Goal: Information Seeking & Learning: Learn about a topic

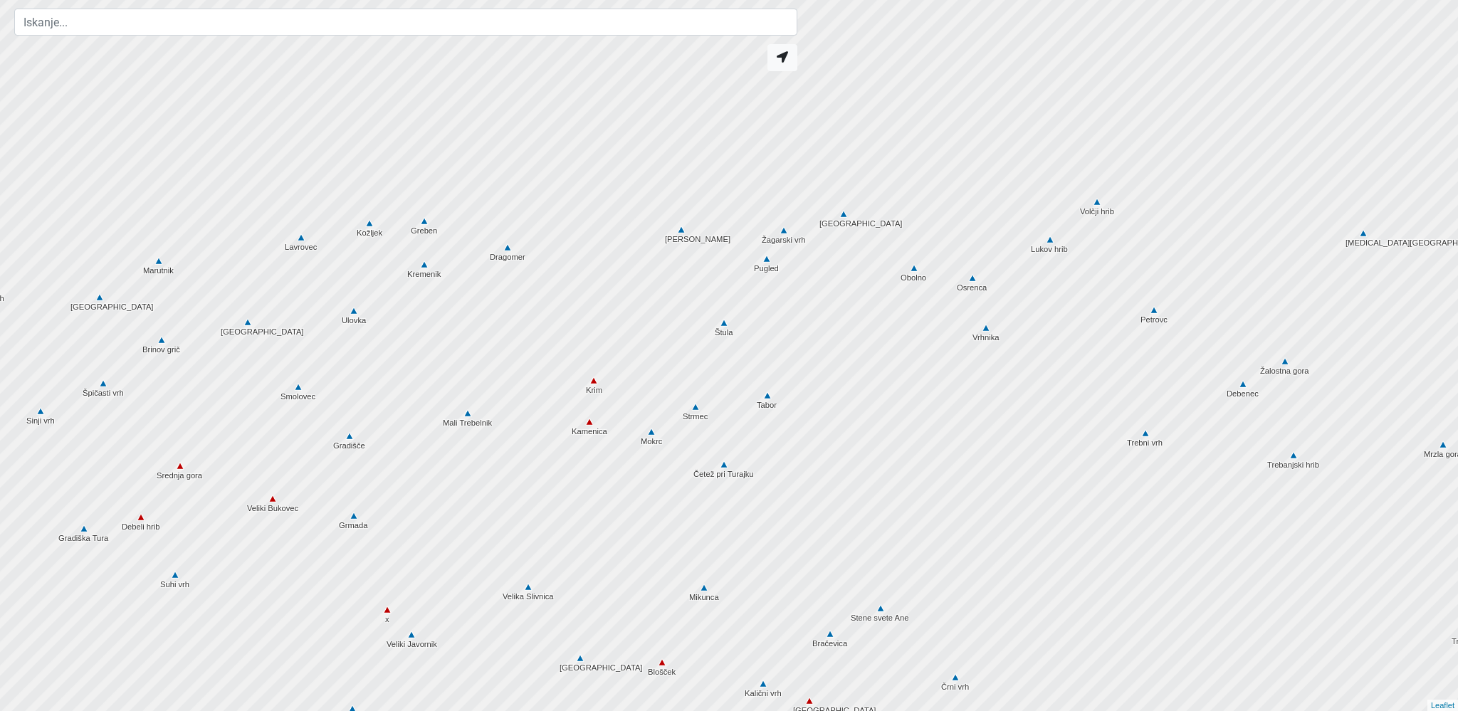
drag, startPoint x: 638, startPoint y: 299, endPoint x: 642, endPoint y: 513, distance: 213.6
click at [643, 528] on div at bounding box center [729, 356] width 1750 height 854
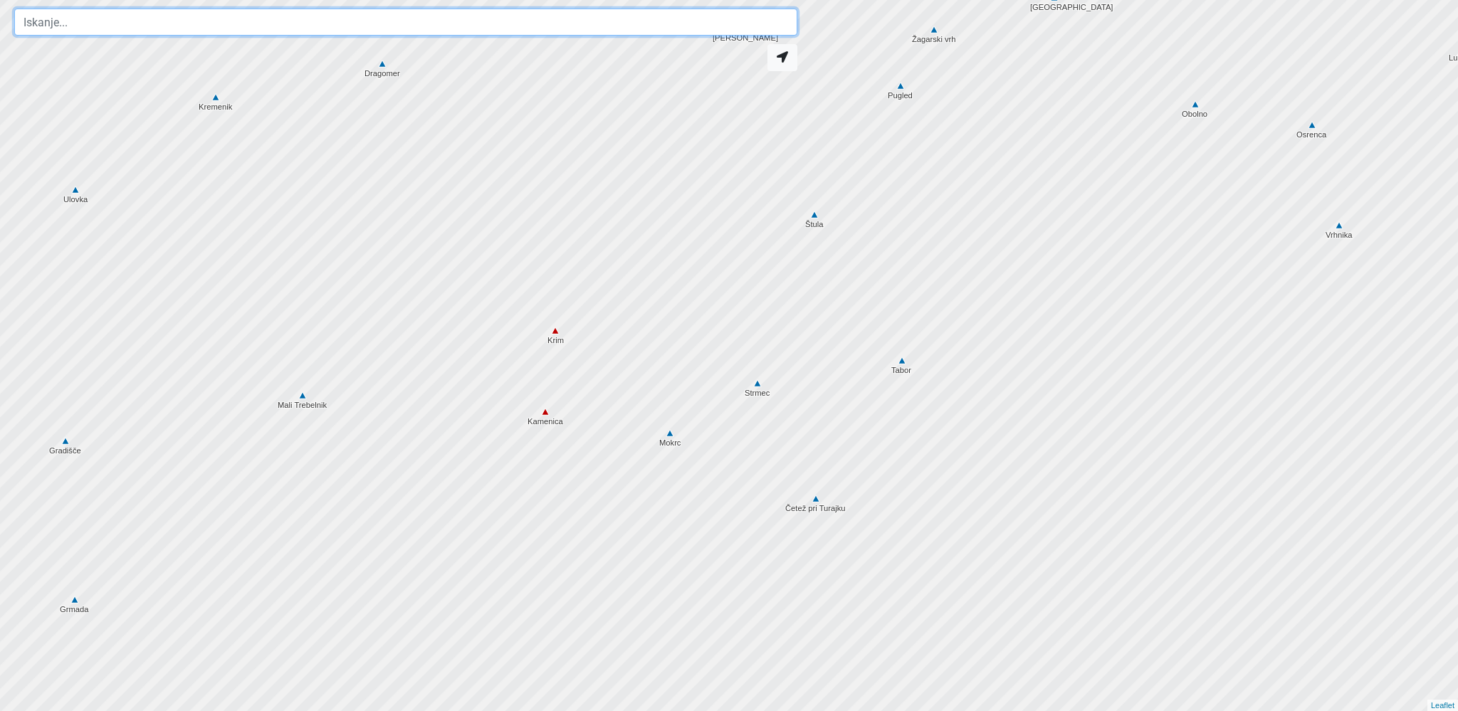
click at [54, 21] on input "text" at bounding box center [405, 22] width 783 height 27
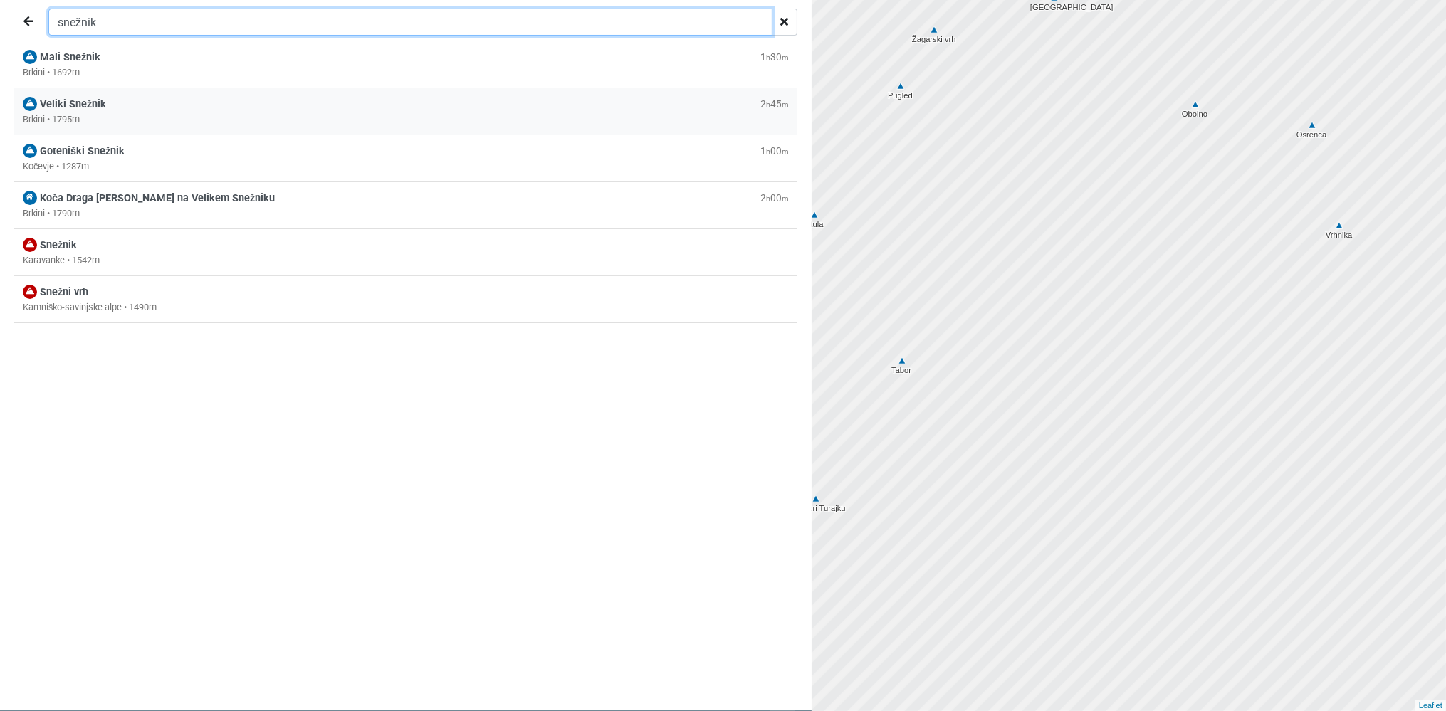
type input "snežnik"
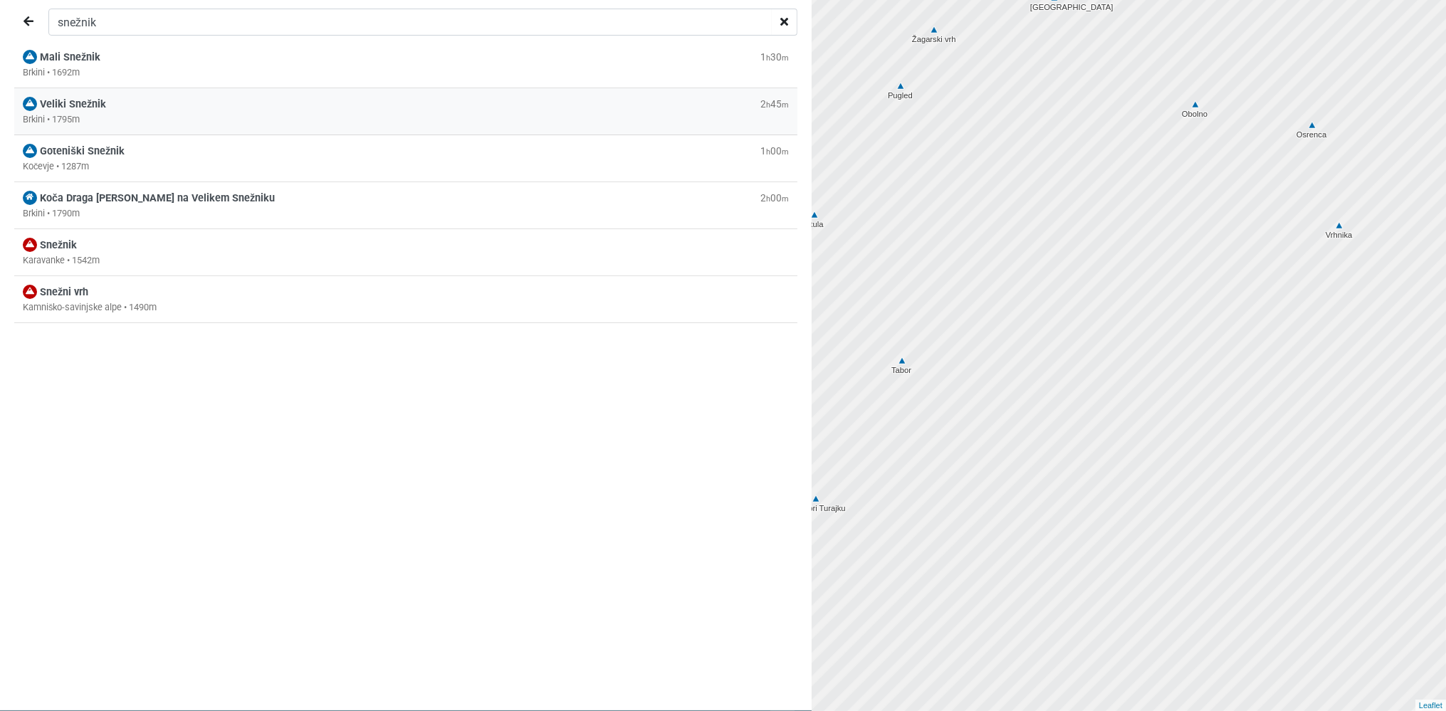
click at [49, 135] on div "Veliki Snežnik 2 h 45 m Brkini • 1795m" at bounding box center [405, 158] width 783 height 47
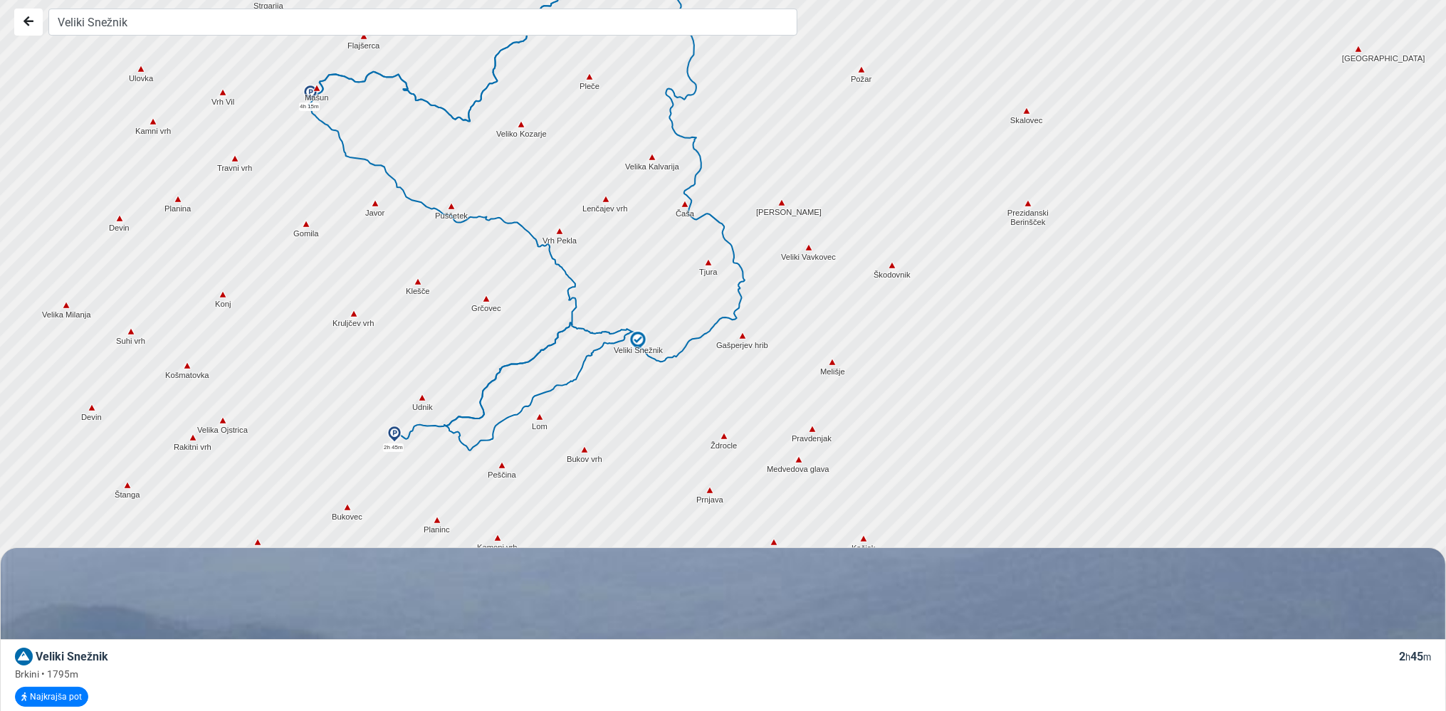
drag, startPoint x: 619, startPoint y: 357, endPoint x: 552, endPoint y: 332, distance: 72.1
click at [552, 332] on div at bounding box center [809, 403] width 1750 height 854
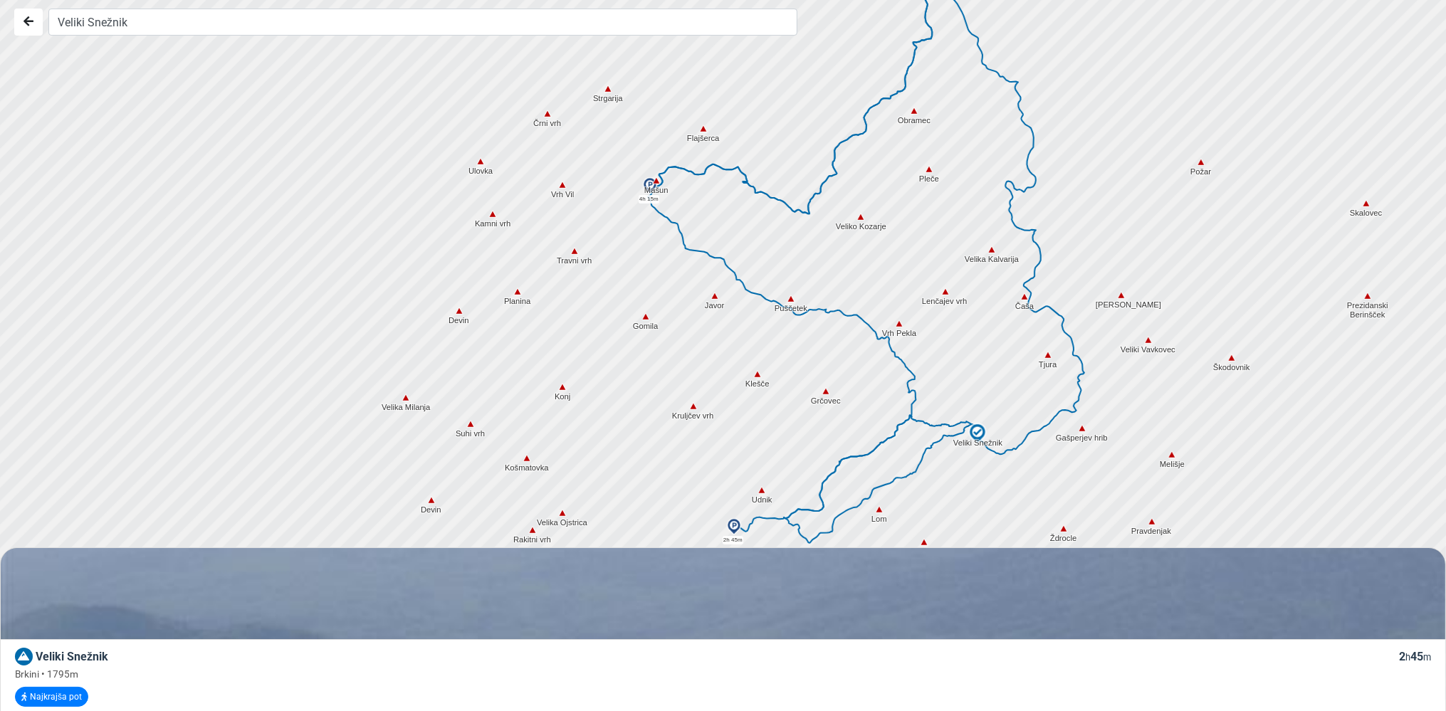
drag, startPoint x: 189, startPoint y: 340, endPoint x: 520, endPoint y: 432, distance: 343.1
click at [520, 432] on div at bounding box center [729, 356] width 1750 height 854
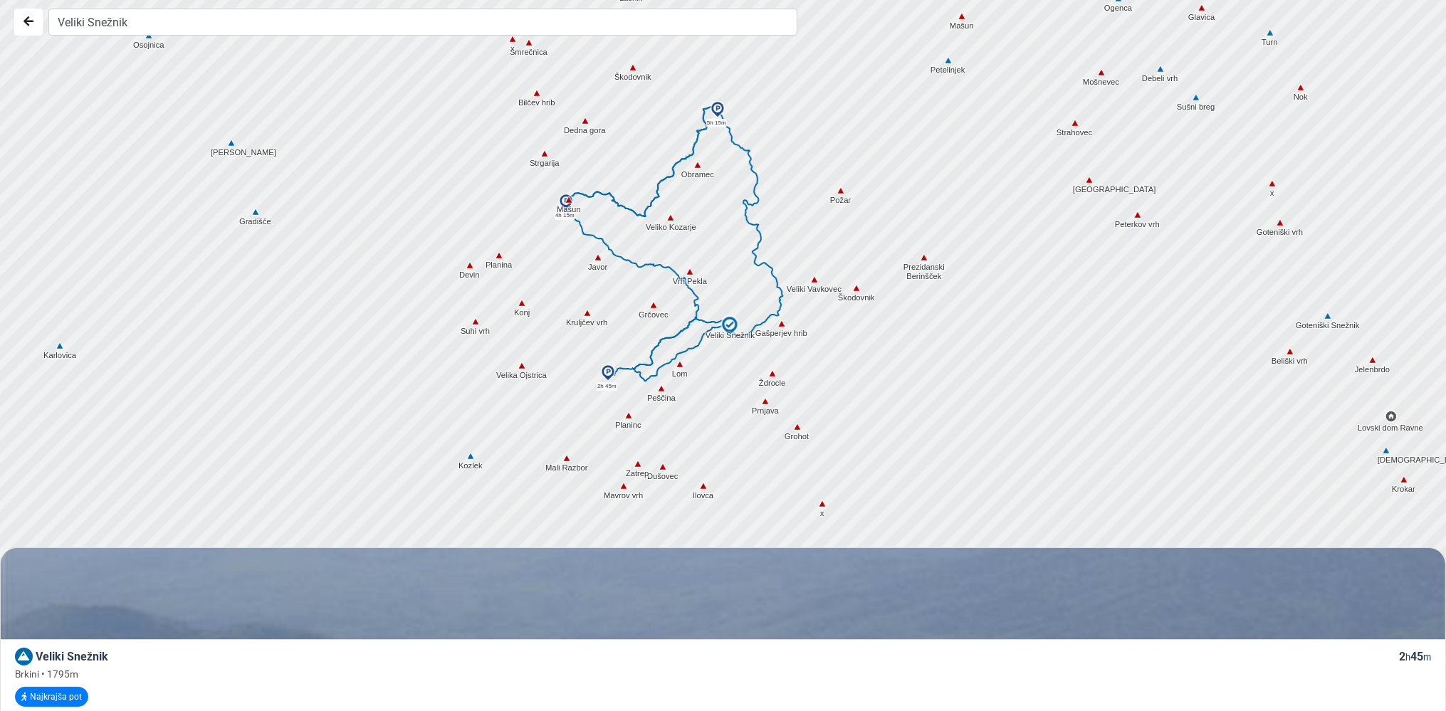
drag, startPoint x: 520, startPoint y: 412, endPoint x: 494, endPoint y: 323, distance: 91.9
click at [494, 323] on div at bounding box center [729, 356] width 1750 height 854
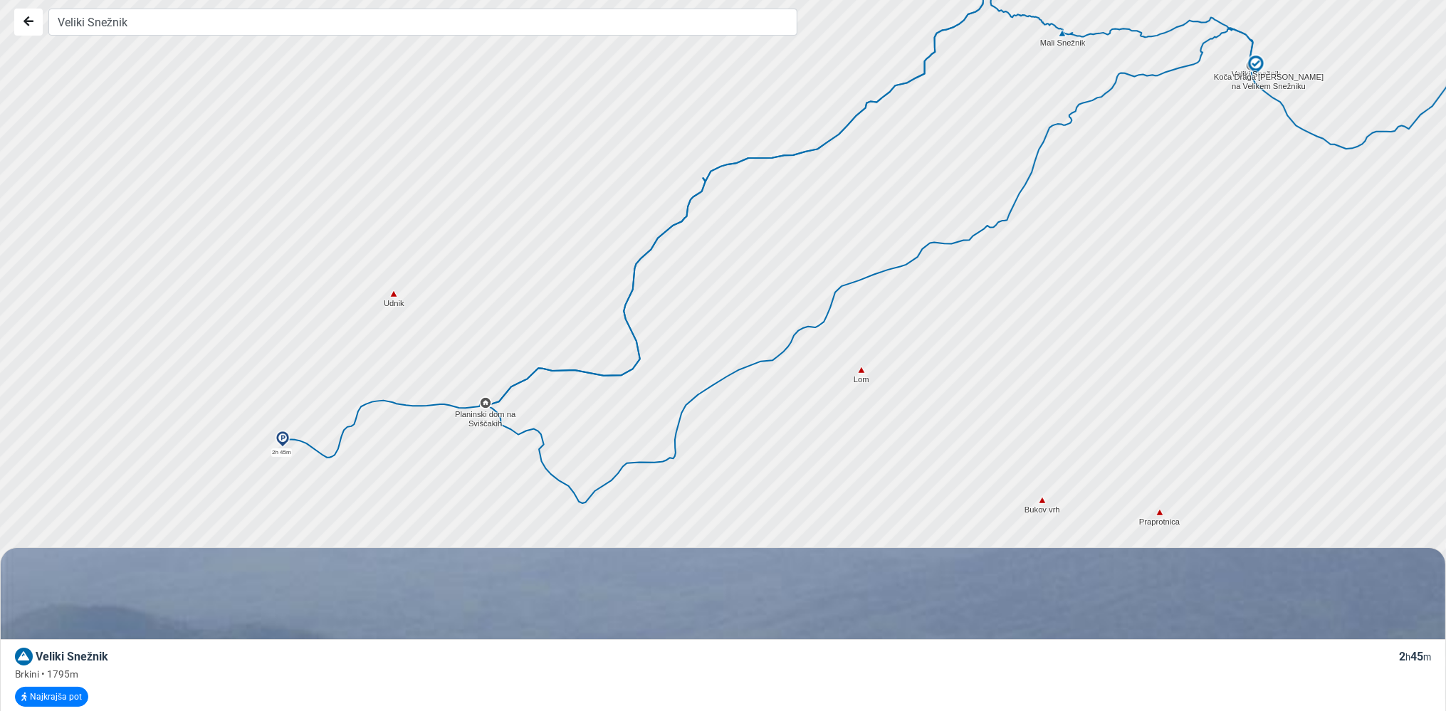
drag, startPoint x: 1105, startPoint y: 178, endPoint x: 937, endPoint y: 141, distance: 172.1
click at [937, 141] on div at bounding box center [741, 347] width 1750 height 854
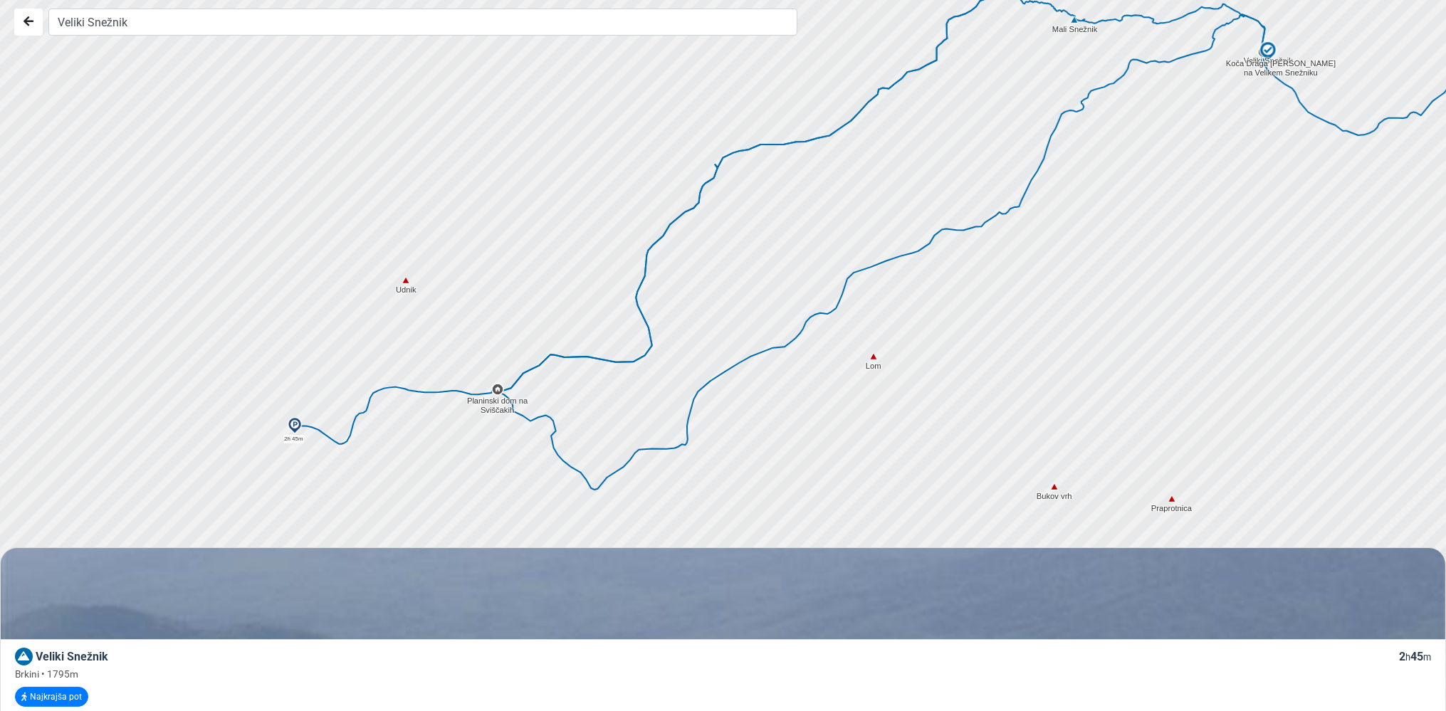
click at [854, 271] on icon at bounding box center [821, 308] width 152 height 103
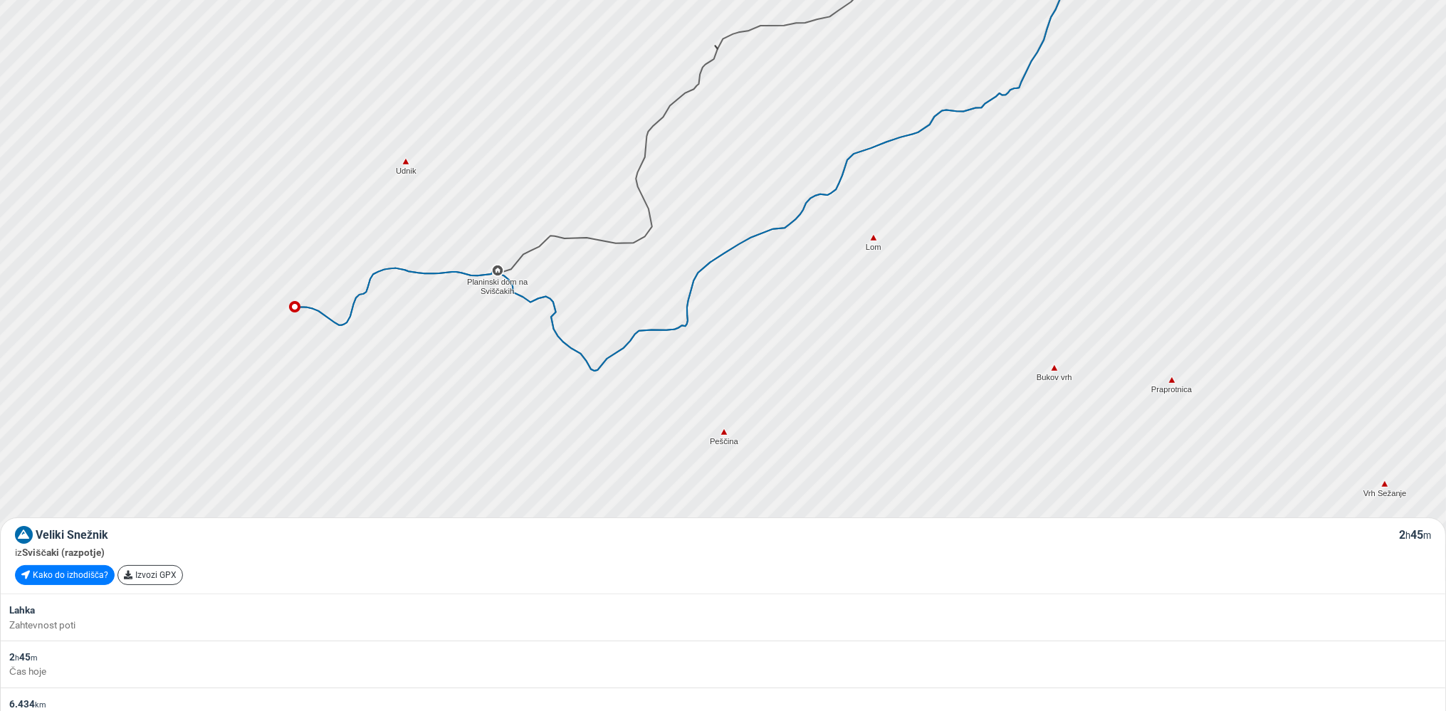
scroll to position [75, 0]
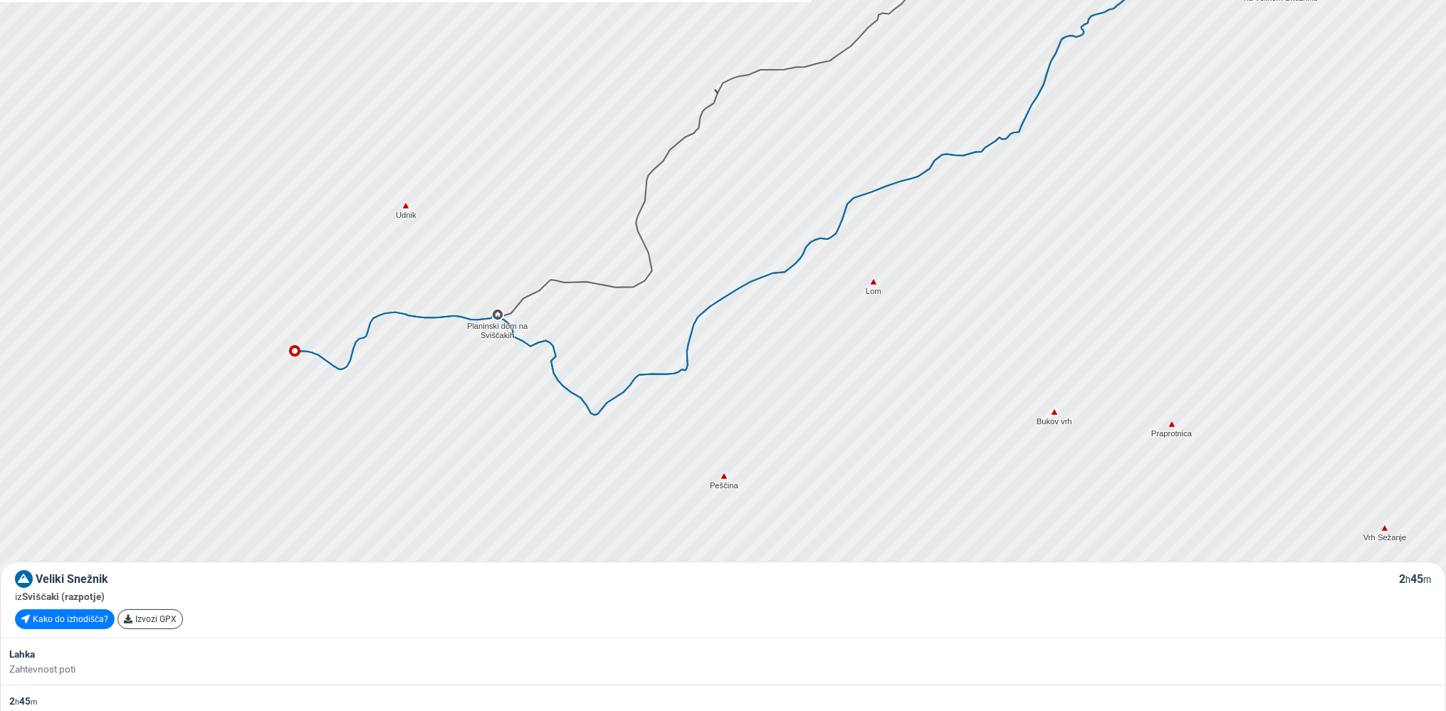
click at [642, 204] on icon at bounding box center [629, 192] width 169 height 184
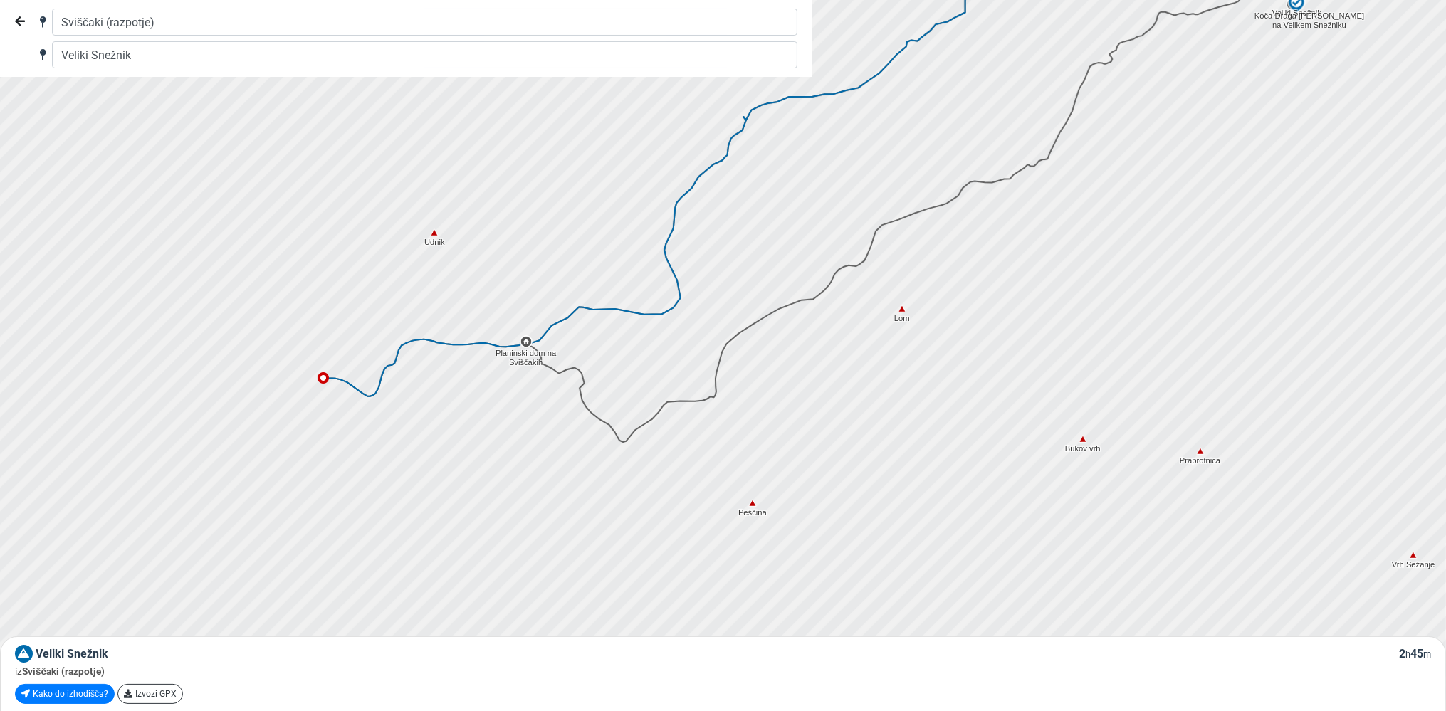
drag, startPoint x: 343, startPoint y: 534, endPoint x: 372, endPoint y: 483, distance: 58.0
click at [372, 483] on div at bounding box center [729, 356] width 1750 height 854
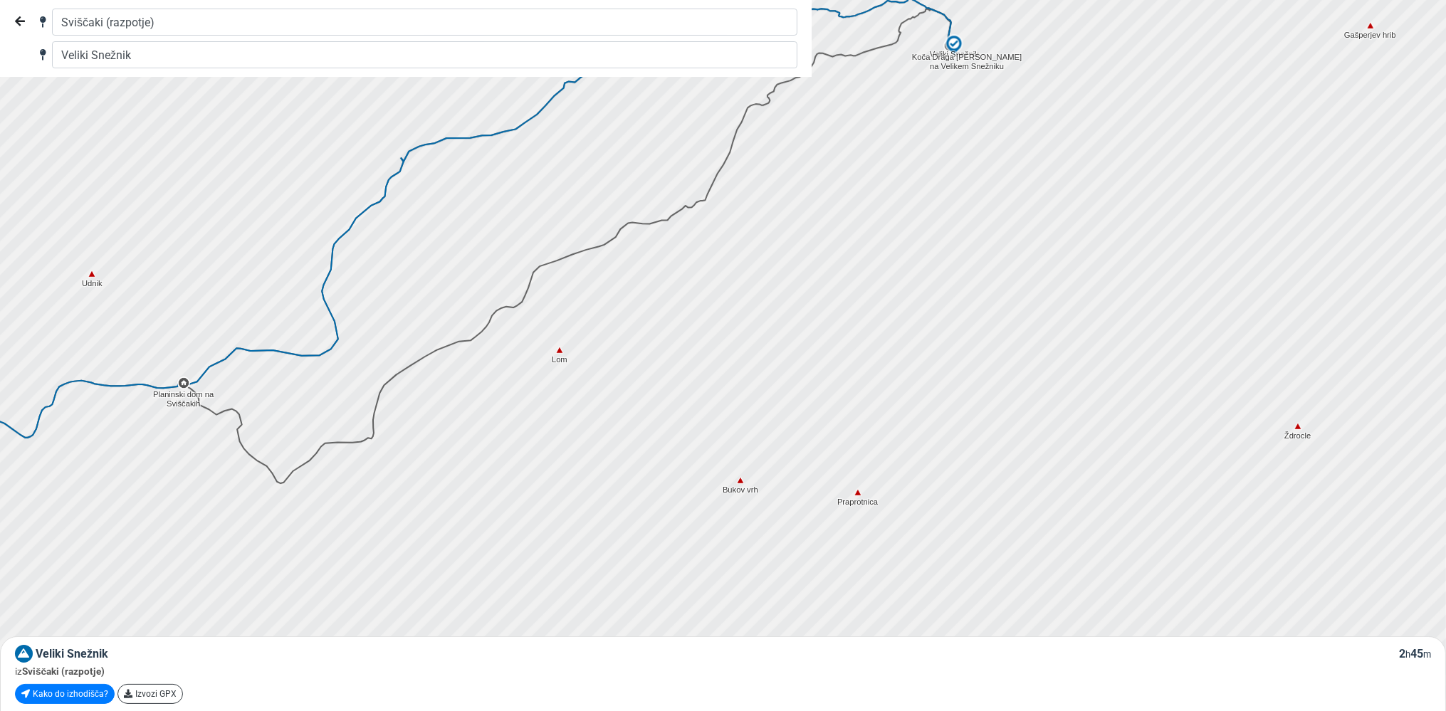
drag, startPoint x: 578, startPoint y: 367, endPoint x: 544, endPoint y: 195, distance: 175.7
click at [536, 184] on div at bounding box center [728, 355] width 1750 height 854
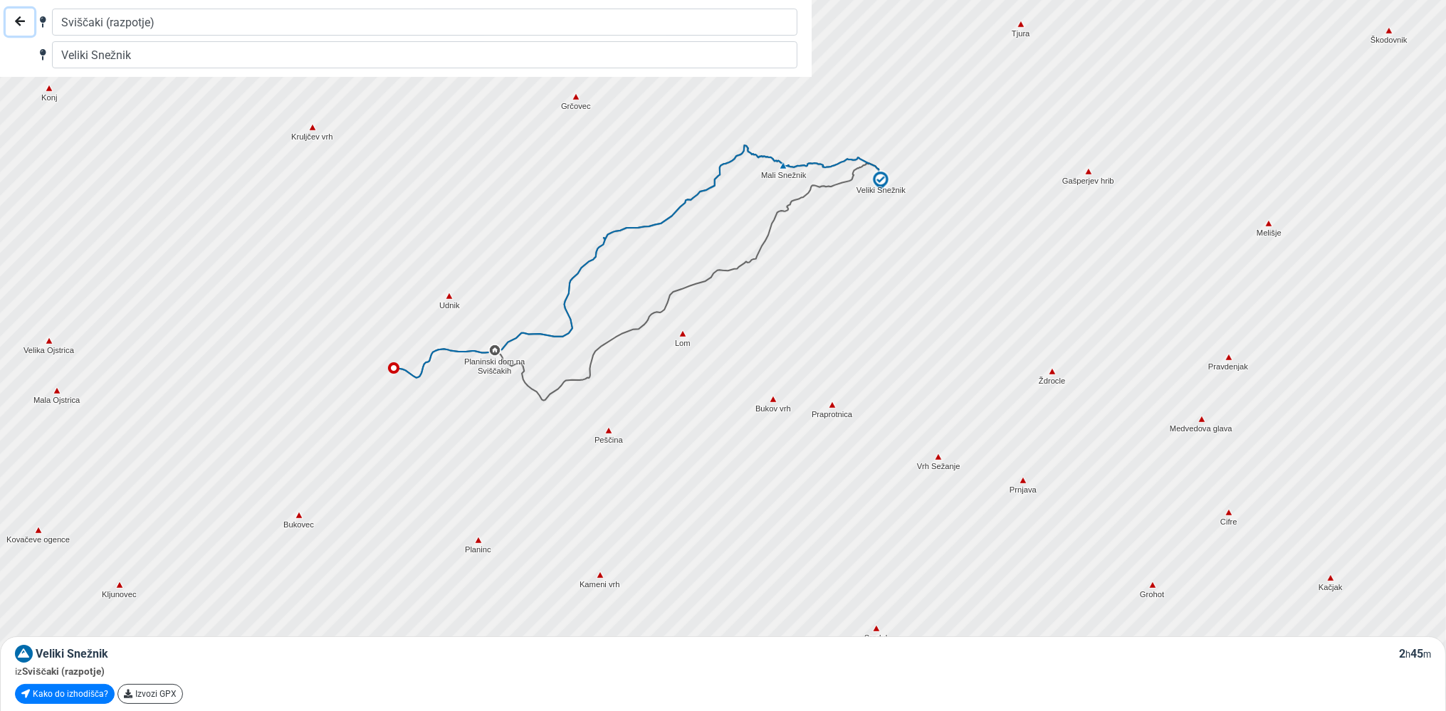
click at [16, 22] on icon "Nazaj" at bounding box center [20, 21] width 10 height 11
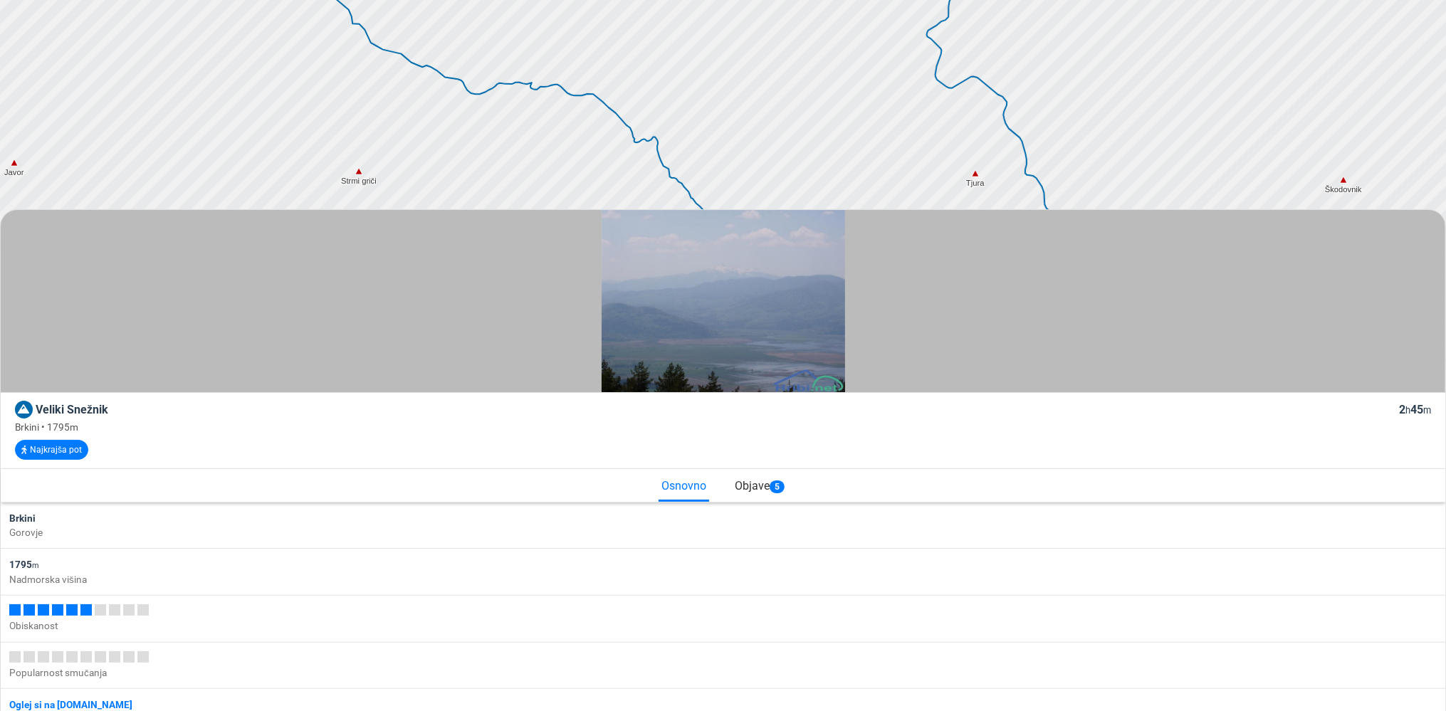
drag, startPoint x: 871, startPoint y: 244, endPoint x: 825, endPoint y: 726, distance: 484.9
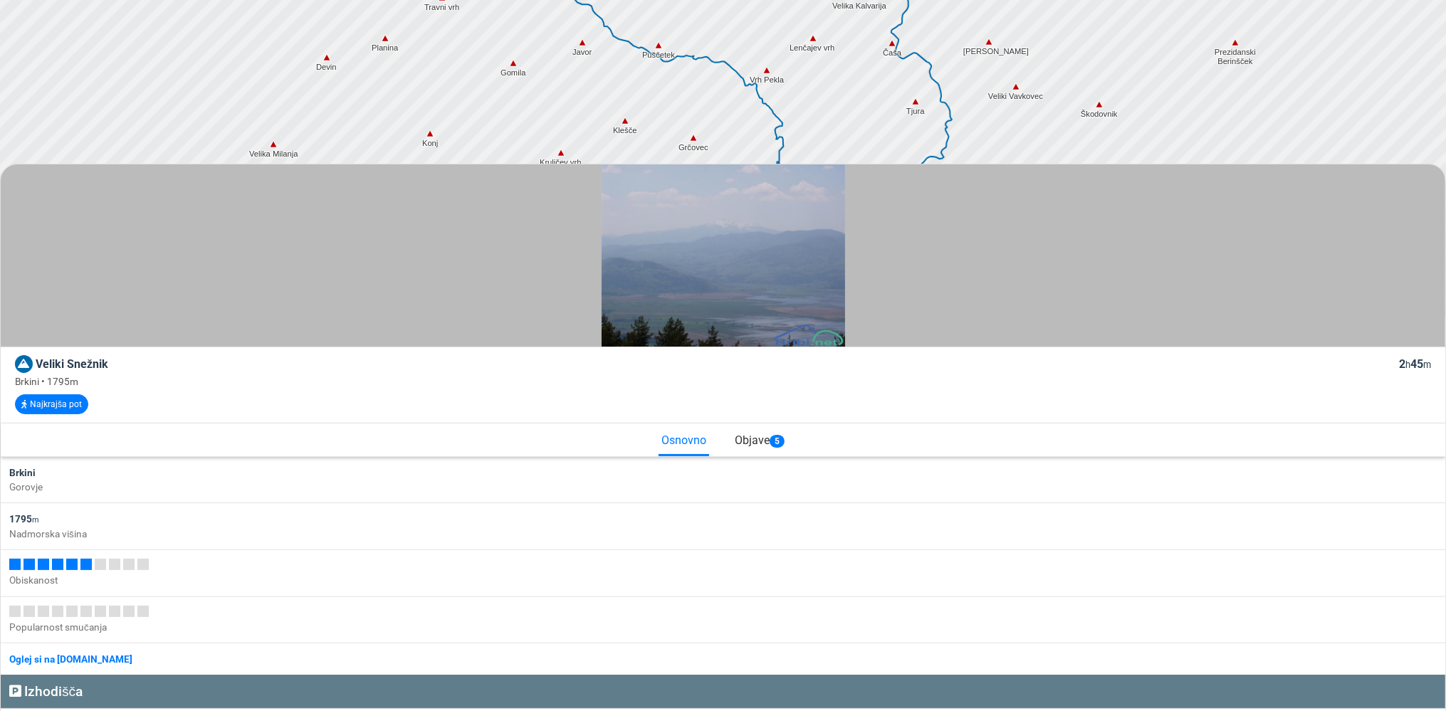
click at [287, 326] on div at bounding box center [723, 255] width 1445 height 182
drag, startPoint x: 289, startPoint y: 174, endPoint x: 295, endPoint y: 410, distance: 235.7
drag, startPoint x: 19, startPoint y: 169, endPoint x: 117, endPoint y: 286, distance: 152.6
click at [23, 313] on div at bounding box center [726, 255] width 1445 height 182
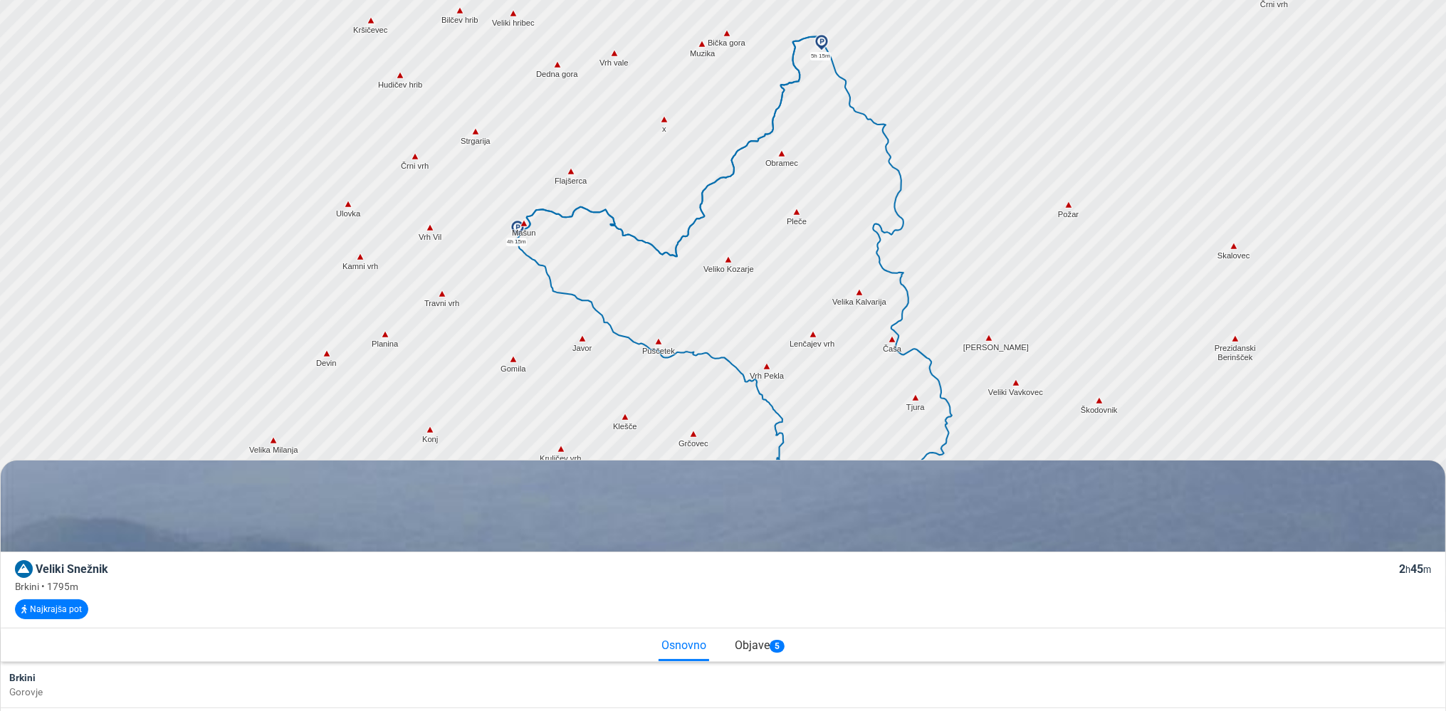
scroll to position [8, 0]
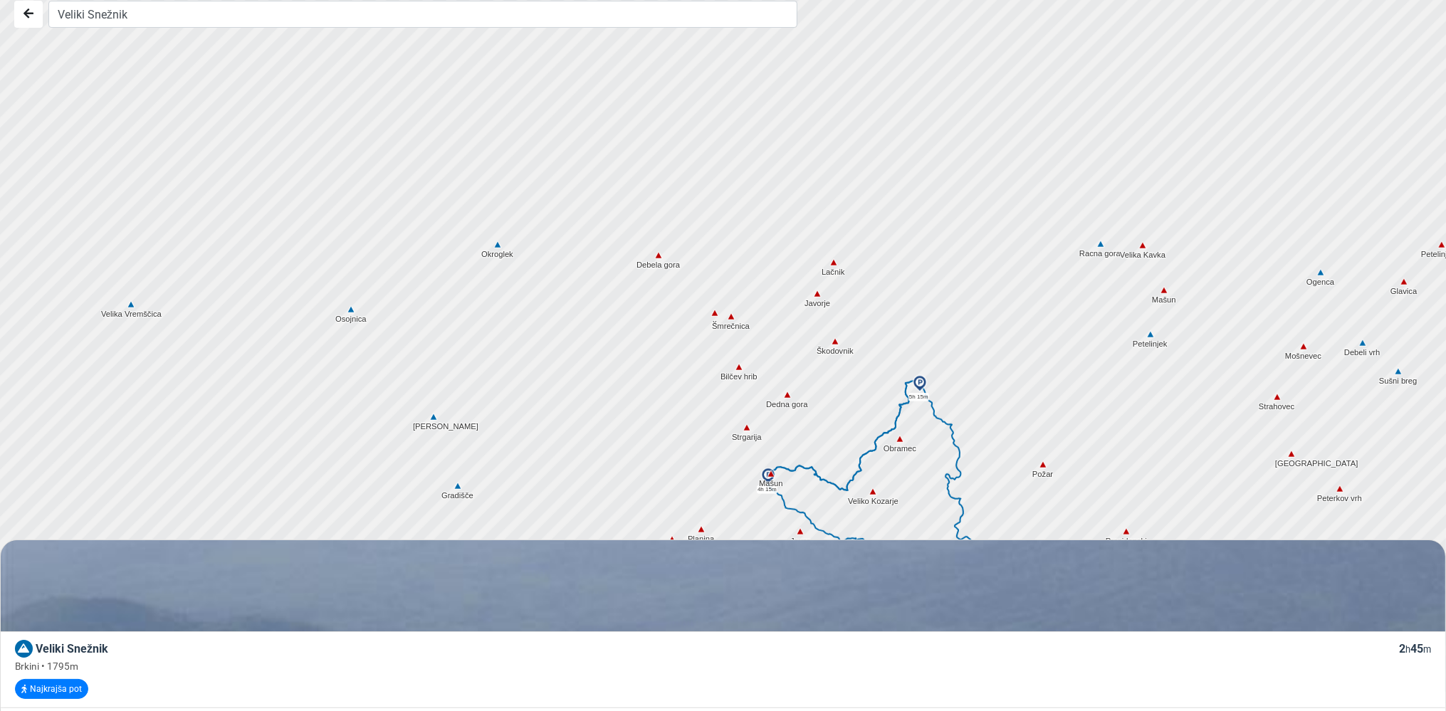
drag, startPoint x: 622, startPoint y: 223, endPoint x: 634, endPoint y: 454, distance: 231.0
click at [634, 454] on div at bounding box center [729, 348] width 1750 height 854
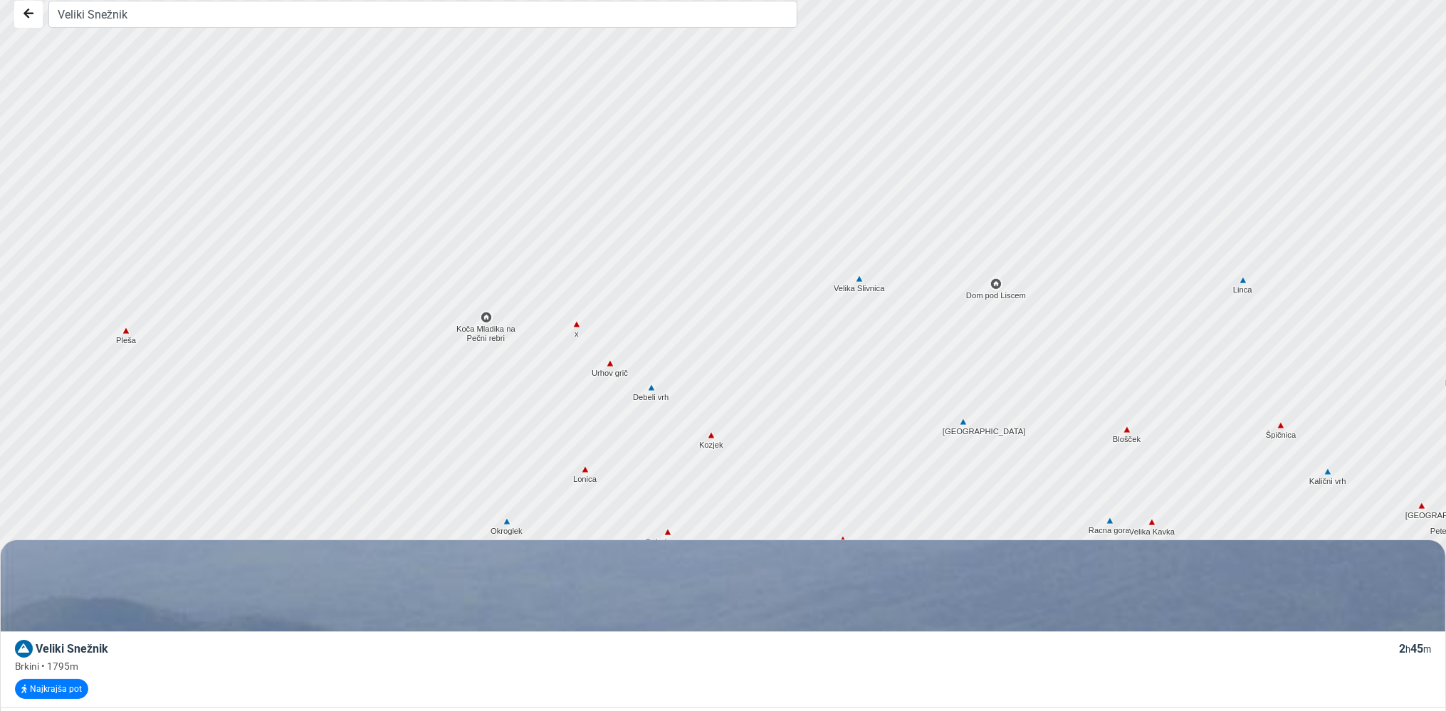
drag, startPoint x: 637, startPoint y: 232, endPoint x: 630, endPoint y: 483, distance: 250.7
click at [645, 517] on div at bounding box center [729, 348] width 1750 height 854
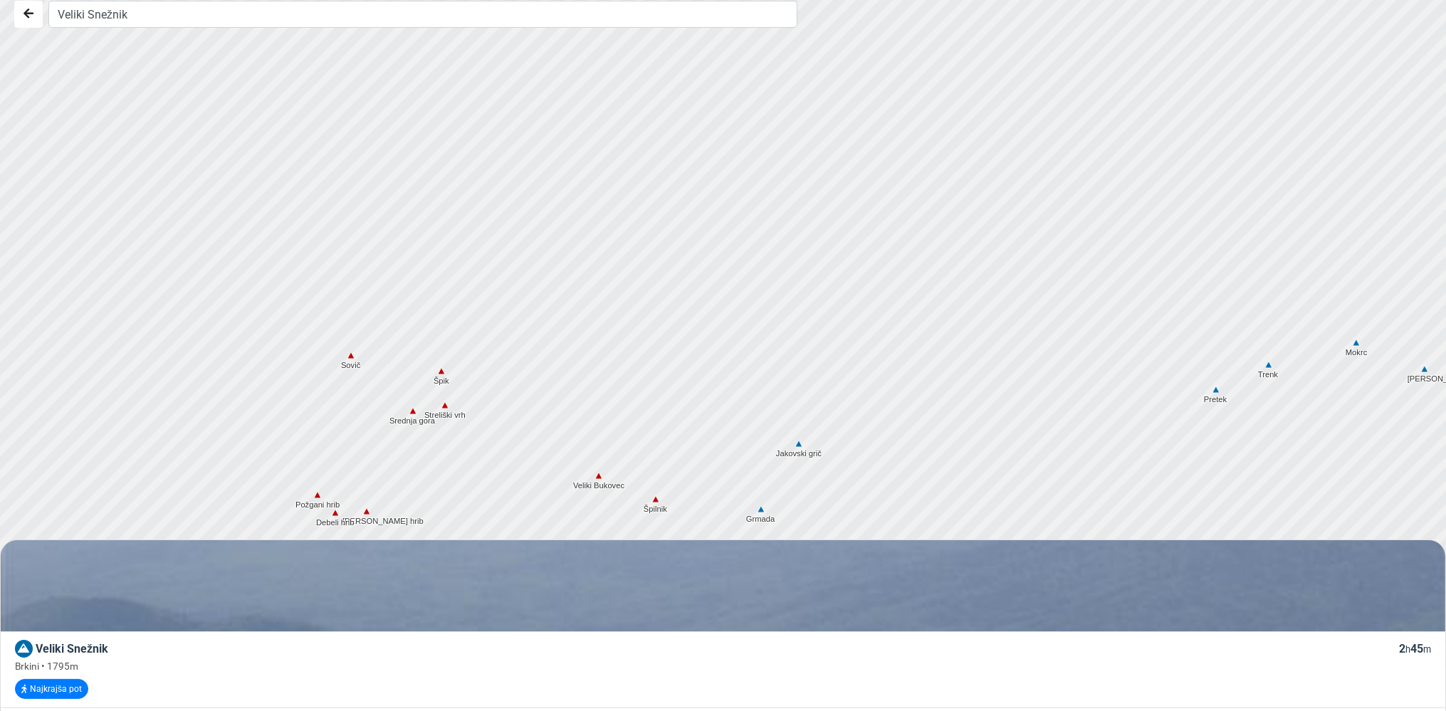
drag, startPoint x: 426, startPoint y: 169, endPoint x: 682, endPoint y: 532, distance: 443.9
click at [682, 532] on div at bounding box center [729, 348] width 1750 height 854
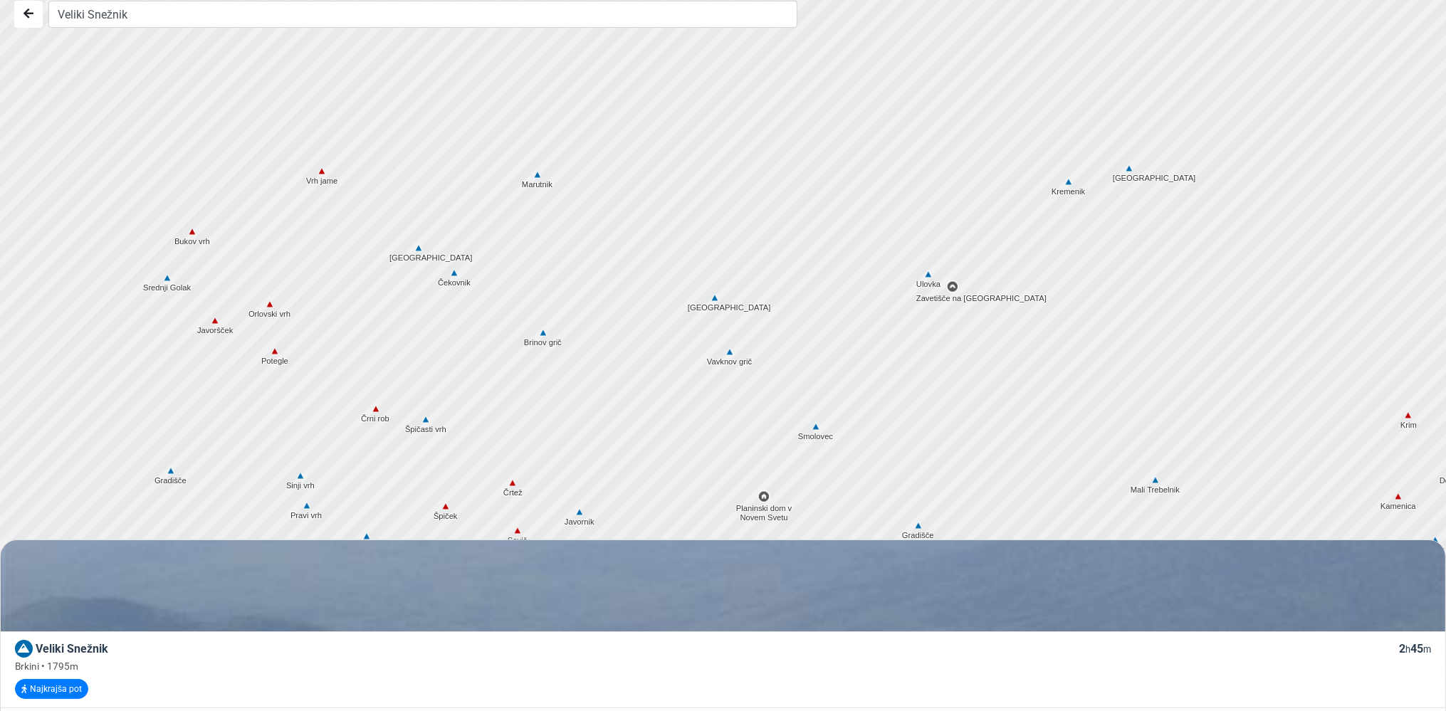
drag, startPoint x: 467, startPoint y: 218, endPoint x: 634, endPoint y: 371, distance: 226.3
click at [634, 394] on div at bounding box center [729, 348] width 1750 height 854
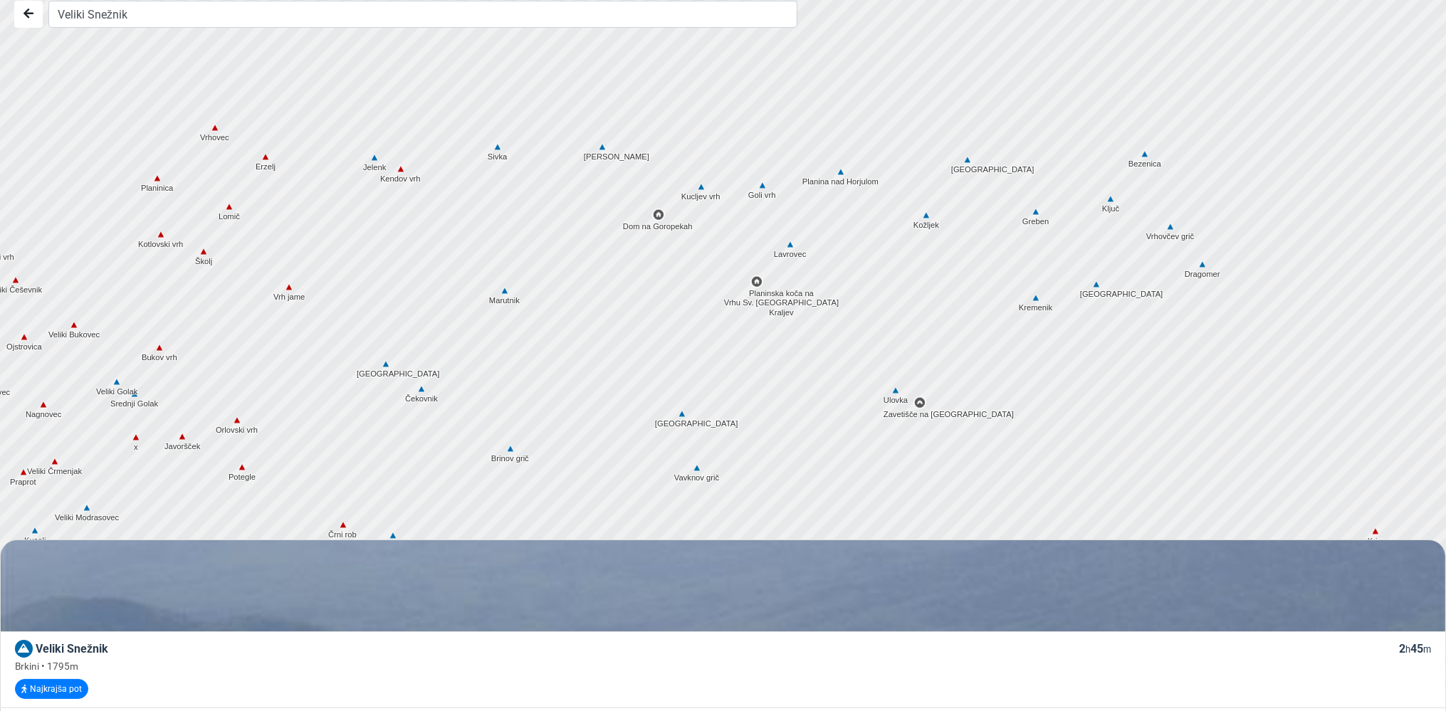
drag, startPoint x: 634, startPoint y: 193, endPoint x: 575, endPoint y: 350, distance: 167.2
click at [575, 350] on div at bounding box center [729, 348] width 1750 height 854
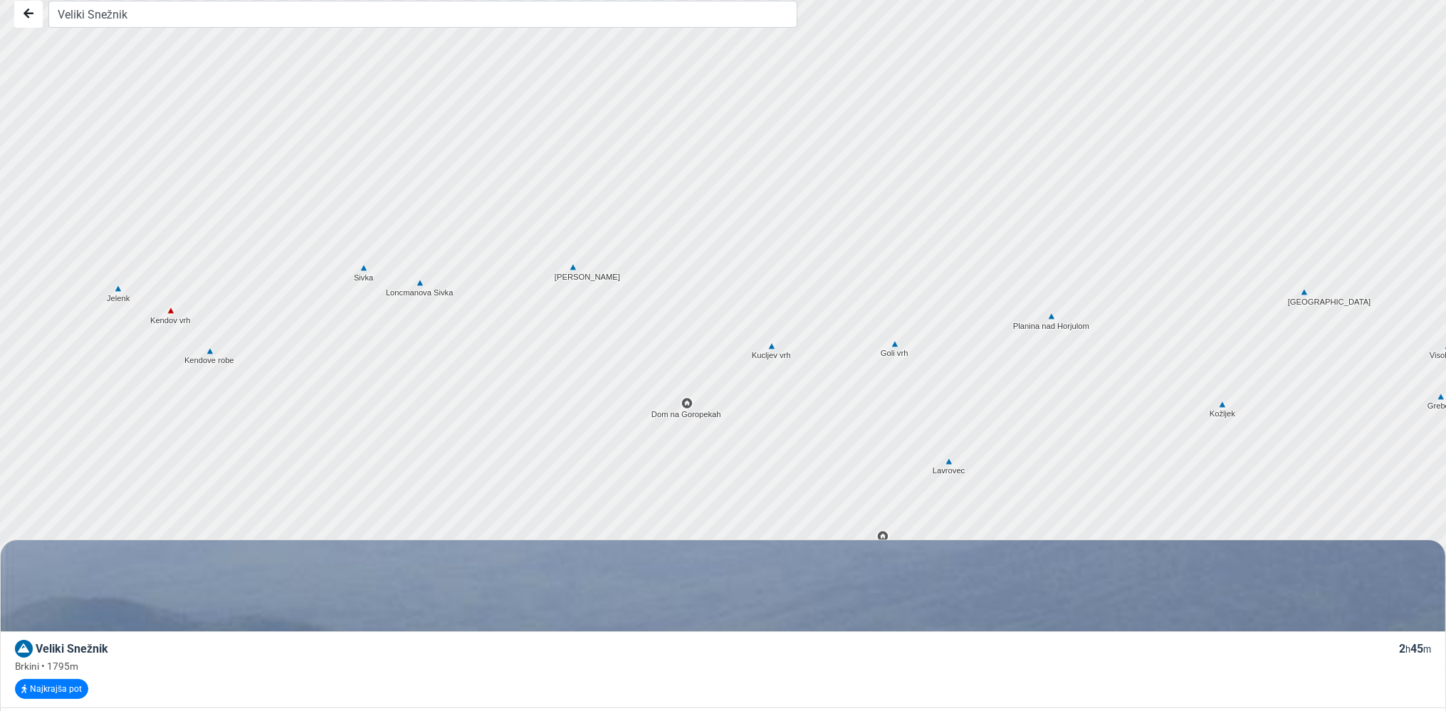
drag, startPoint x: 634, startPoint y: 240, endPoint x: 695, endPoint y: 439, distance: 208.6
click at [695, 439] on div at bounding box center [729, 354] width 1750 height 854
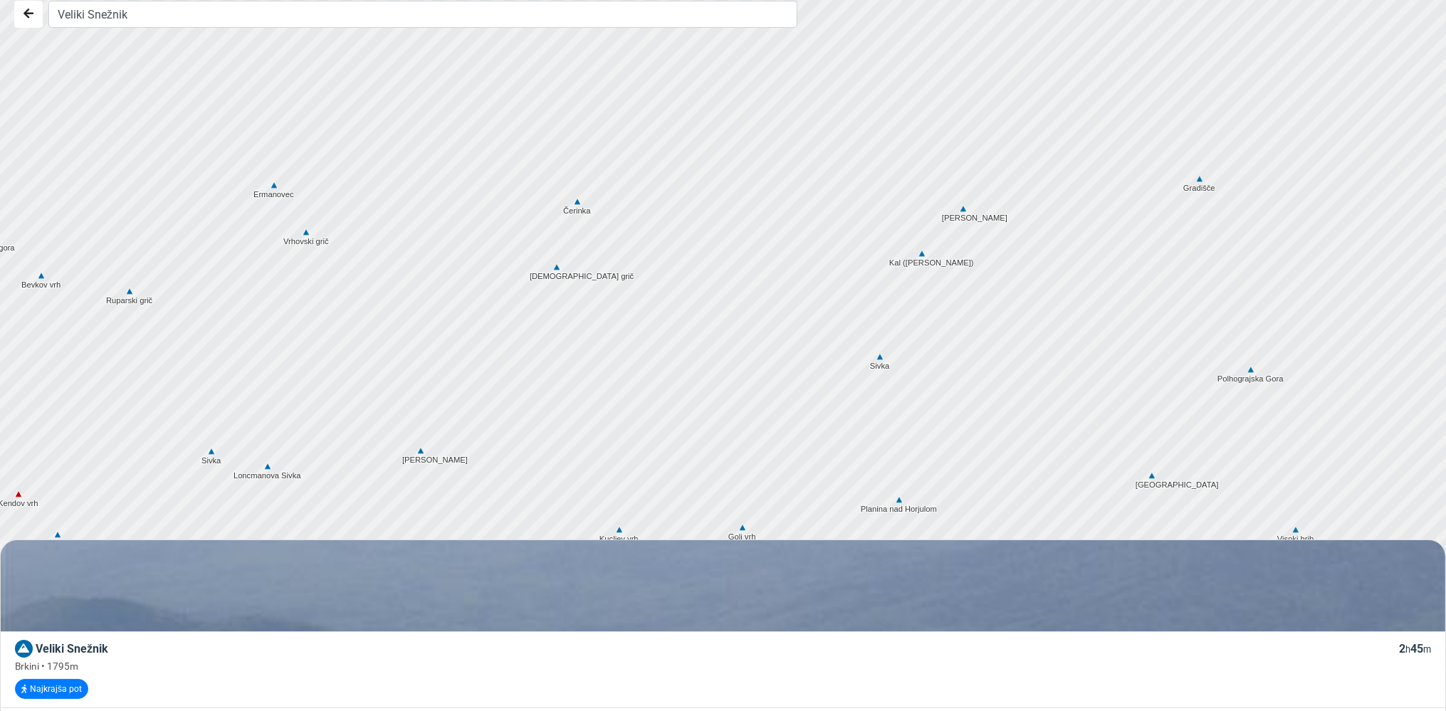
drag, startPoint x: 681, startPoint y: 212, endPoint x: 529, endPoint y: 394, distance: 236.6
click at [529, 394] on div at bounding box center [729, 348] width 1750 height 854
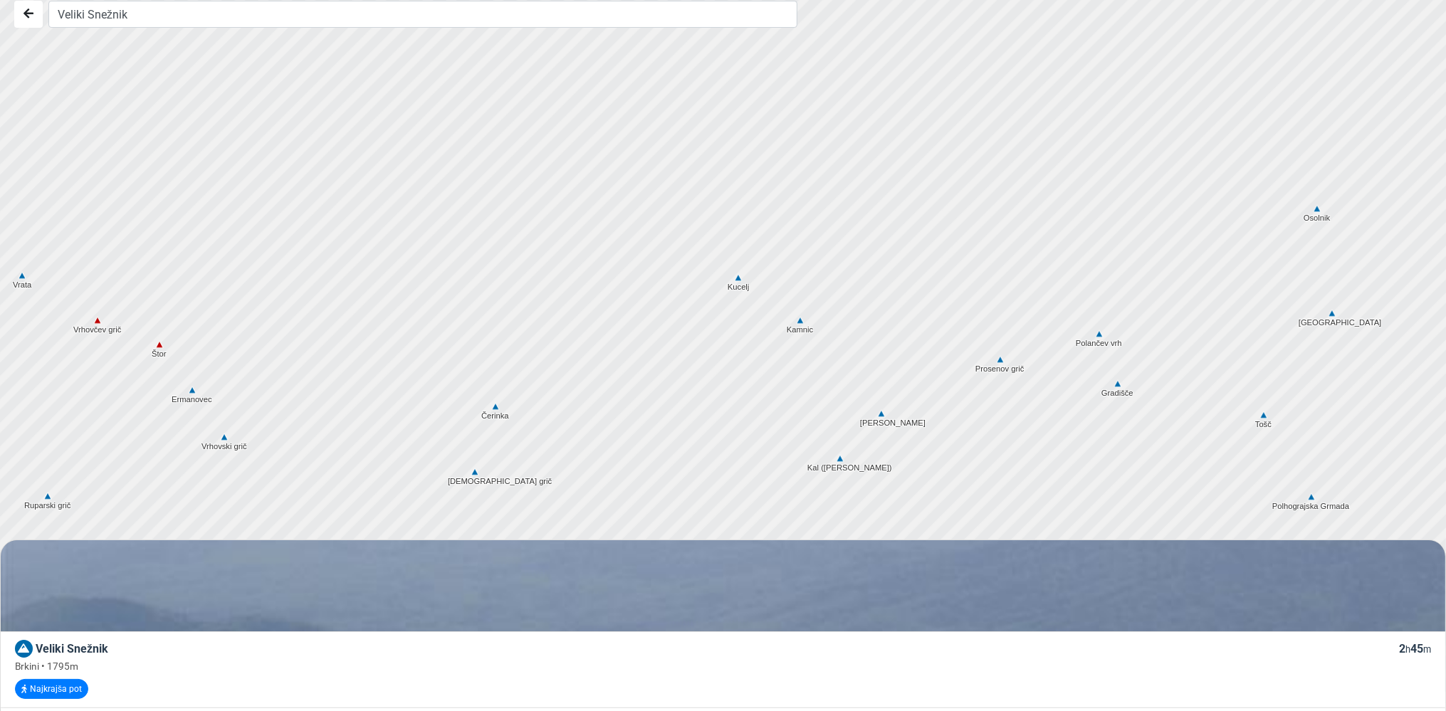
drag, startPoint x: 654, startPoint y: 295, endPoint x: 568, endPoint y: 500, distance: 222.1
click at [568, 500] on div at bounding box center [729, 348] width 1750 height 854
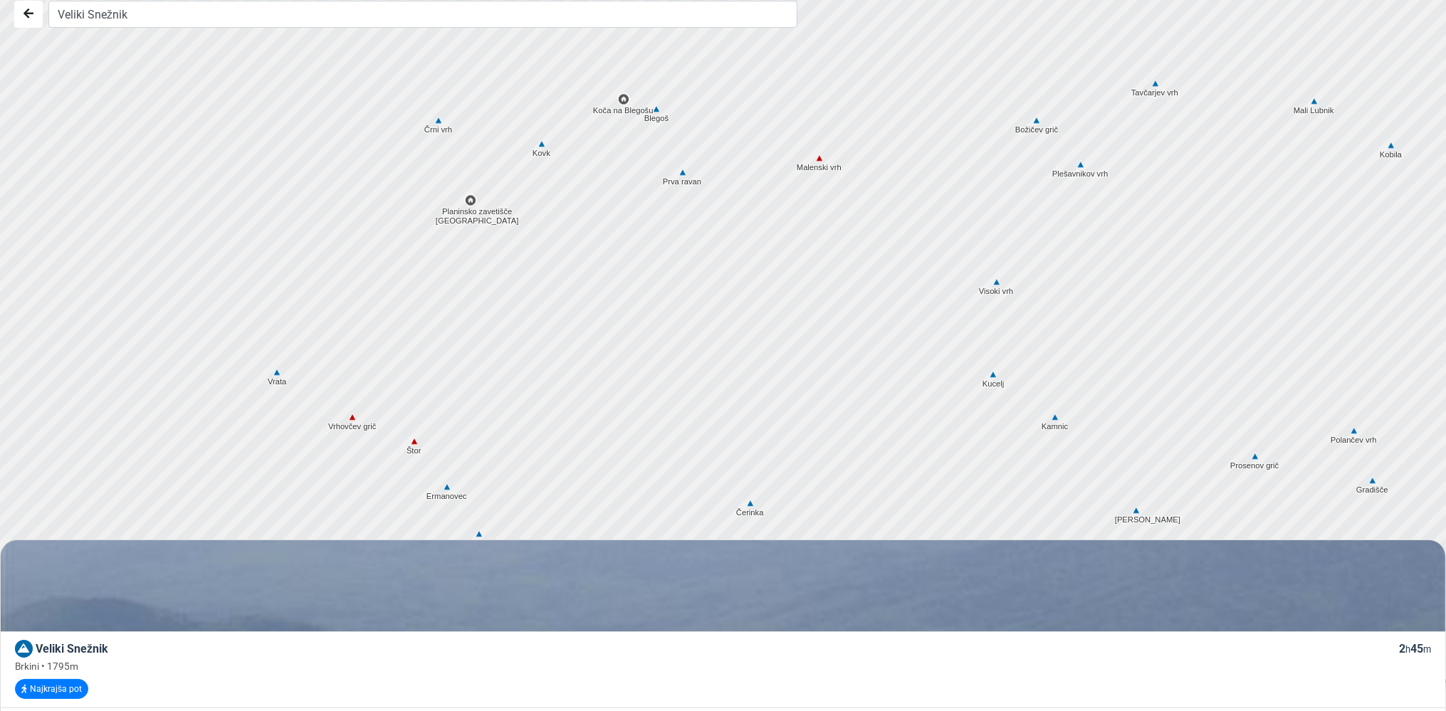
drag, startPoint x: 775, startPoint y: 127, endPoint x: 1030, endPoint y: 224, distance: 272.7
click at [1030, 224] on div at bounding box center [729, 348] width 1750 height 854
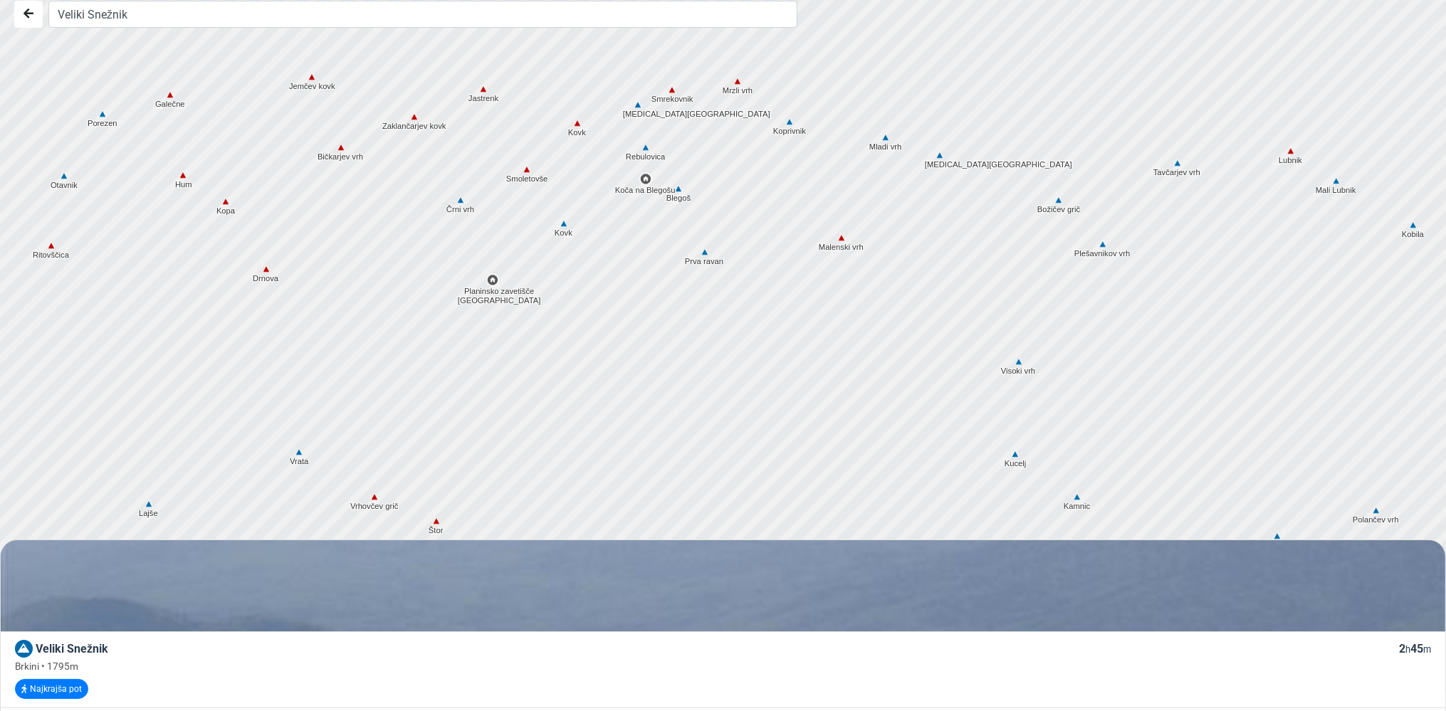
drag, startPoint x: 640, startPoint y: 169, endPoint x: 661, endPoint y: 249, distance: 82.6
click at [661, 251] on div at bounding box center [729, 350] width 1750 height 854
click at [679, 189] on img at bounding box center [678, 189] width 13 height 13
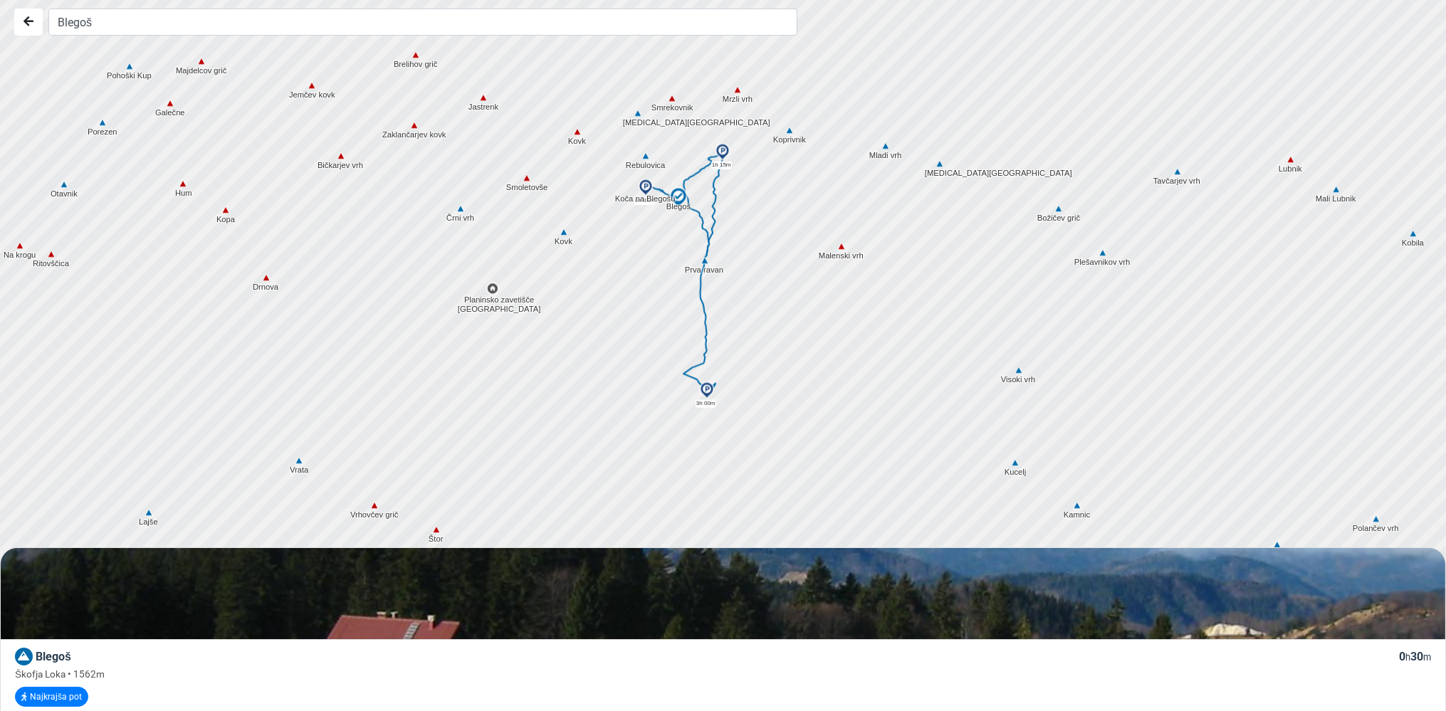
click at [719, 147] on img at bounding box center [722, 151] width 17 height 17
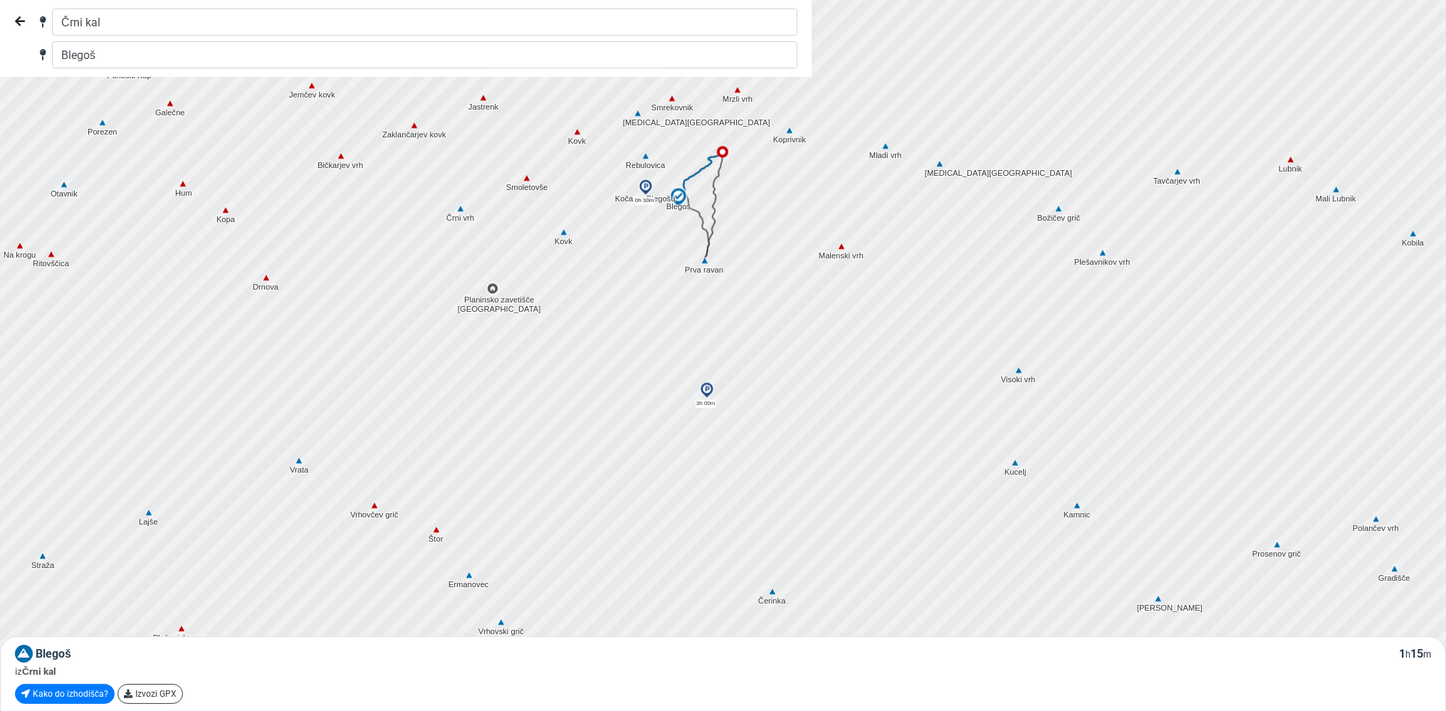
click at [719, 147] on img at bounding box center [722, 151] width 11 height 11
click at [643, 184] on img at bounding box center [645, 187] width 17 height 17
click at [642, 184] on img at bounding box center [645, 187] width 11 height 11
click at [722, 149] on img at bounding box center [722, 151] width 17 height 17
click at [28, 16] on button "Nazaj" at bounding box center [20, 22] width 28 height 27
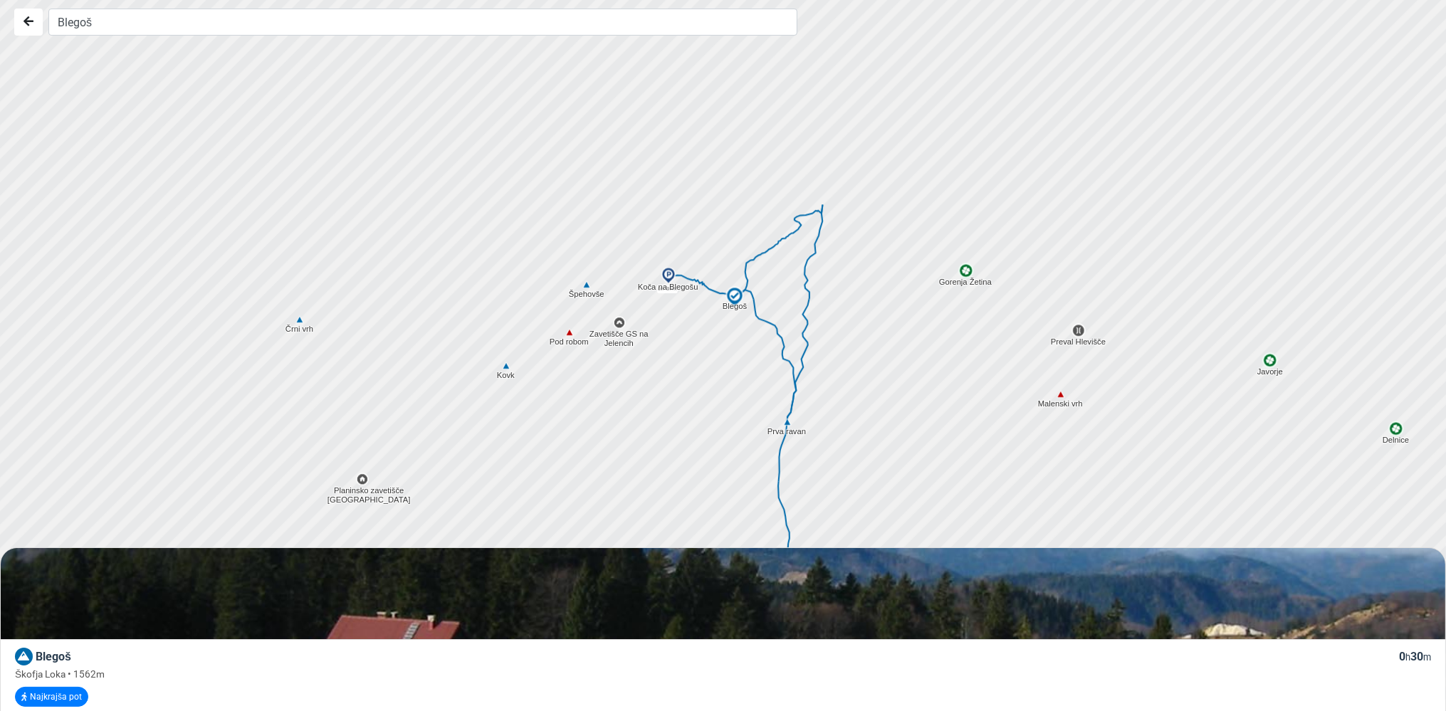
drag, startPoint x: 722, startPoint y: 286, endPoint x: 849, endPoint y: 560, distance: 302.0
click at [849, 560] on div at bounding box center [729, 356] width 1750 height 854
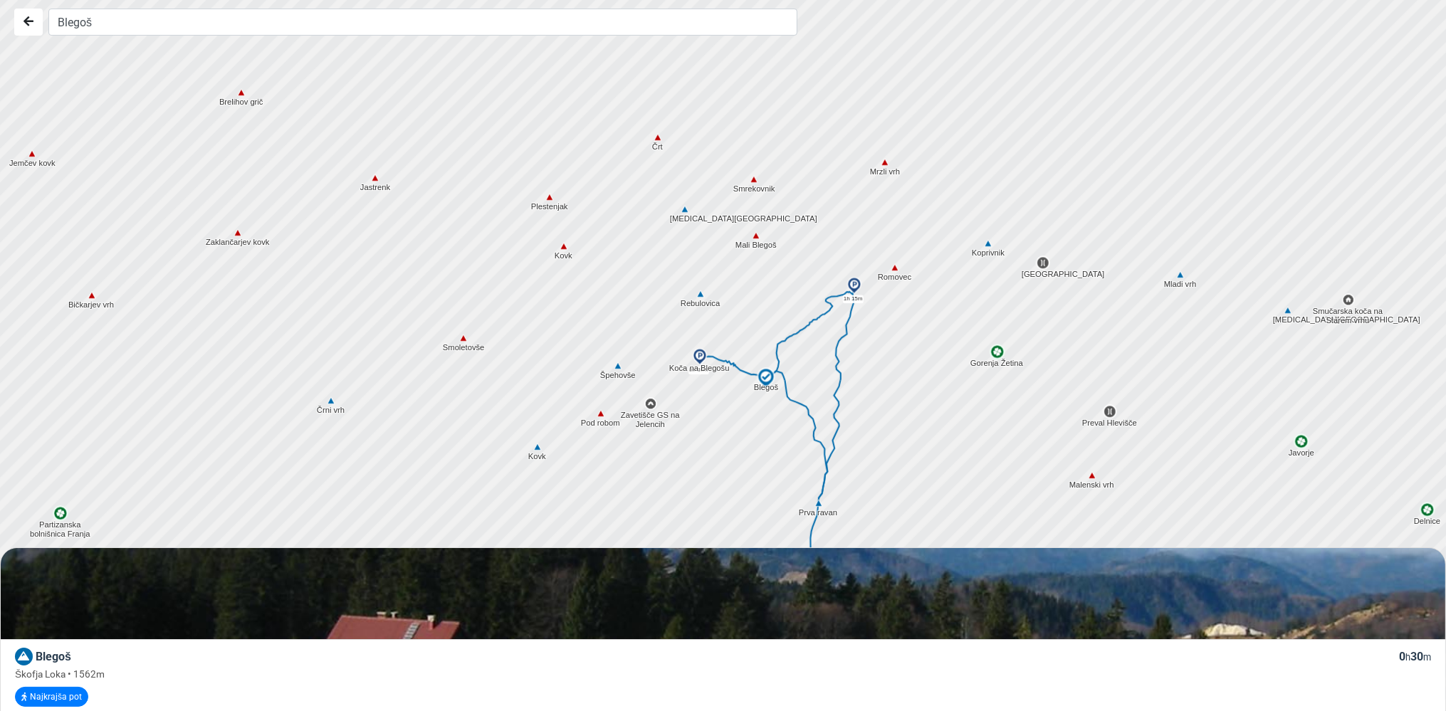
drag, startPoint x: 748, startPoint y: 177, endPoint x: 779, endPoint y: 263, distance: 92.1
click at [779, 263] on div at bounding box center [729, 356] width 1750 height 854
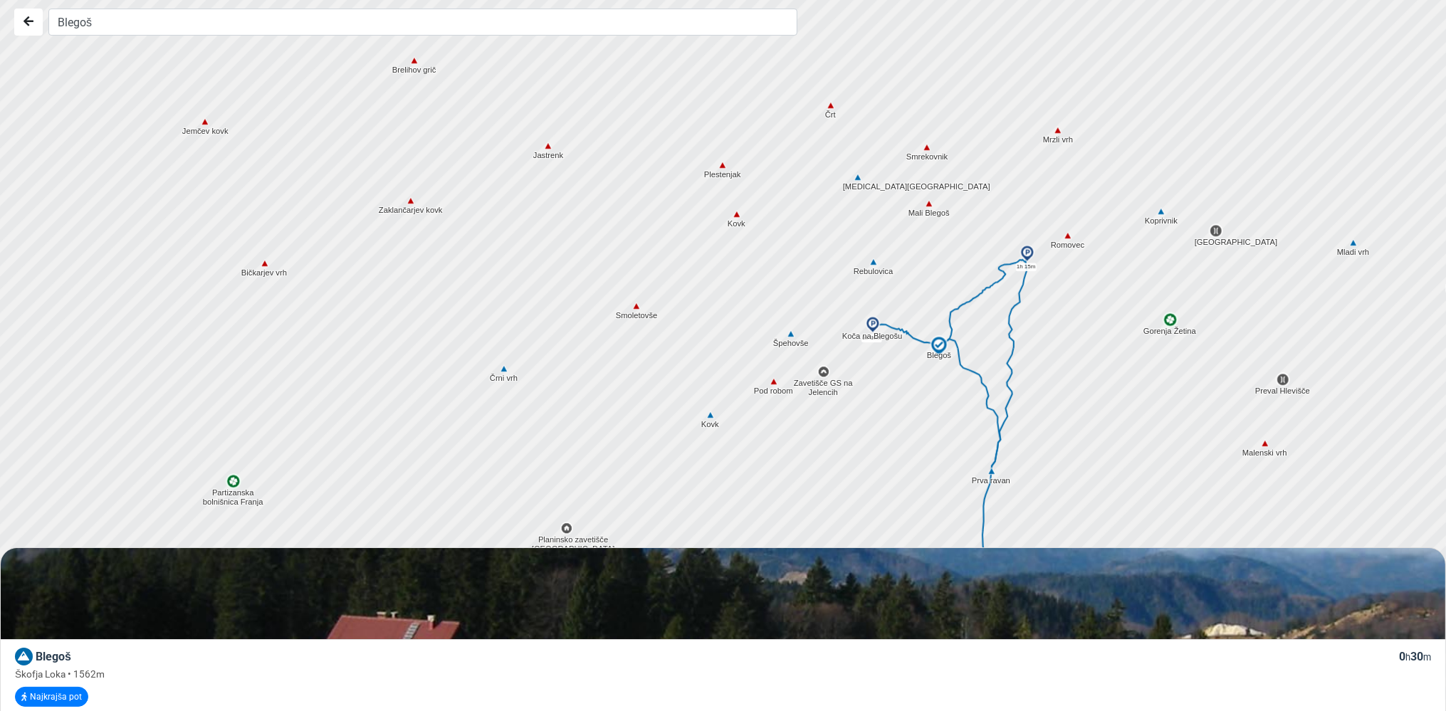
drag, startPoint x: 708, startPoint y: 225, endPoint x: 882, endPoint y: 198, distance: 176.5
click at [882, 198] on div at bounding box center [729, 356] width 1750 height 854
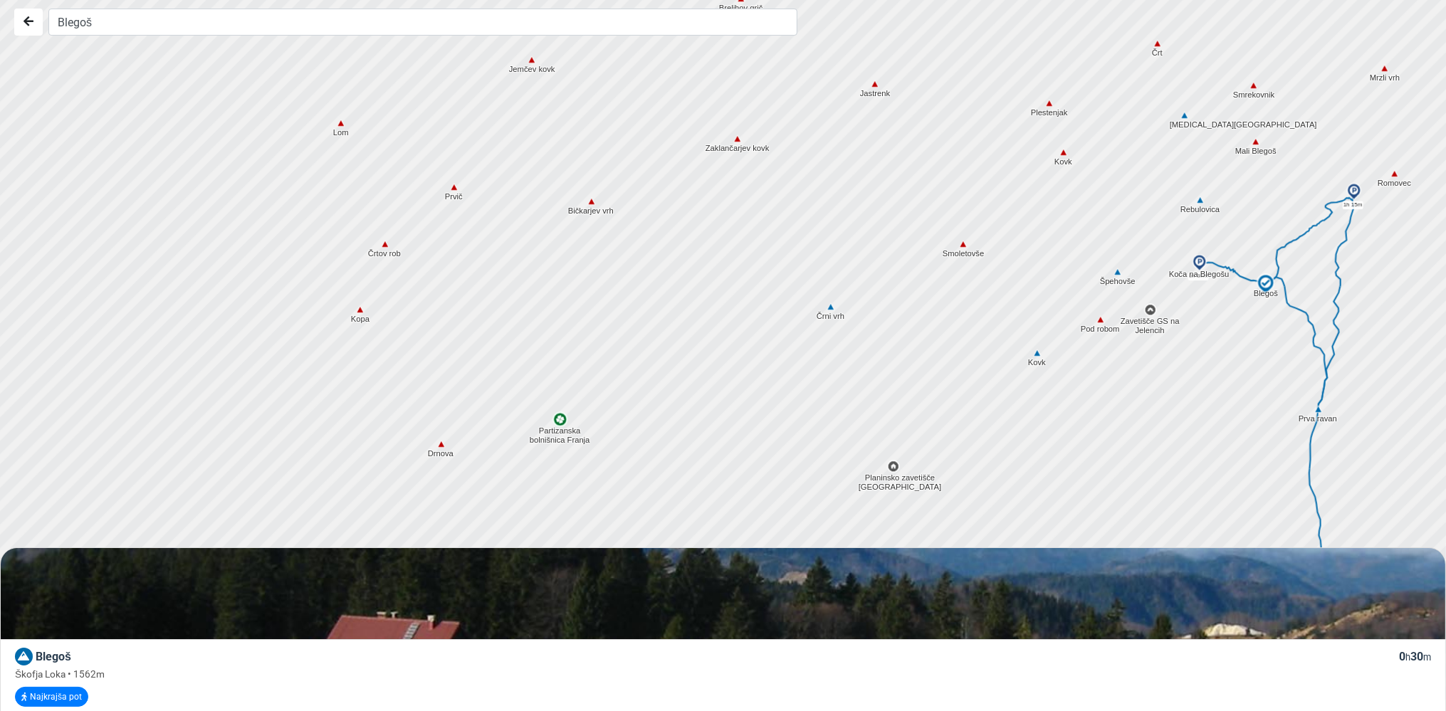
drag, startPoint x: 713, startPoint y: 155, endPoint x: 1040, endPoint y: 95, distance: 332.1
click at [1040, 95] on div at bounding box center [729, 356] width 1750 height 854
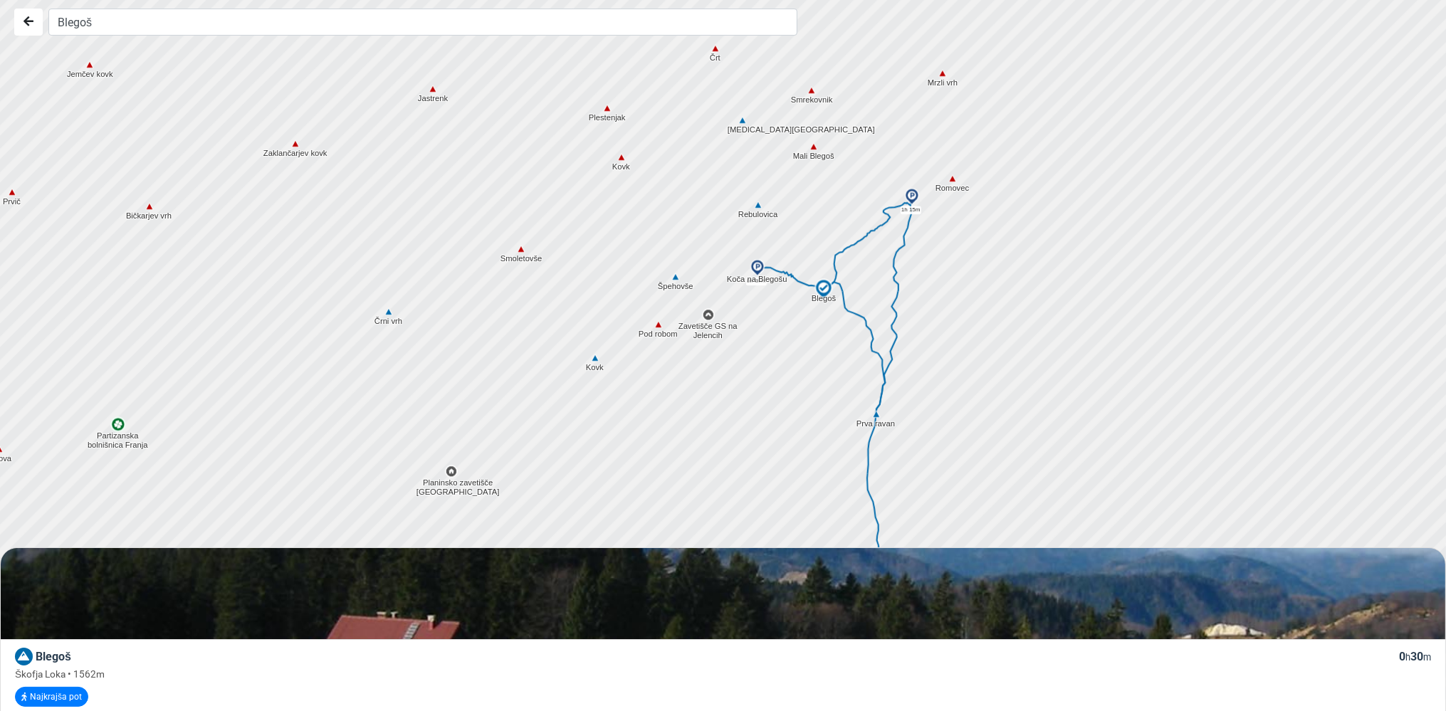
drag, startPoint x: 961, startPoint y: 285, endPoint x: 528, endPoint y: 287, distance: 433.6
click at [528, 287] on div at bounding box center [729, 356] width 1750 height 854
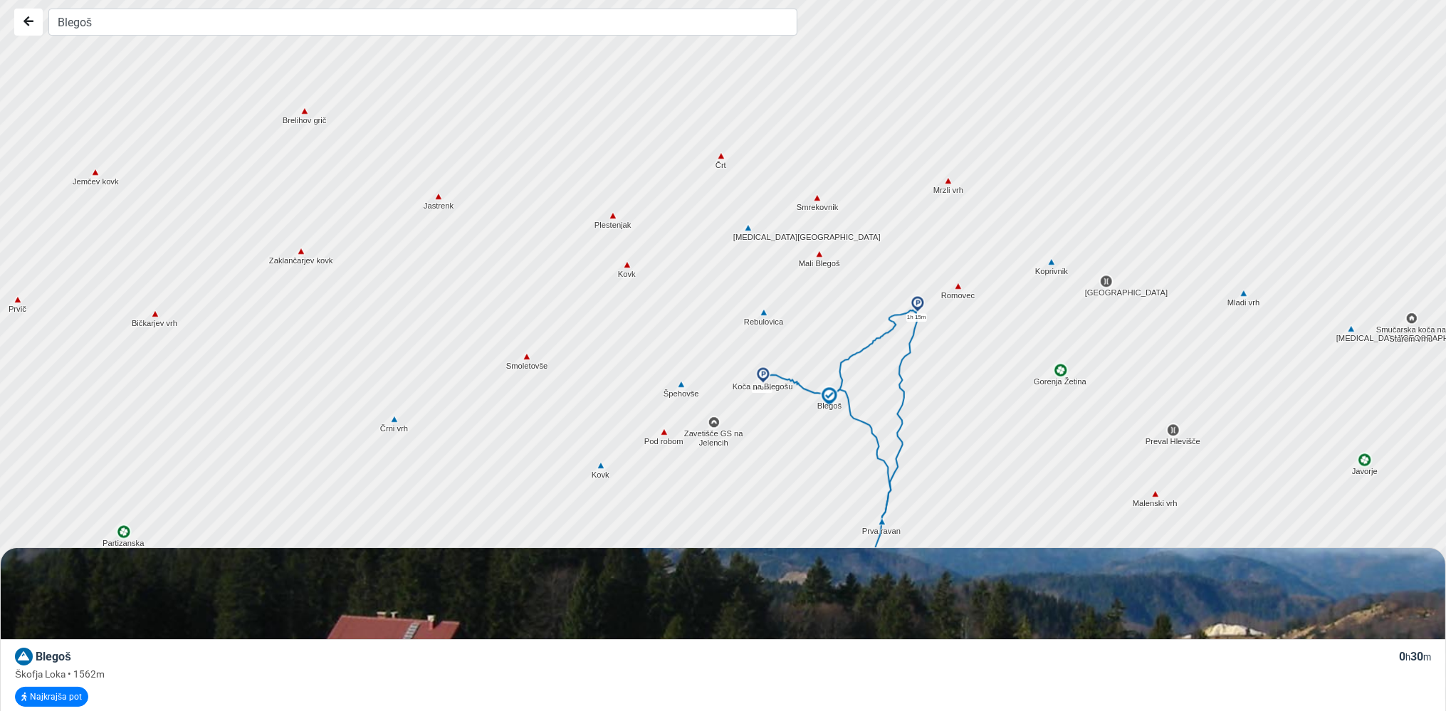
drag, startPoint x: 1008, startPoint y: 135, endPoint x: 1012, endPoint y: 239, distance: 104.1
click at [1012, 239] on div at bounding box center [729, 356] width 1750 height 854
click at [951, 184] on img at bounding box center [948, 180] width 13 height 13
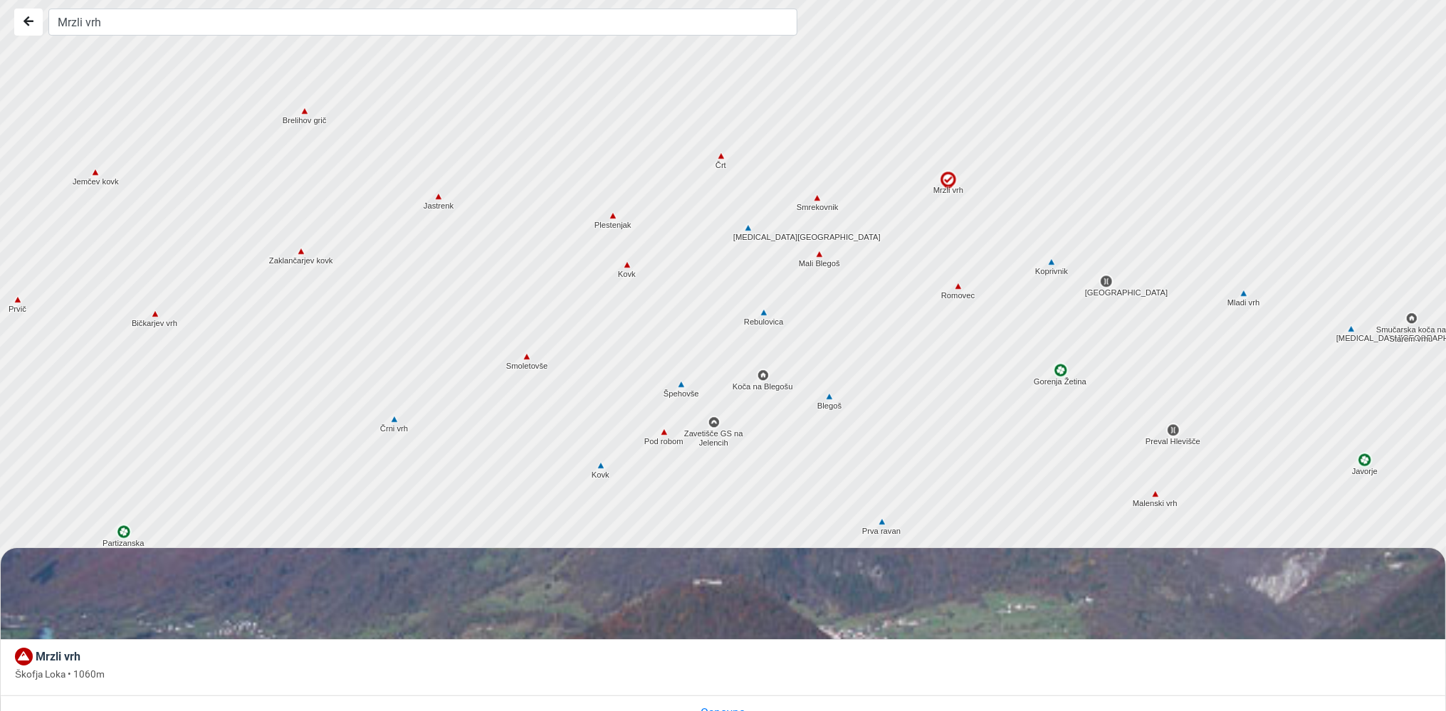
click at [816, 198] on img at bounding box center [817, 198] width 13 height 13
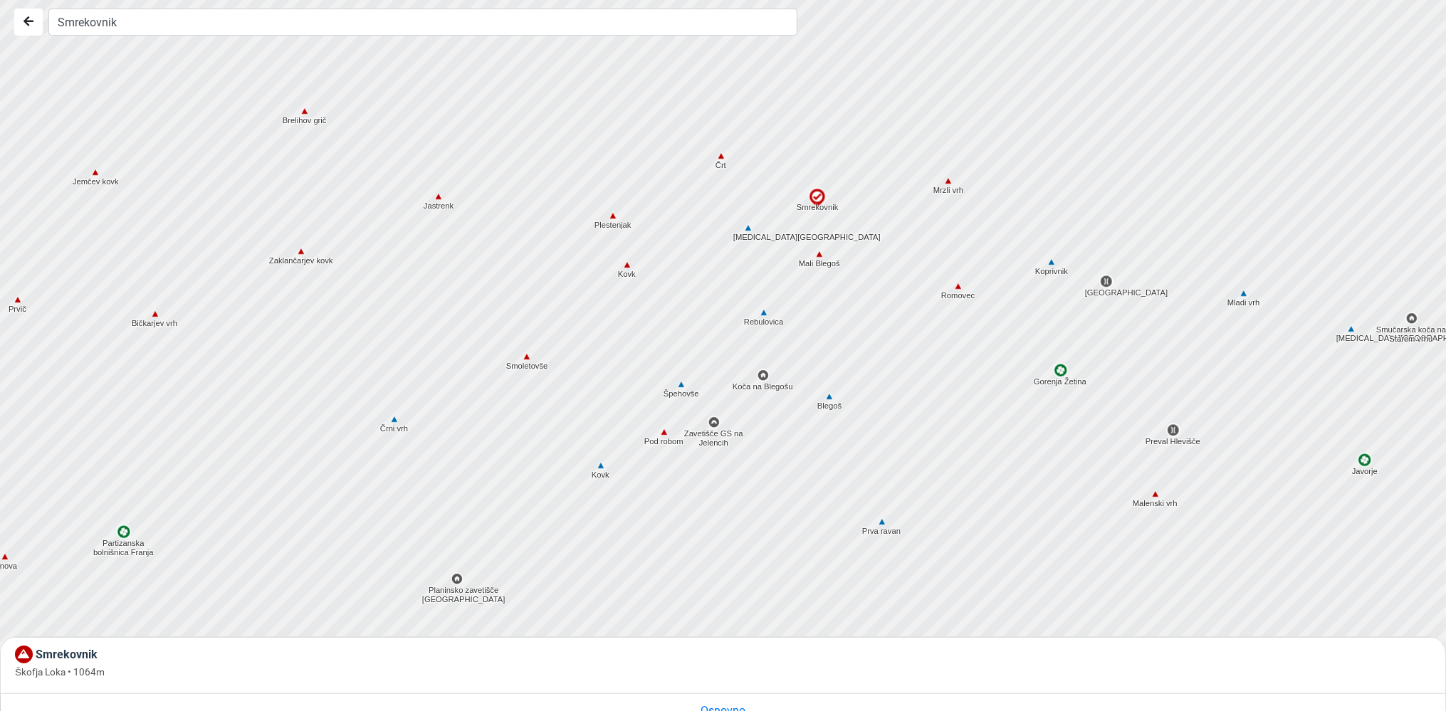
click at [765, 375] on img at bounding box center [763, 375] width 13 height 13
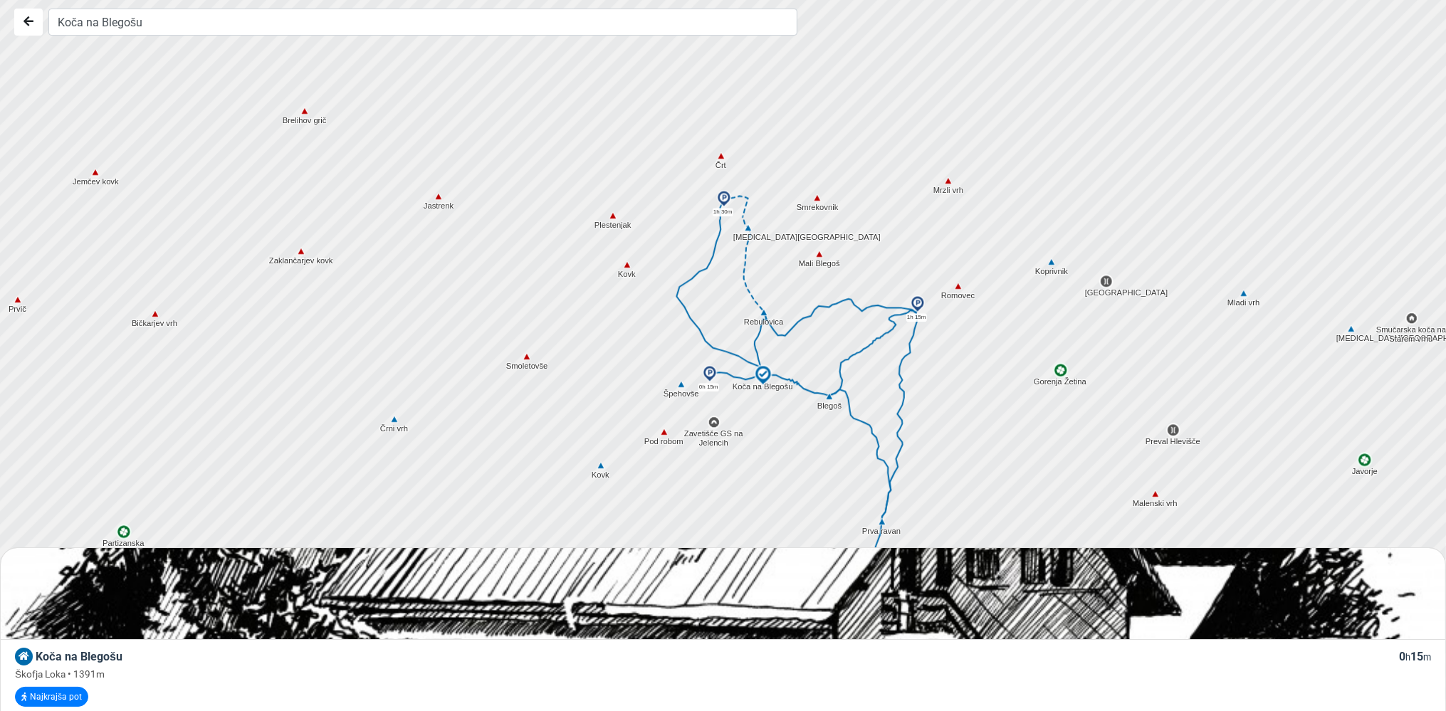
click at [827, 394] on img at bounding box center [829, 396] width 13 height 13
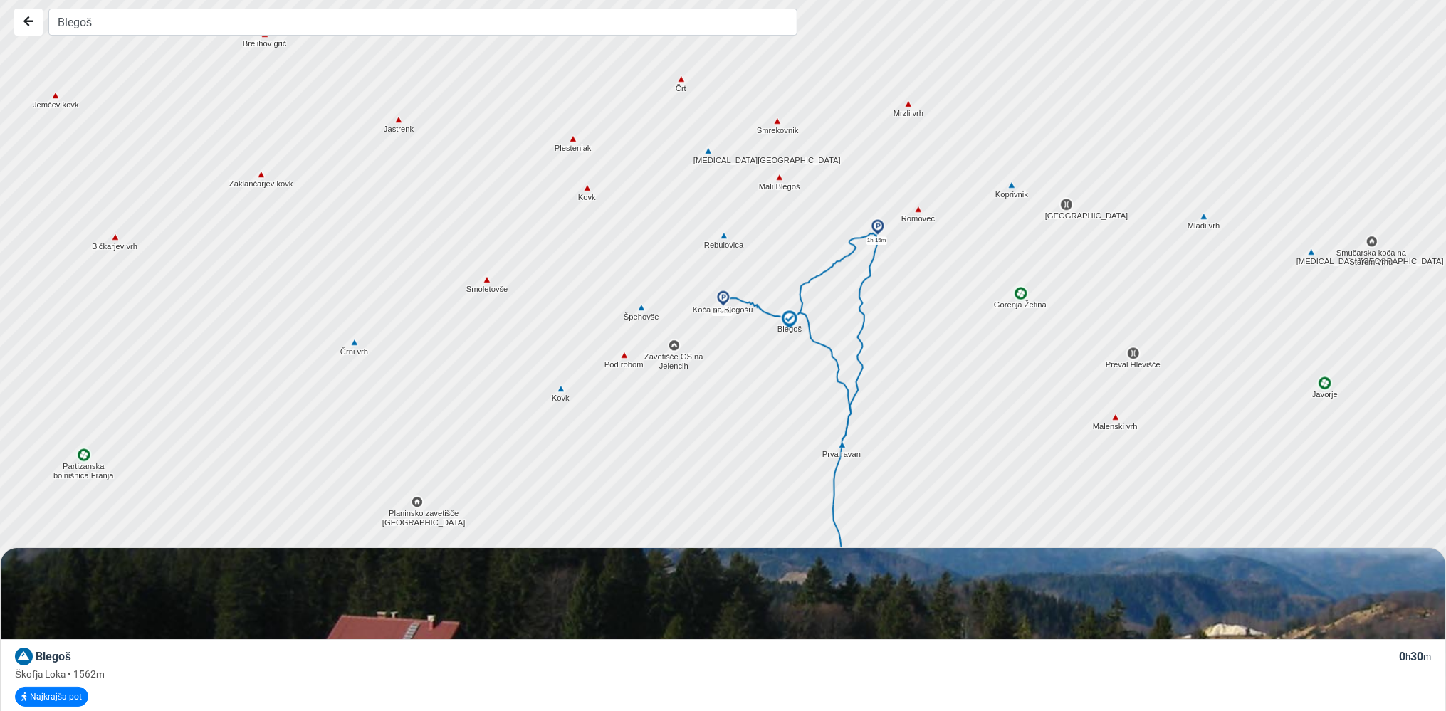
drag, startPoint x: 807, startPoint y: 457, endPoint x: 765, endPoint y: 380, distance: 87.6
click at [765, 380] on div at bounding box center [729, 356] width 1750 height 854
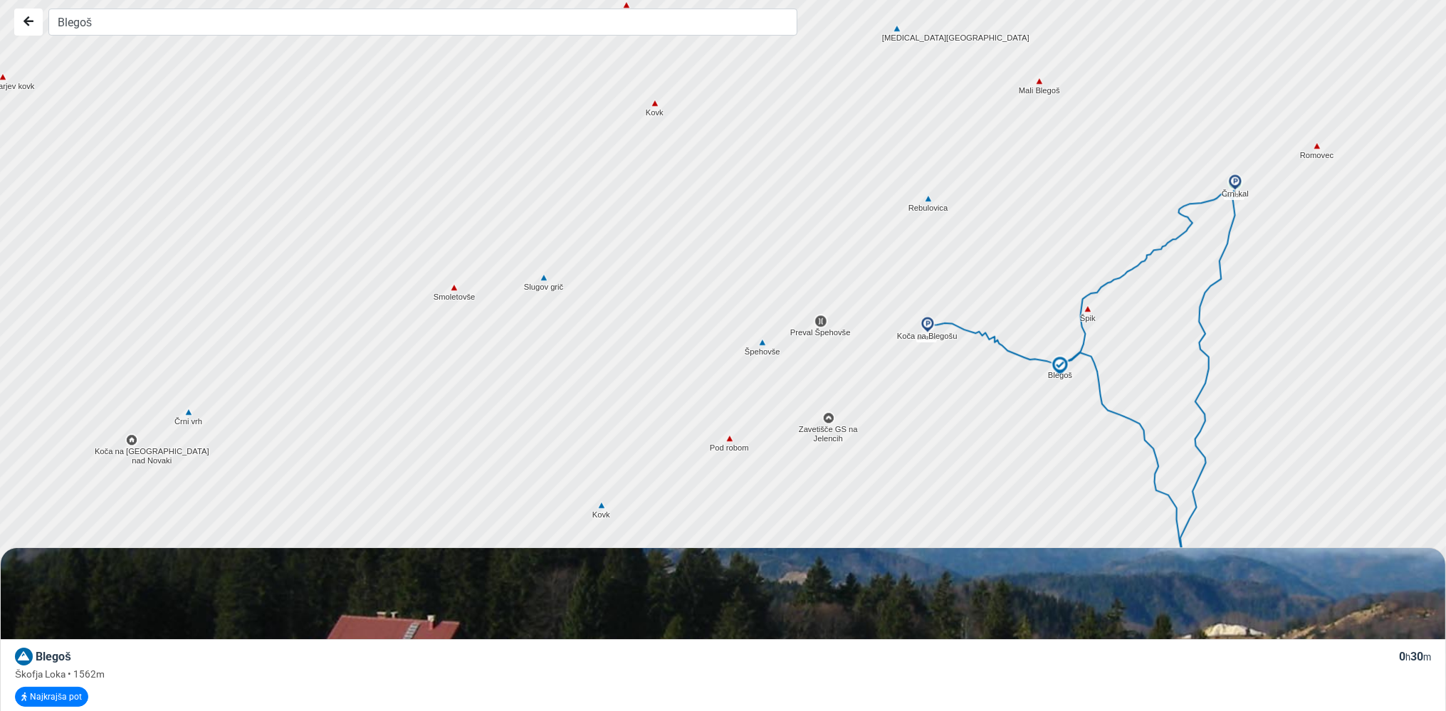
click at [127, 437] on img at bounding box center [131, 440] width 13 height 13
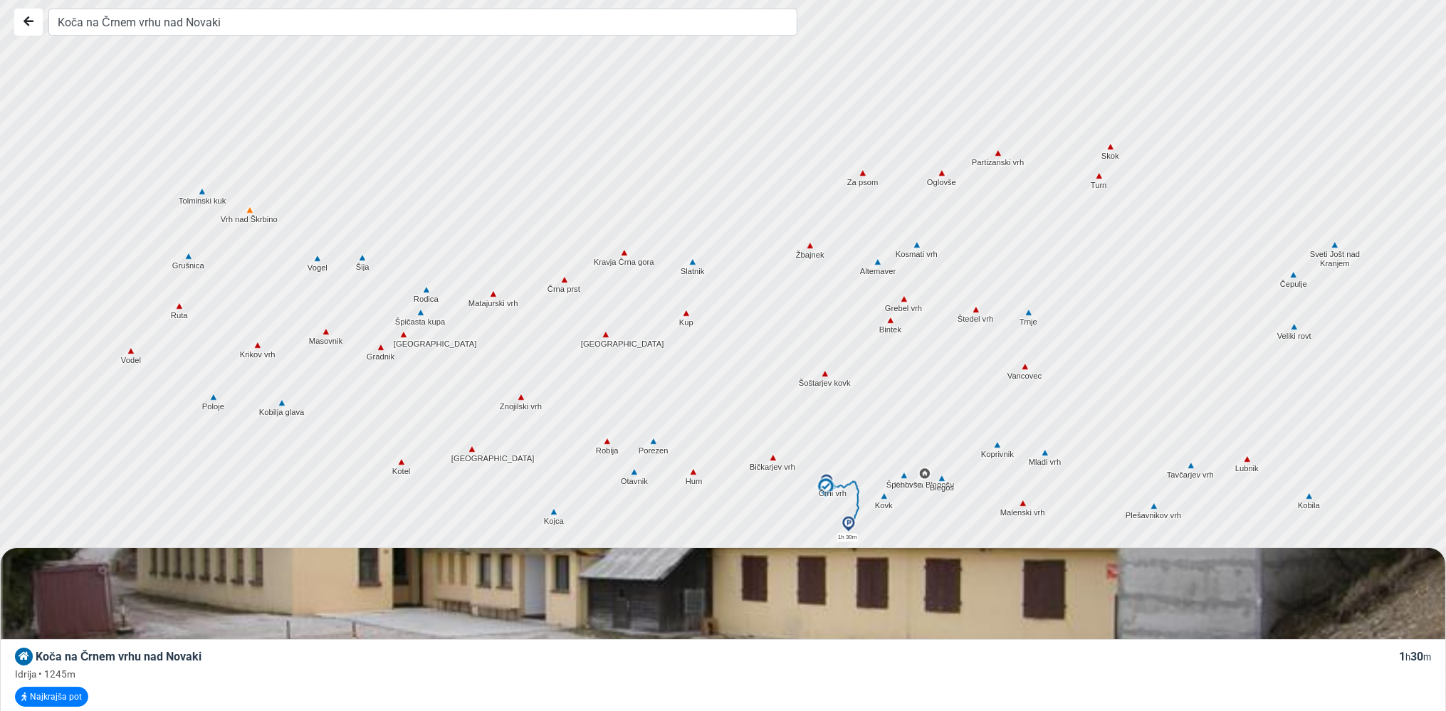
drag, startPoint x: 582, startPoint y: 397, endPoint x: 681, endPoint y: 528, distance: 164.3
click at [681, 528] on div at bounding box center [729, 356] width 1750 height 854
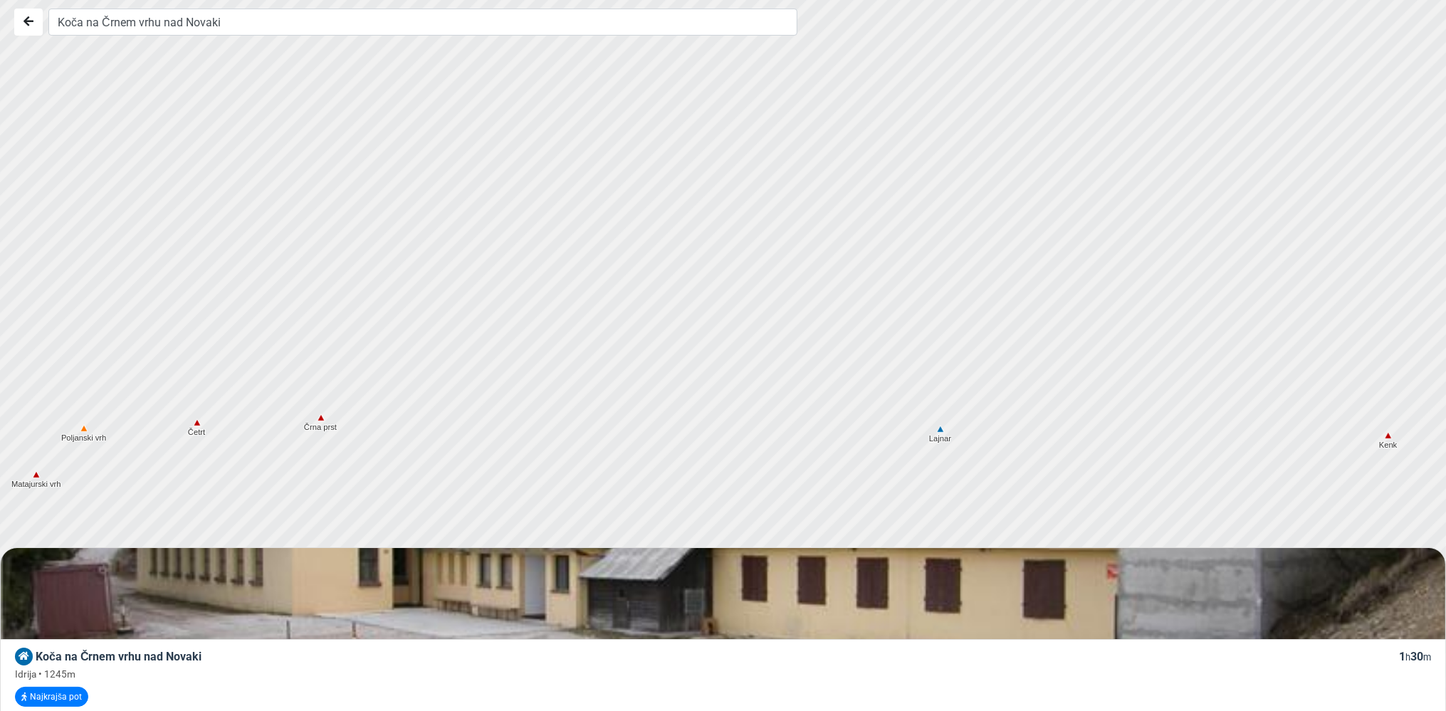
drag, startPoint x: 716, startPoint y: 167, endPoint x: 656, endPoint y: 637, distance: 473.7
click at [656, 637] on div at bounding box center [729, 356] width 1750 height 854
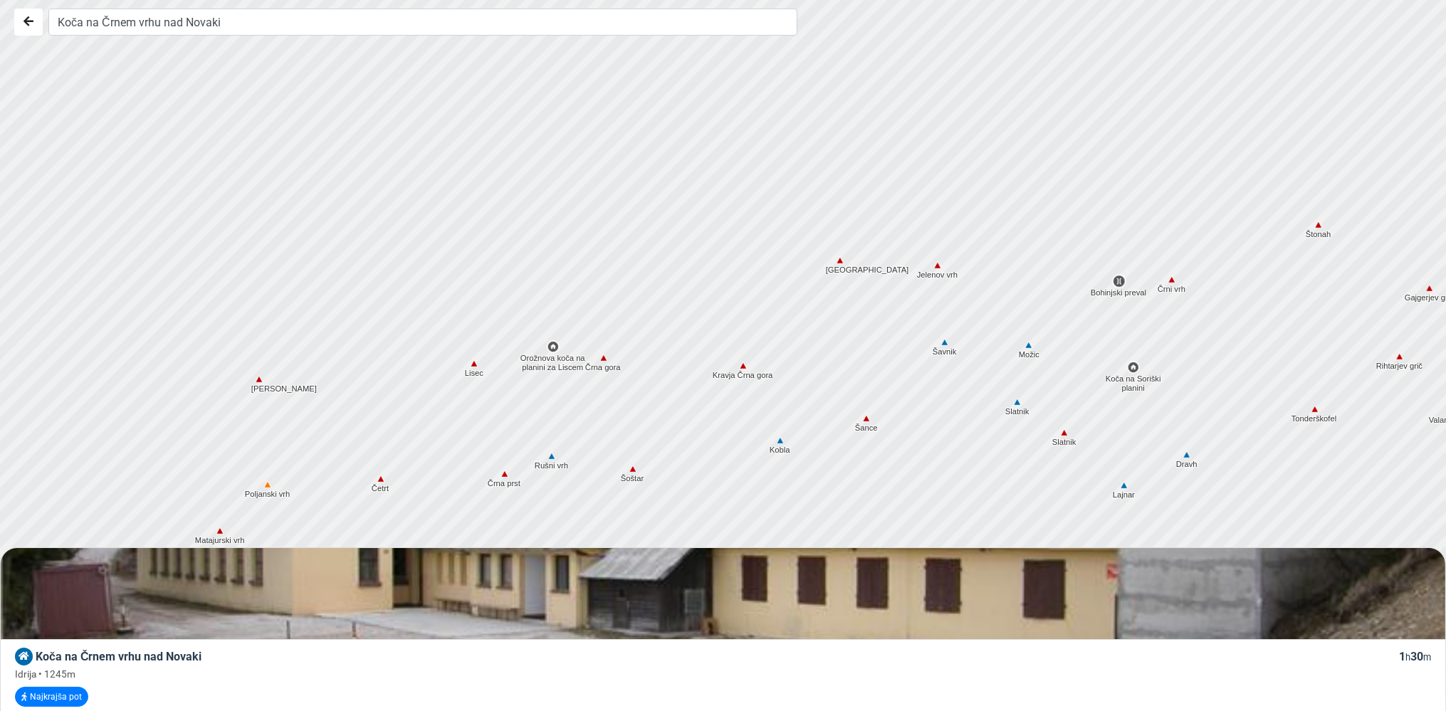
drag, startPoint x: 709, startPoint y: 286, endPoint x: 889, endPoint y: 293, distance: 179.6
click at [889, 293] on div at bounding box center [729, 356] width 1750 height 854
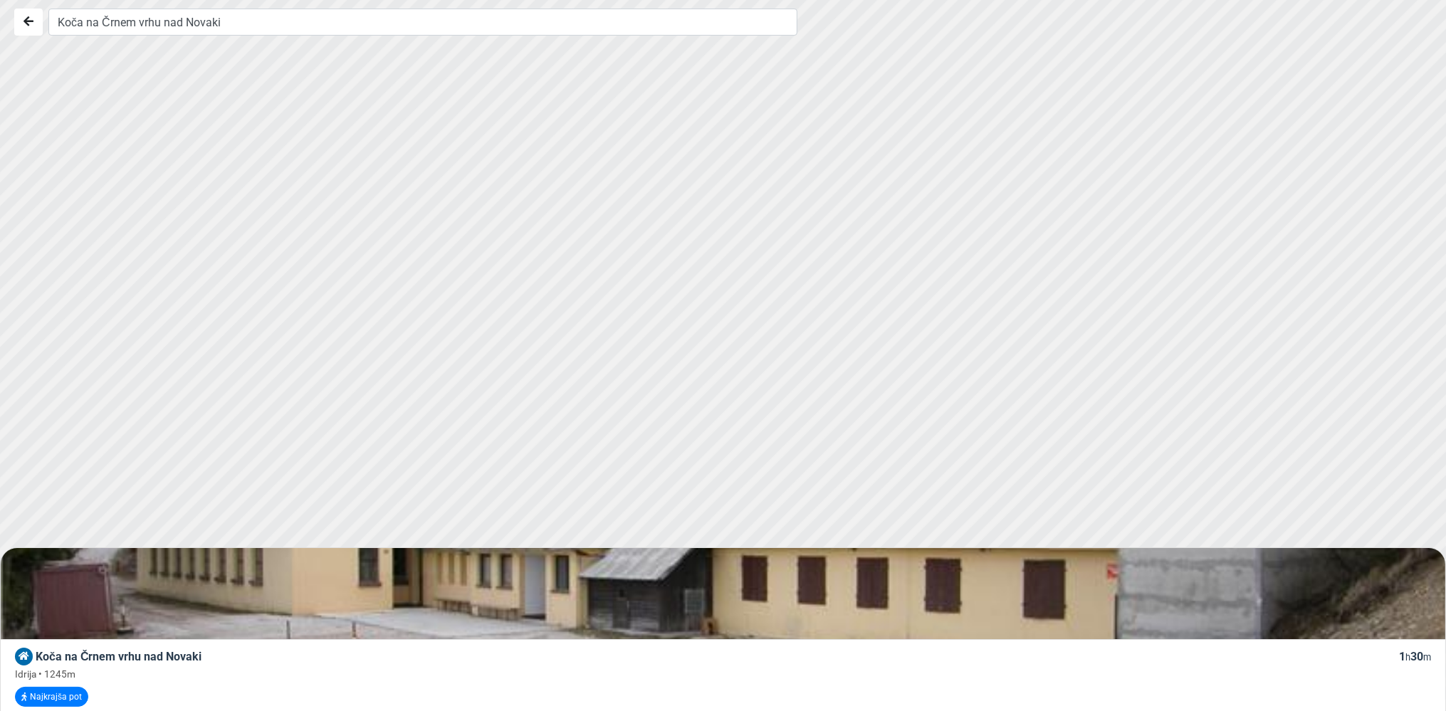
drag, startPoint x: 676, startPoint y: 206, endPoint x: 1346, endPoint y: 619, distance: 786.4
click at [1346, 619] on div at bounding box center [729, 356] width 1750 height 854
drag, startPoint x: 546, startPoint y: 268, endPoint x: 919, endPoint y: 34, distance: 439.9
click at [919, 34] on div at bounding box center [729, 356] width 1750 height 854
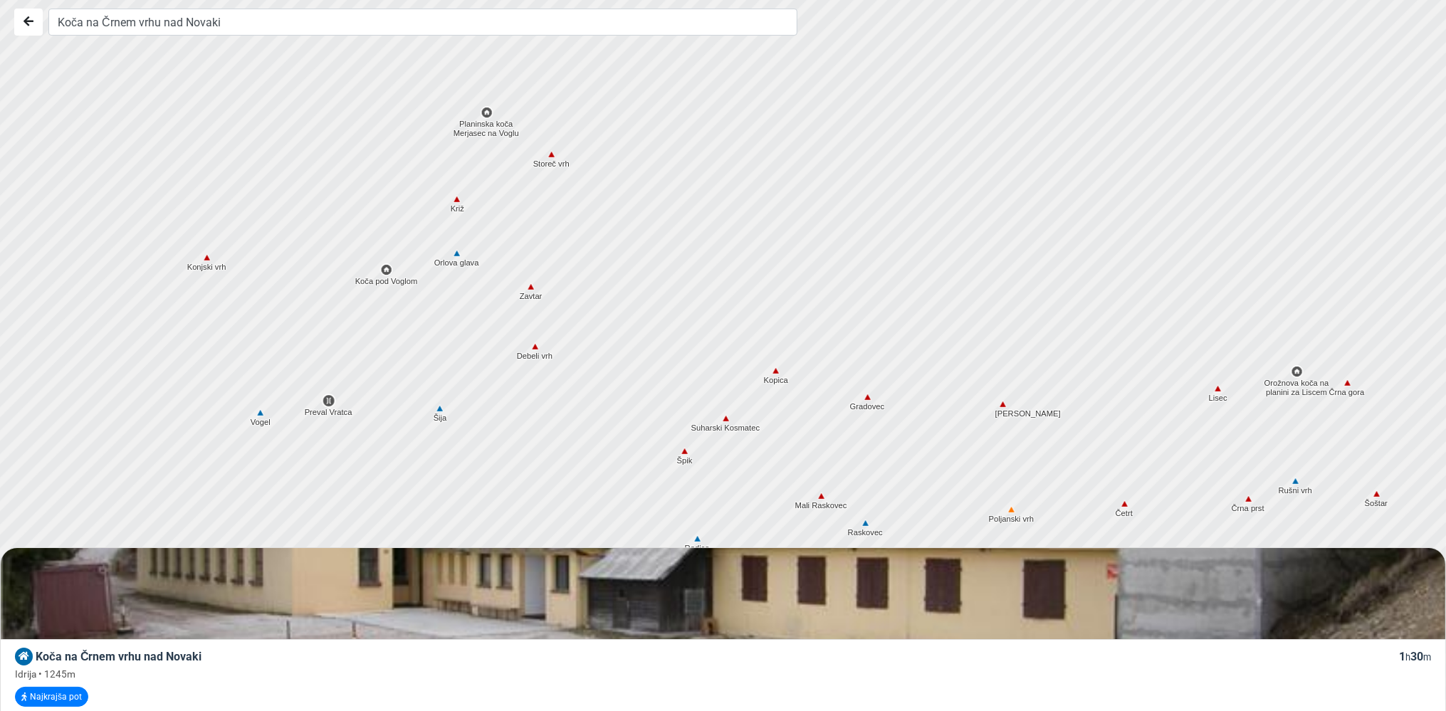
drag, startPoint x: 599, startPoint y: 144, endPoint x: 790, endPoint y: 153, distance: 191.8
click at [790, 153] on div at bounding box center [729, 356] width 1750 height 854
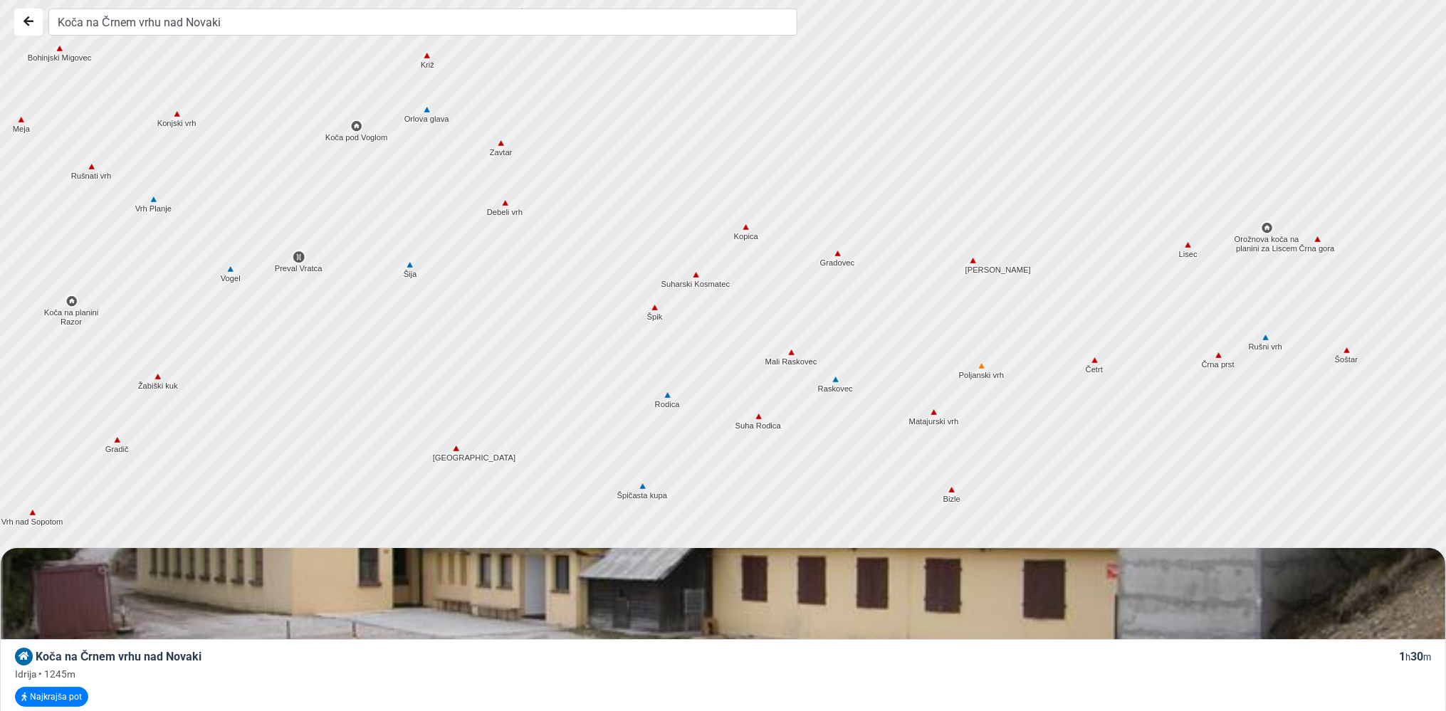
drag, startPoint x: 719, startPoint y: 310, endPoint x: 688, endPoint y: 162, distance: 150.7
click at [688, 162] on div at bounding box center [729, 356] width 1750 height 854
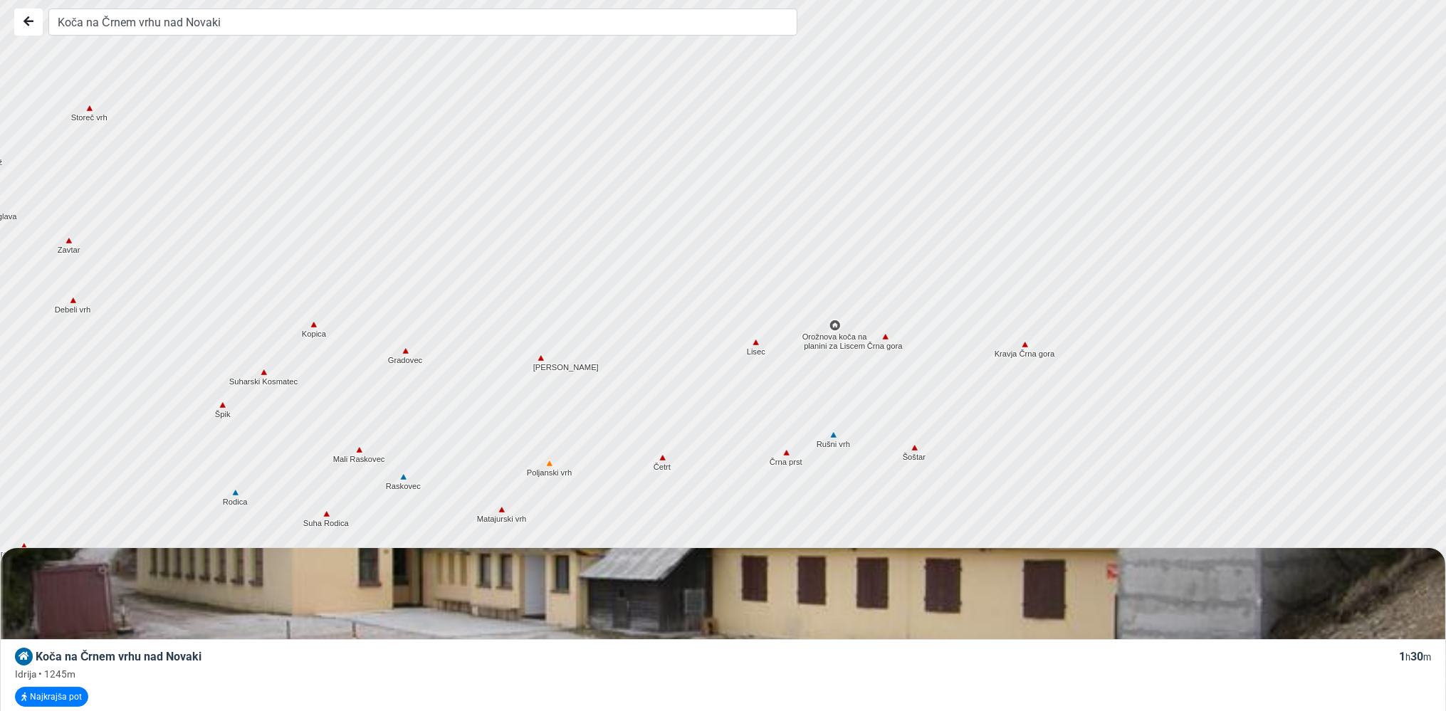
drag, startPoint x: 1146, startPoint y: 368, endPoint x: 711, endPoint y: 466, distance: 445.8
click at [711, 466] on div at bounding box center [729, 356] width 1750 height 854
click at [785, 450] on img at bounding box center [786, 452] width 13 height 13
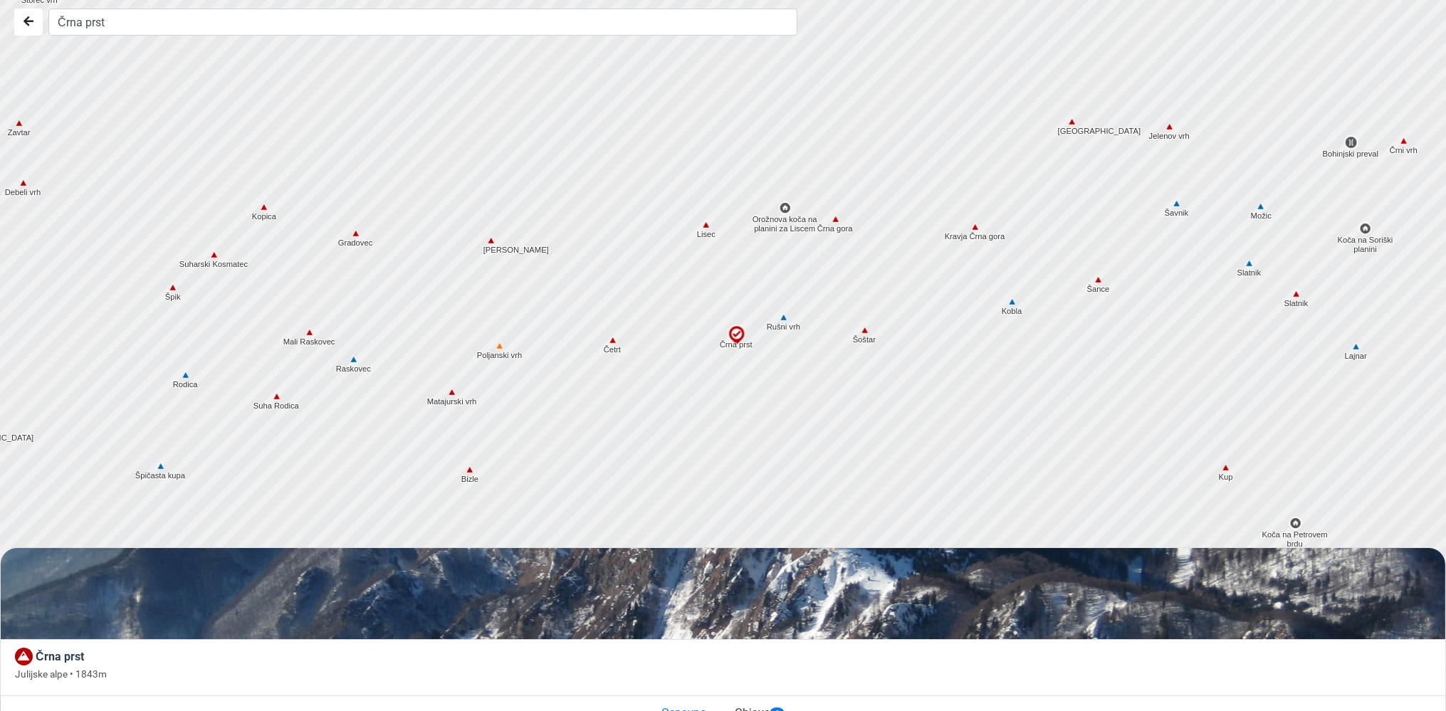
drag, startPoint x: 895, startPoint y: 481, endPoint x: 843, endPoint y: 360, distance: 131.1
click at [843, 360] on div at bounding box center [729, 356] width 1750 height 854
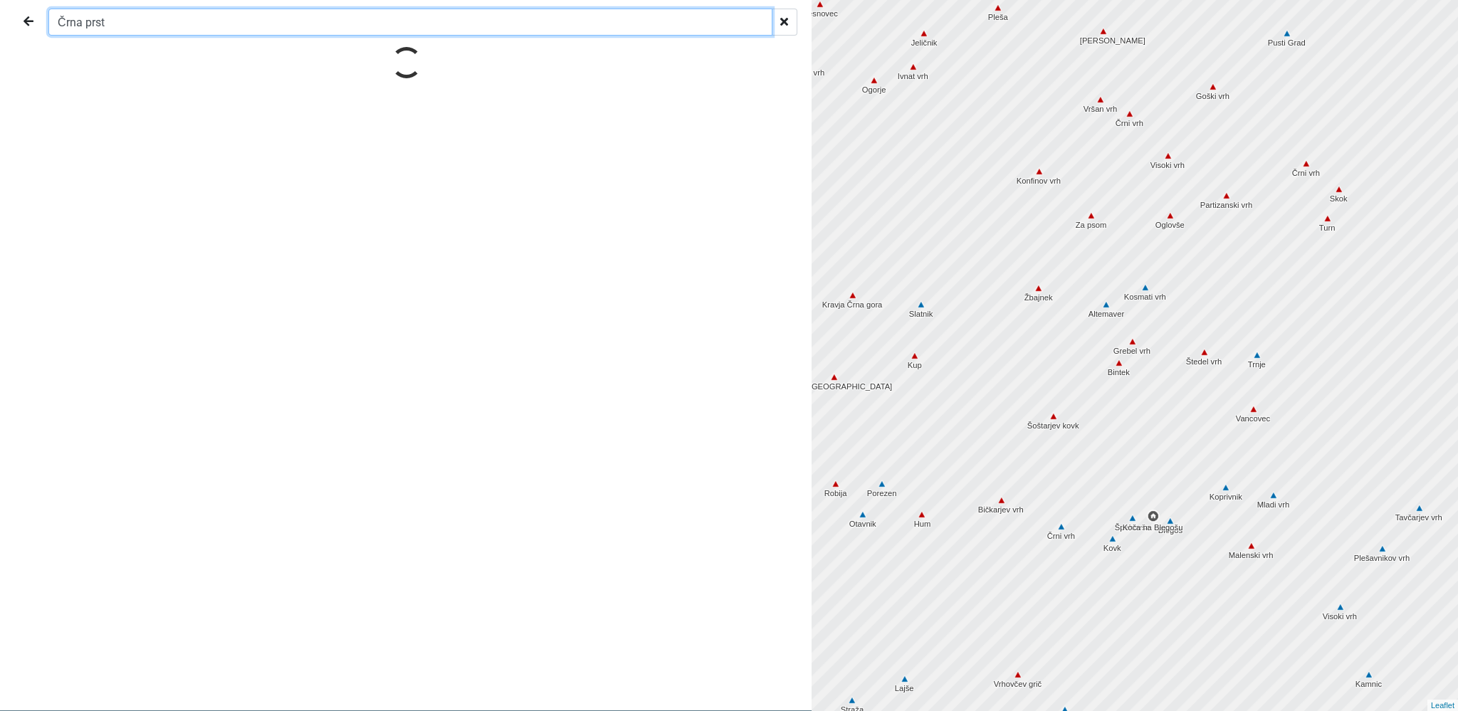
click at [112, 24] on input "Črna prst" at bounding box center [410, 22] width 724 height 27
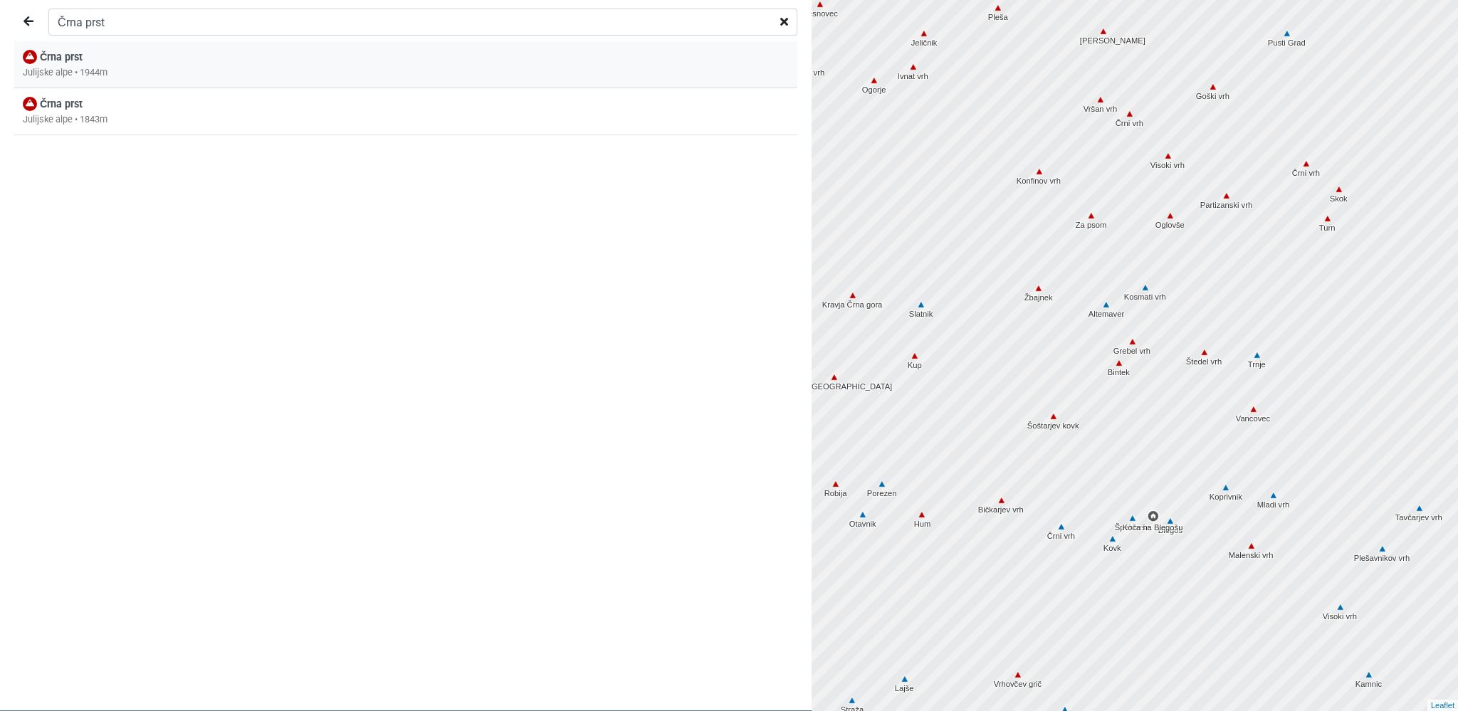
click at [62, 64] on div "Črna prst" at bounding box center [53, 58] width 60 height 16
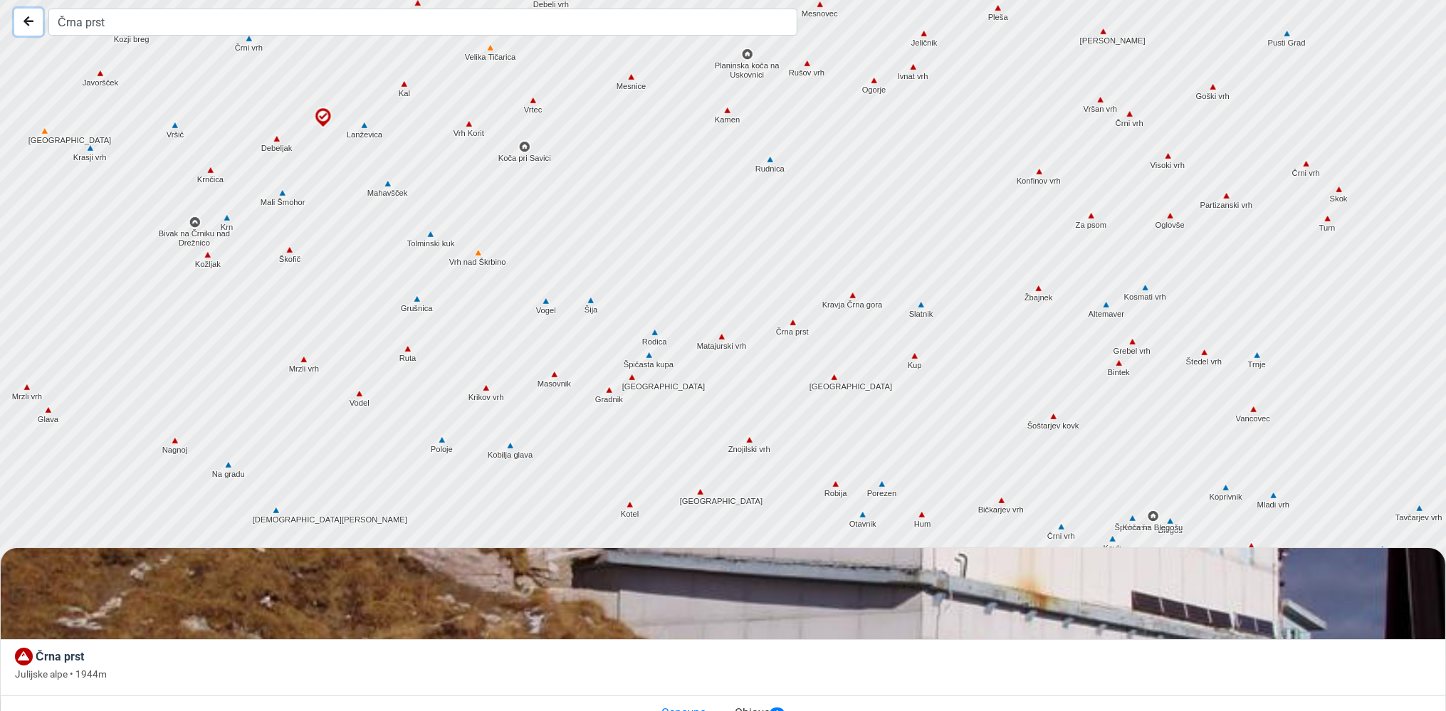
click at [36, 16] on button "Nazaj" at bounding box center [28, 22] width 28 height 27
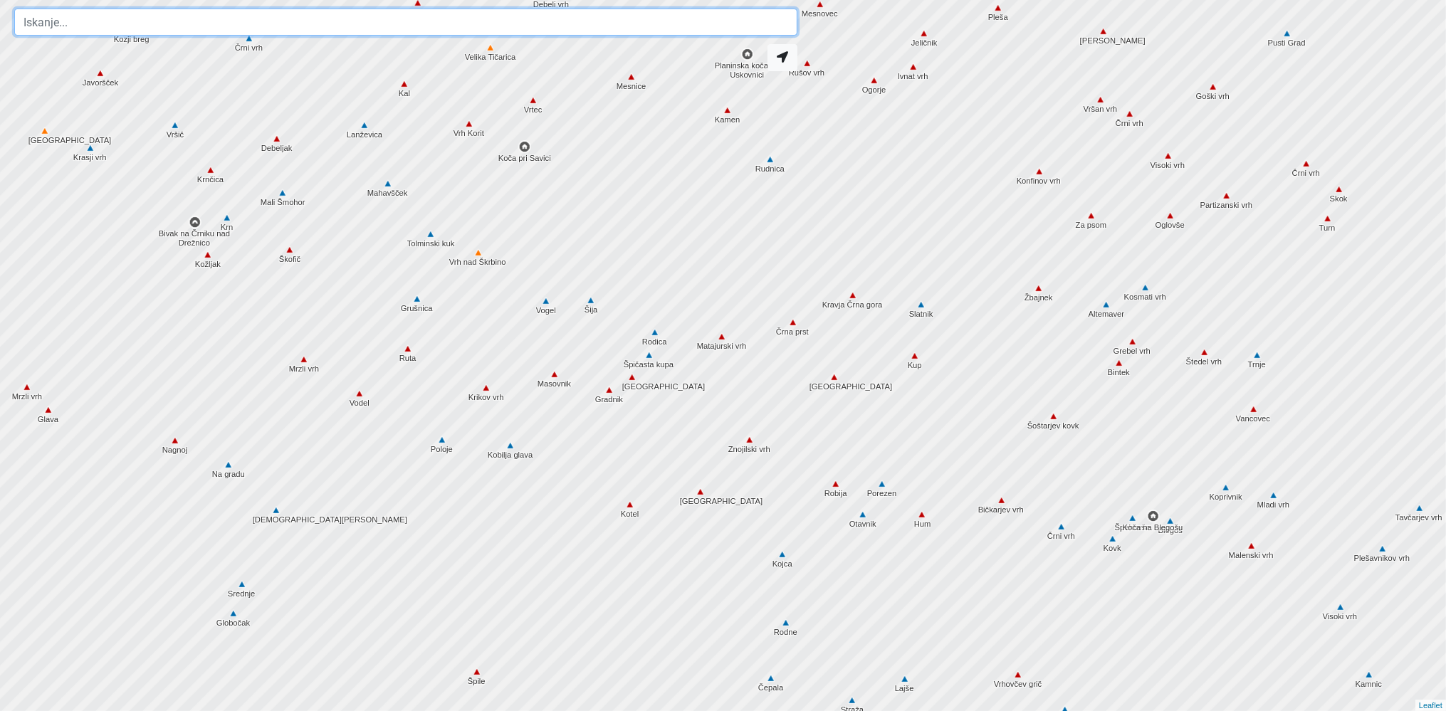
click at [36, 16] on input "text" at bounding box center [405, 22] width 783 height 27
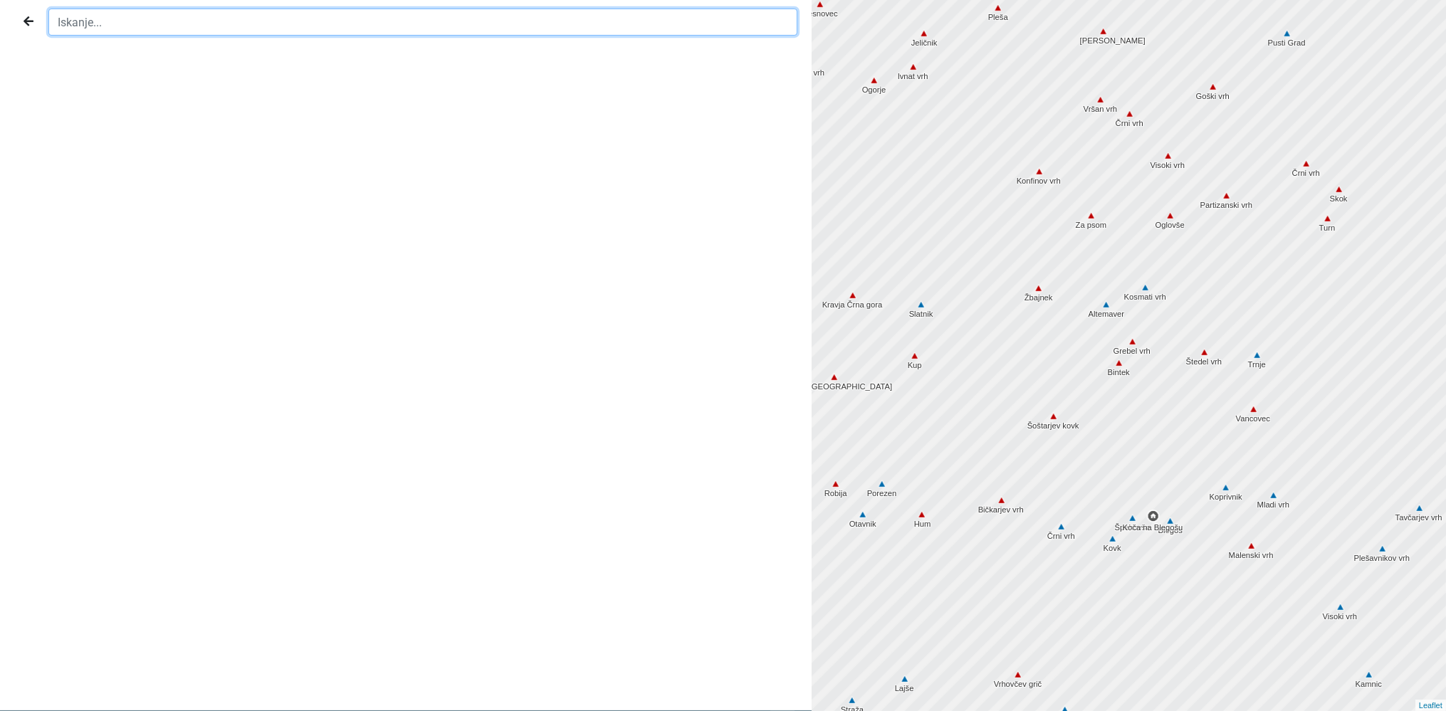
click at [140, 21] on input "text" at bounding box center [422, 22] width 749 height 27
type input "črna pr"
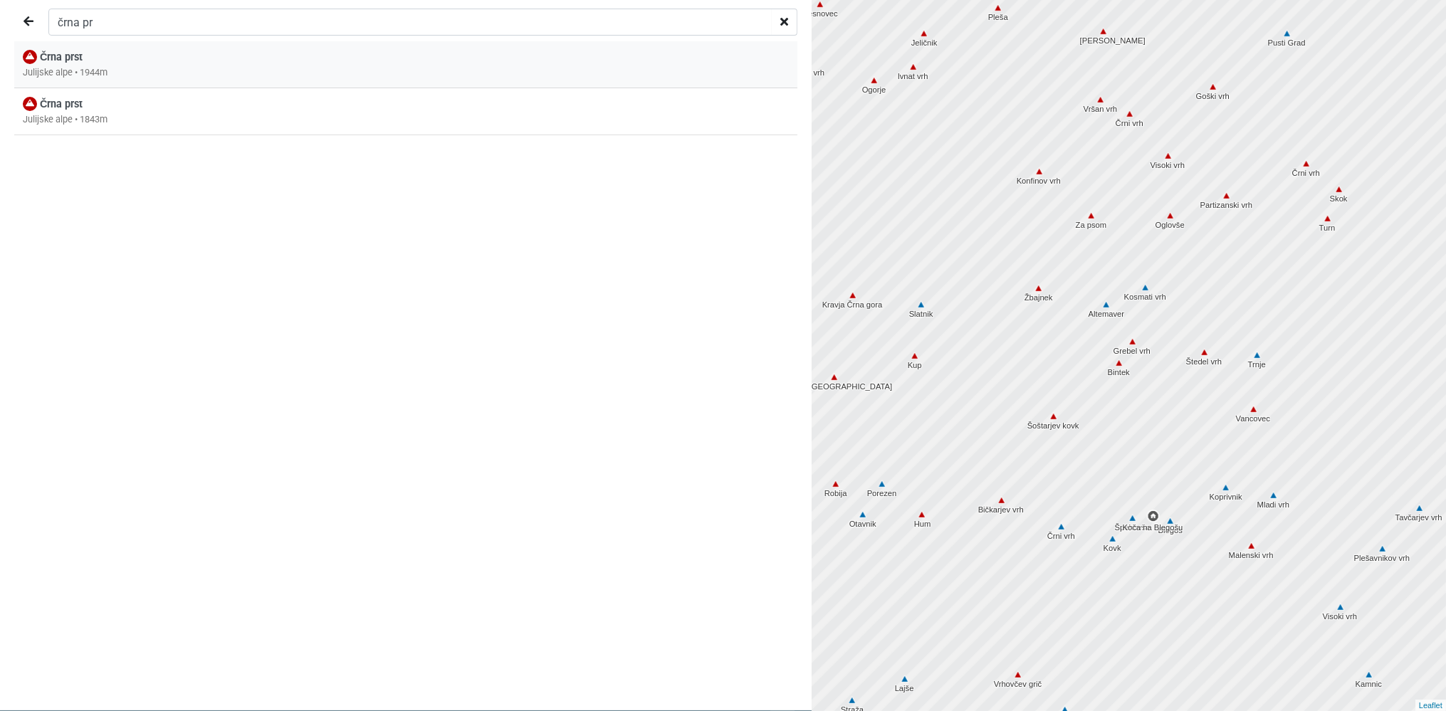
click at [66, 78] on div "Julijske alpe • 1944m" at bounding box center [406, 73] width 766 height 14
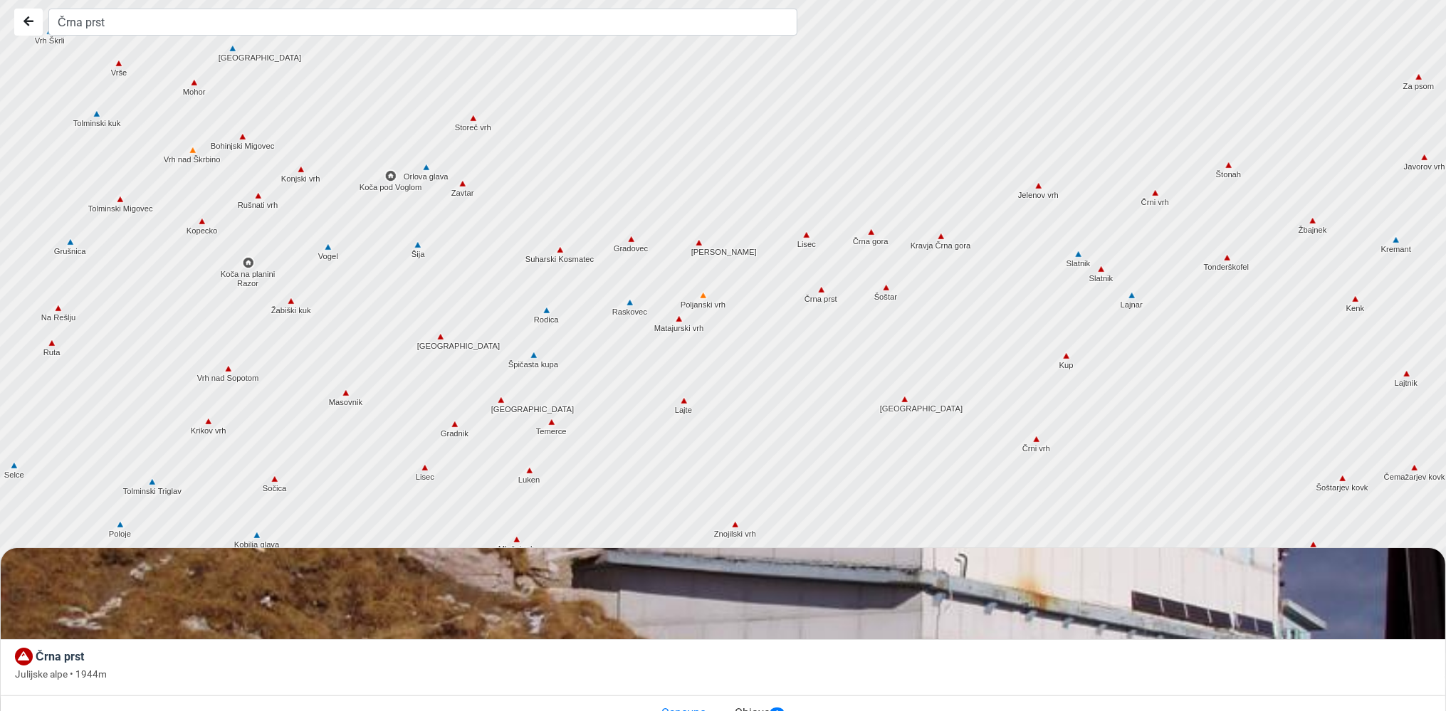
click at [820, 291] on img at bounding box center [821, 289] width 13 height 13
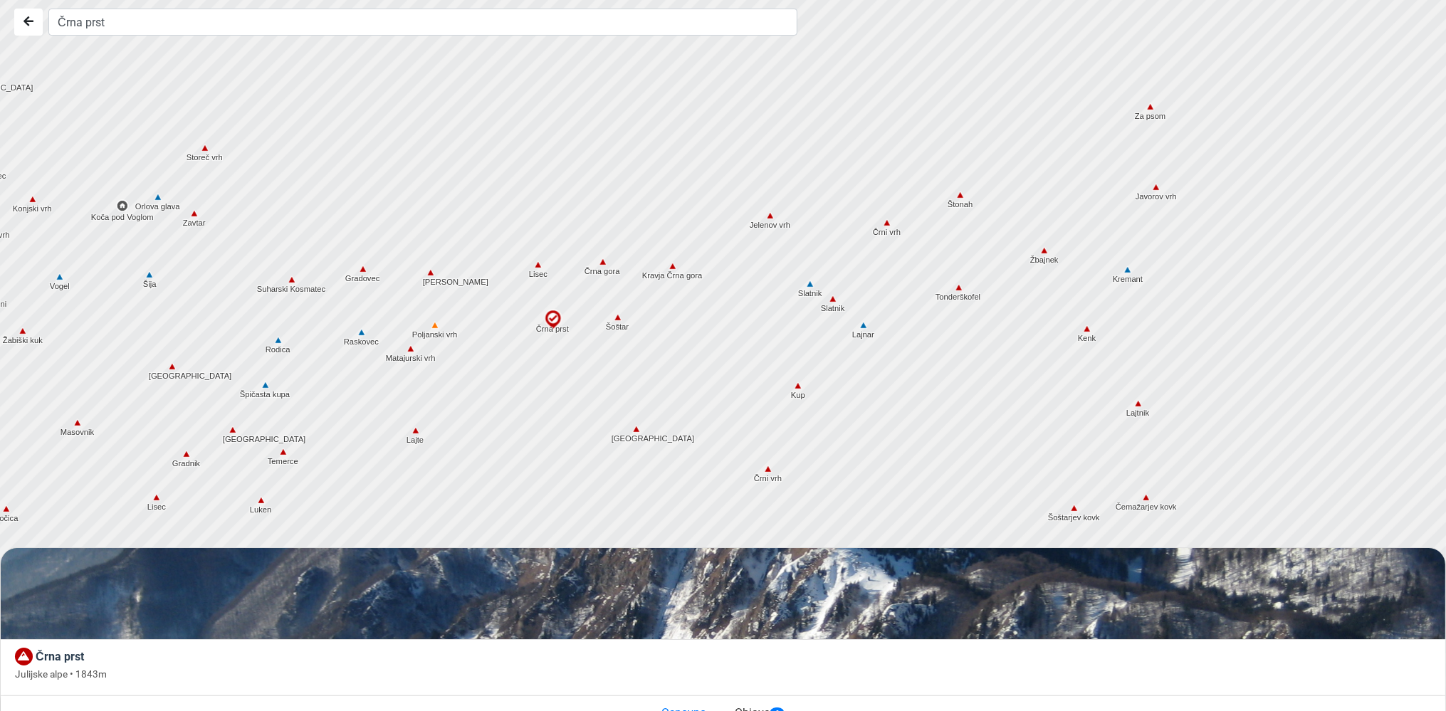
drag, startPoint x: 1035, startPoint y: 367, endPoint x: 765, endPoint y: 397, distance: 272.2
click at [765, 397] on div at bounding box center [729, 356] width 1750 height 854
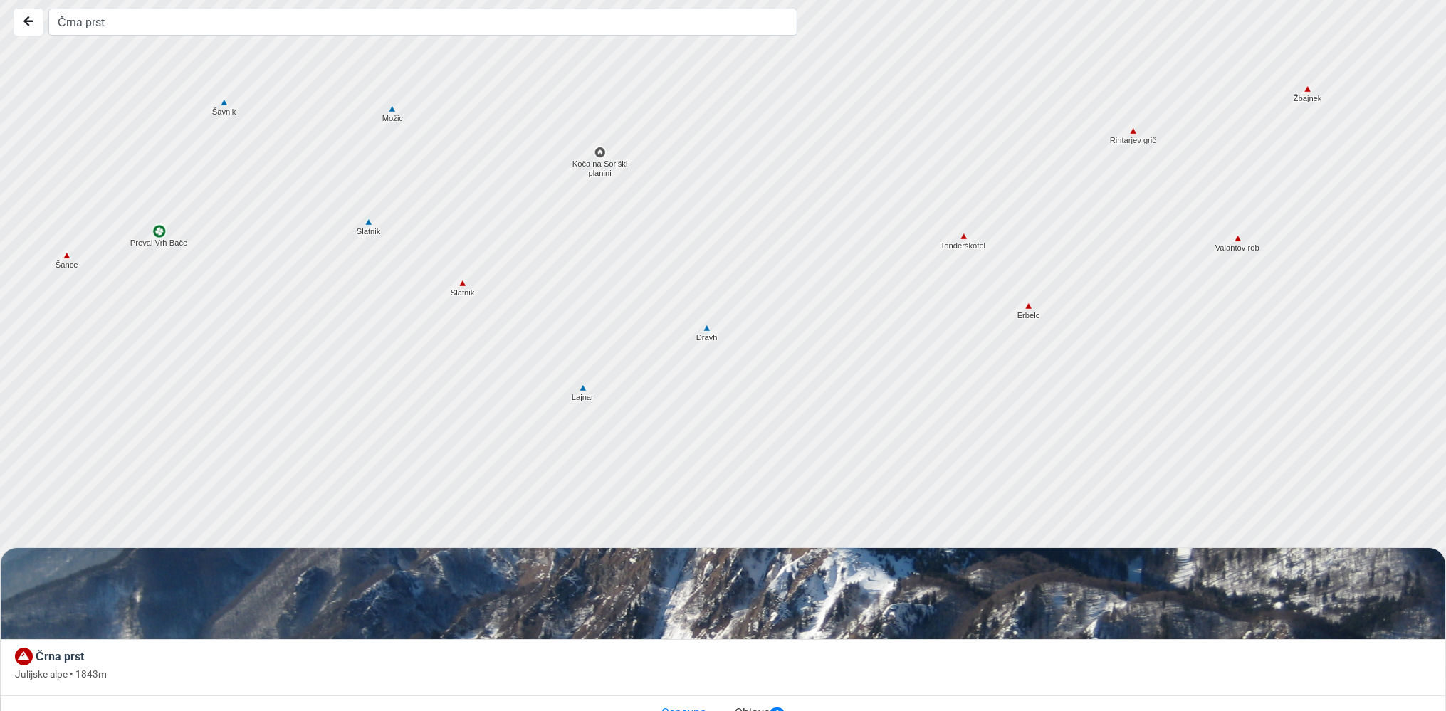
drag, startPoint x: 1055, startPoint y: 232, endPoint x: 1107, endPoint y: 294, distance: 80.9
click at [1107, 294] on div at bounding box center [729, 356] width 1750 height 854
click at [601, 150] on img at bounding box center [600, 152] width 13 height 13
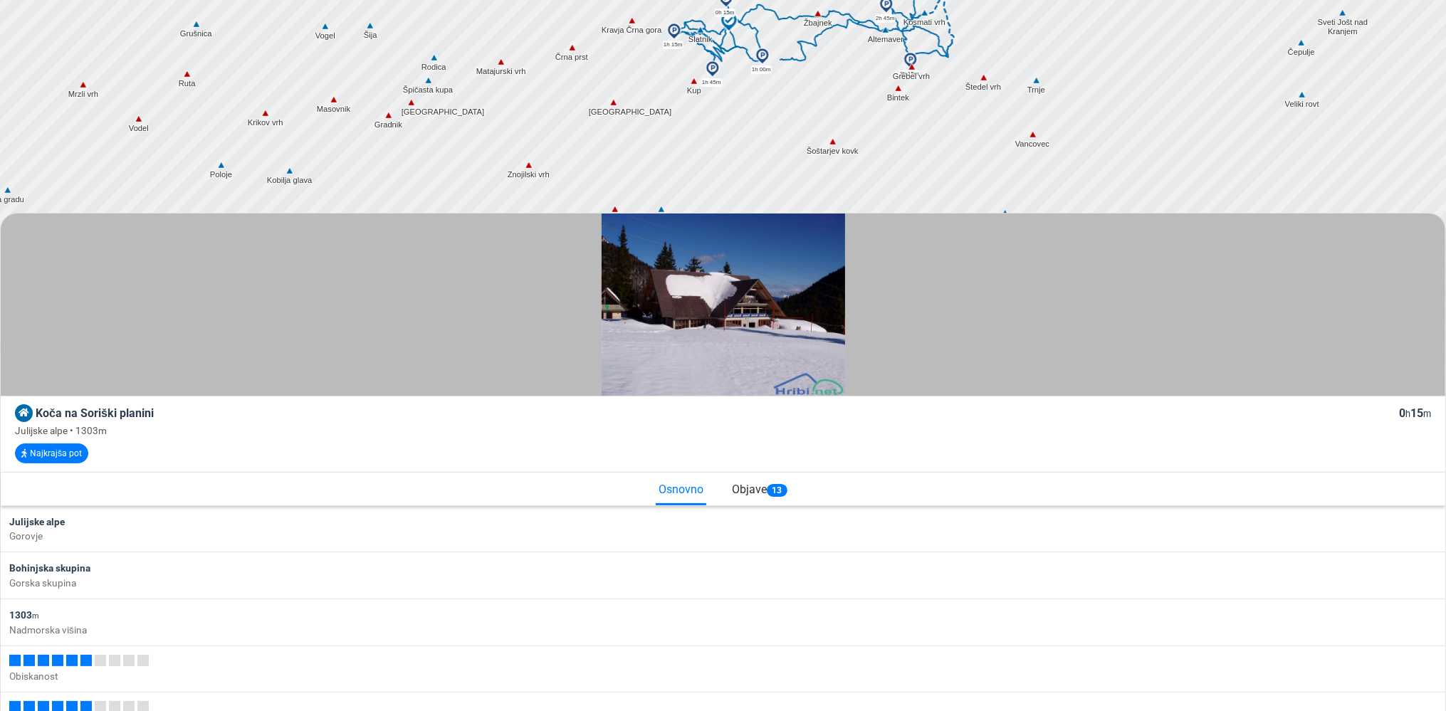
scroll to position [225, 0]
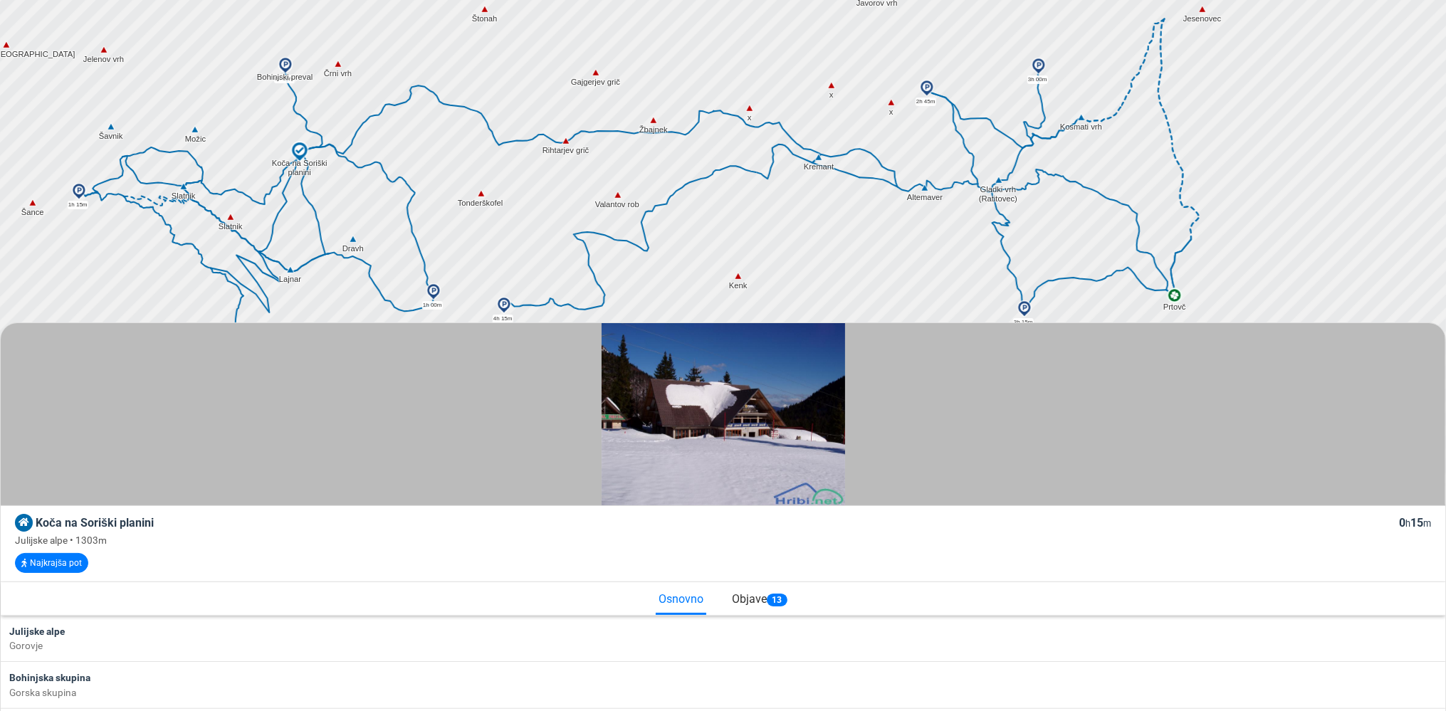
drag, startPoint x: 744, startPoint y: 138, endPoint x: 535, endPoint y: 245, distance: 234.4
click at [535, 245] on div at bounding box center [726, 131] width 1750 height 854
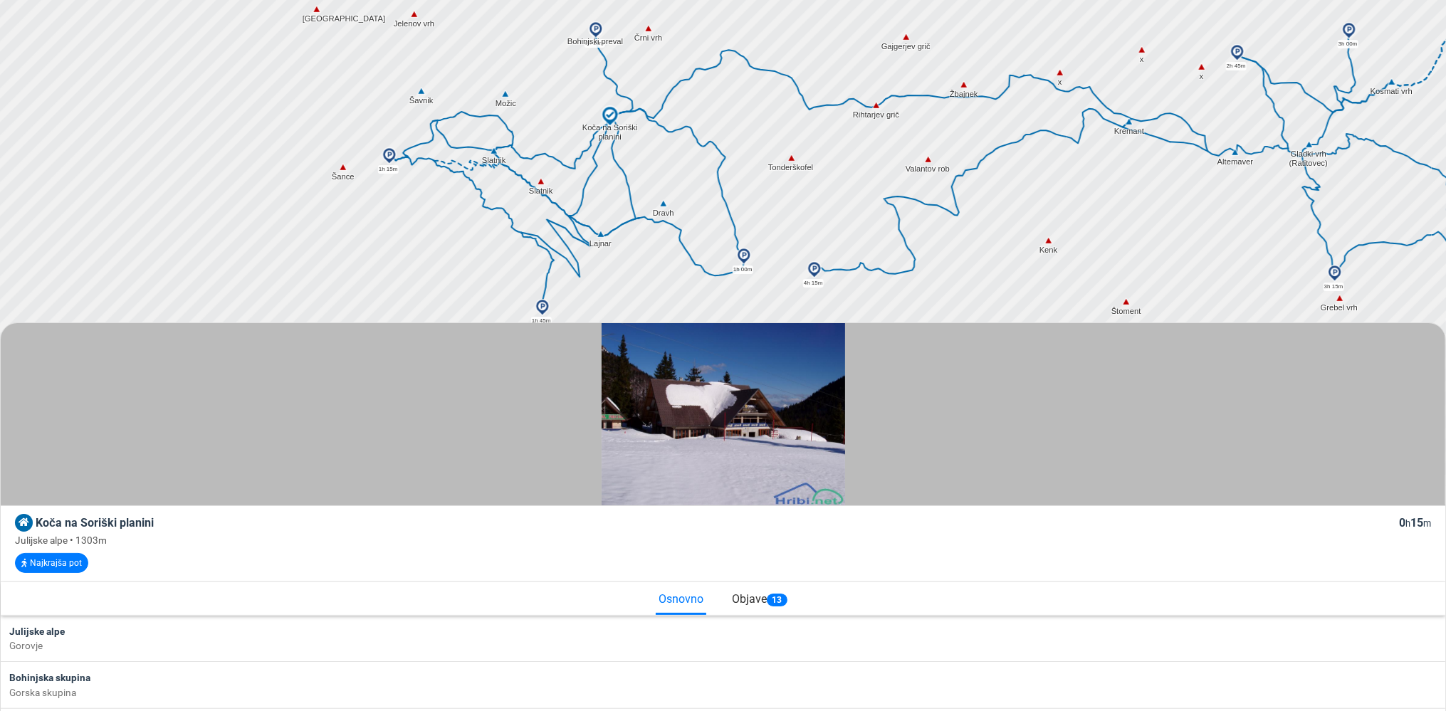
drag, startPoint x: 271, startPoint y: 125, endPoint x: 586, endPoint y: 89, distance: 316.8
click at [586, 89] on div at bounding box center [729, 131] width 1750 height 854
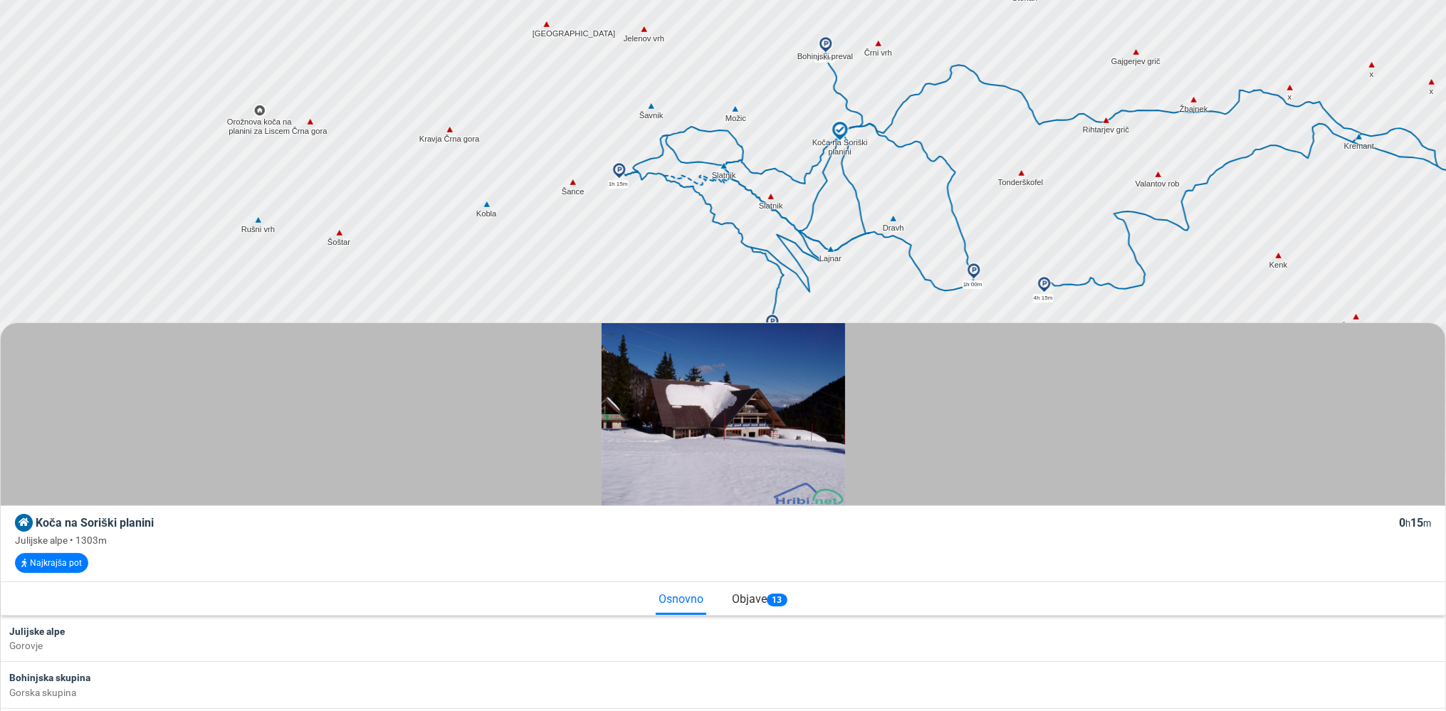
drag, startPoint x: 202, startPoint y: 157, endPoint x: 433, endPoint y: 173, distance: 231.3
click at [433, 173] on div at bounding box center [729, 131] width 1750 height 854
click at [209, 238] on img at bounding box center [211, 237] width 13 height 13
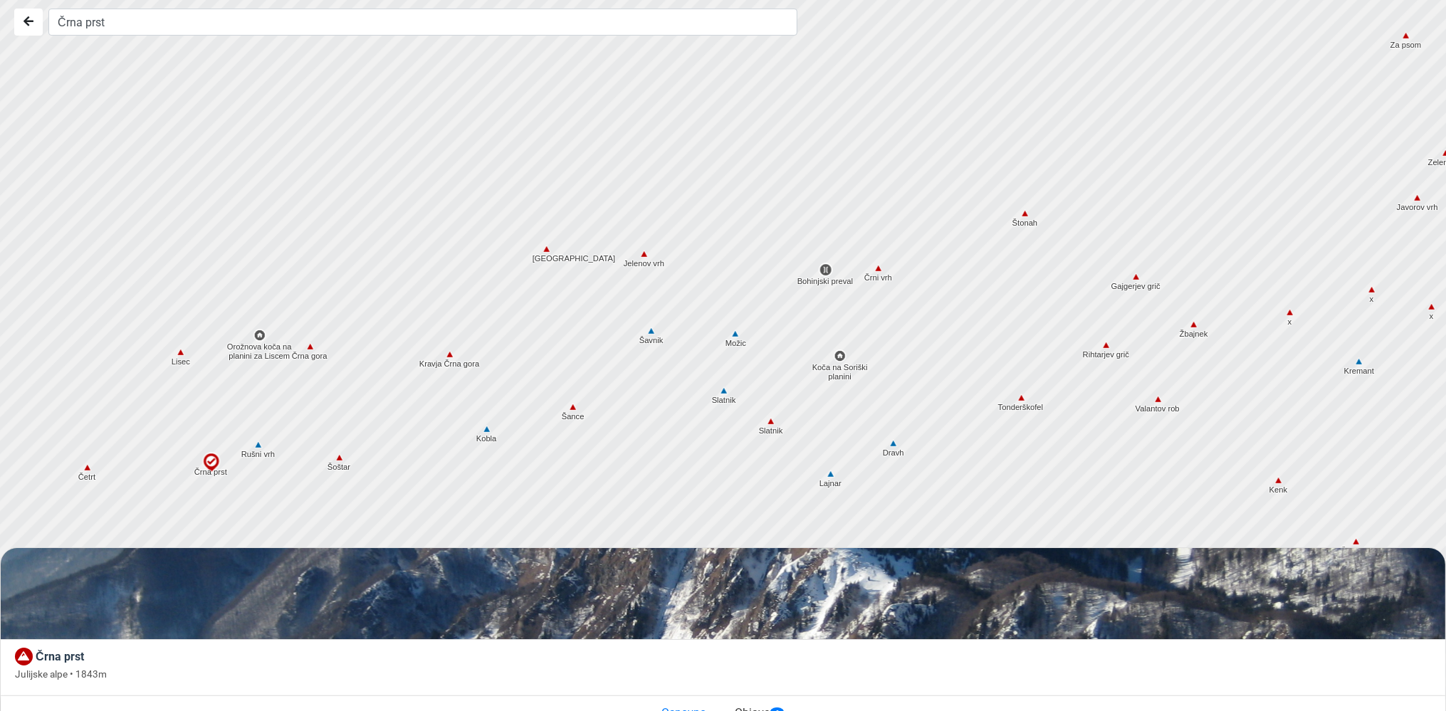
click at [261, 449] on img at bounding box center [258, 445] width 13 height 13
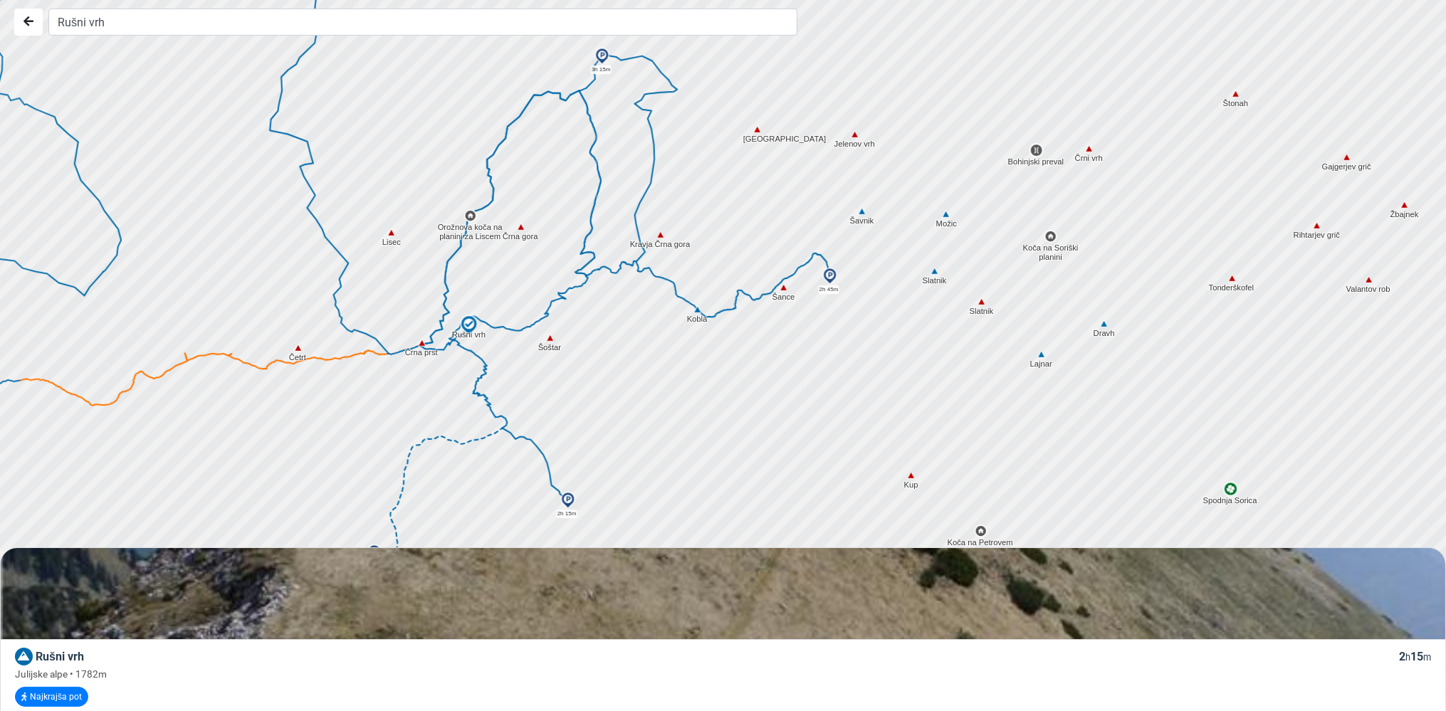
drag, startPoint x: 244, startPoint y: 367, endPoint x: 430, endPoint y: 259, distance: 215.3
click at [430, 259] on div at bounding box center [729, 356] width 1750 height 854
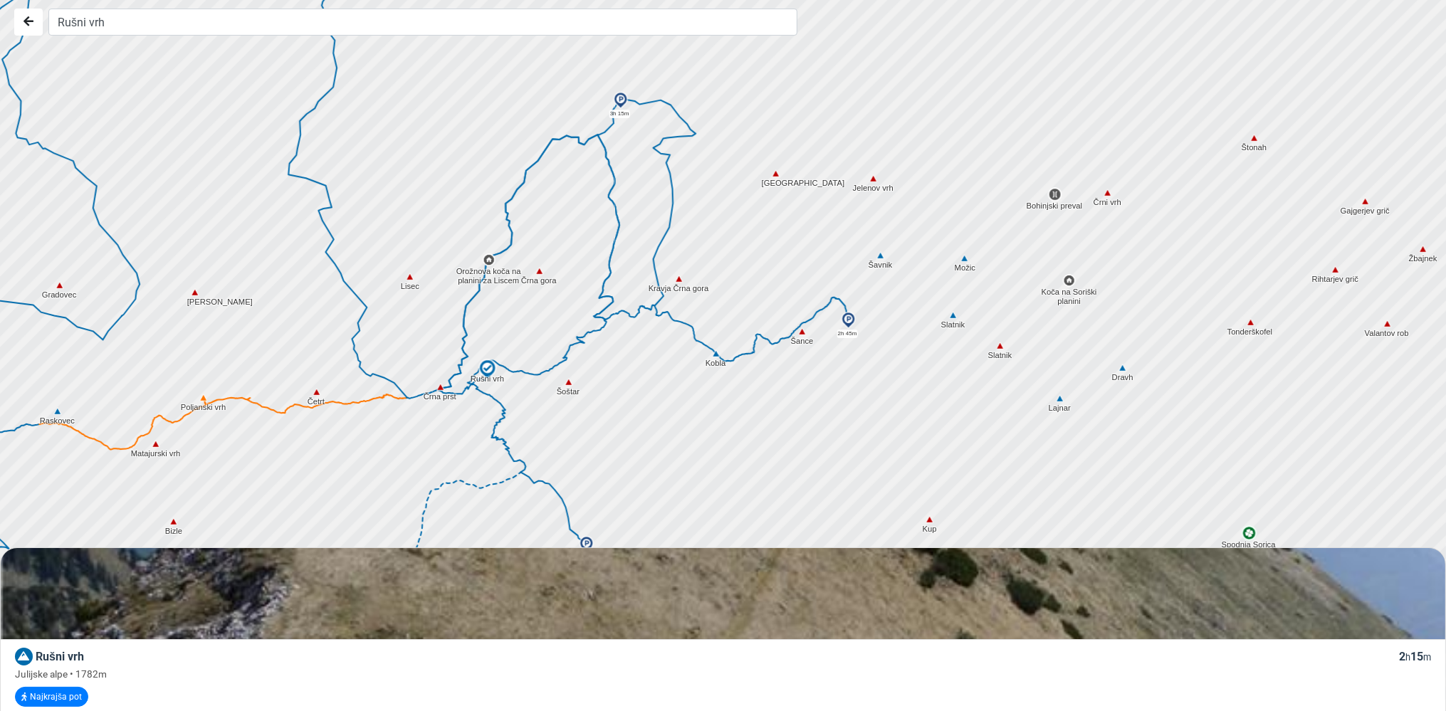
drag, startPoint x: 656, startPoint y: 347, endPoint x: 674, endPoint y: 397, distance: 52.0
click at [674, 397] on div at bounding box center [729, 356] width 1750 height 854
click at [851, 320] on img at bounding box center [848, 320] width 17 height 17
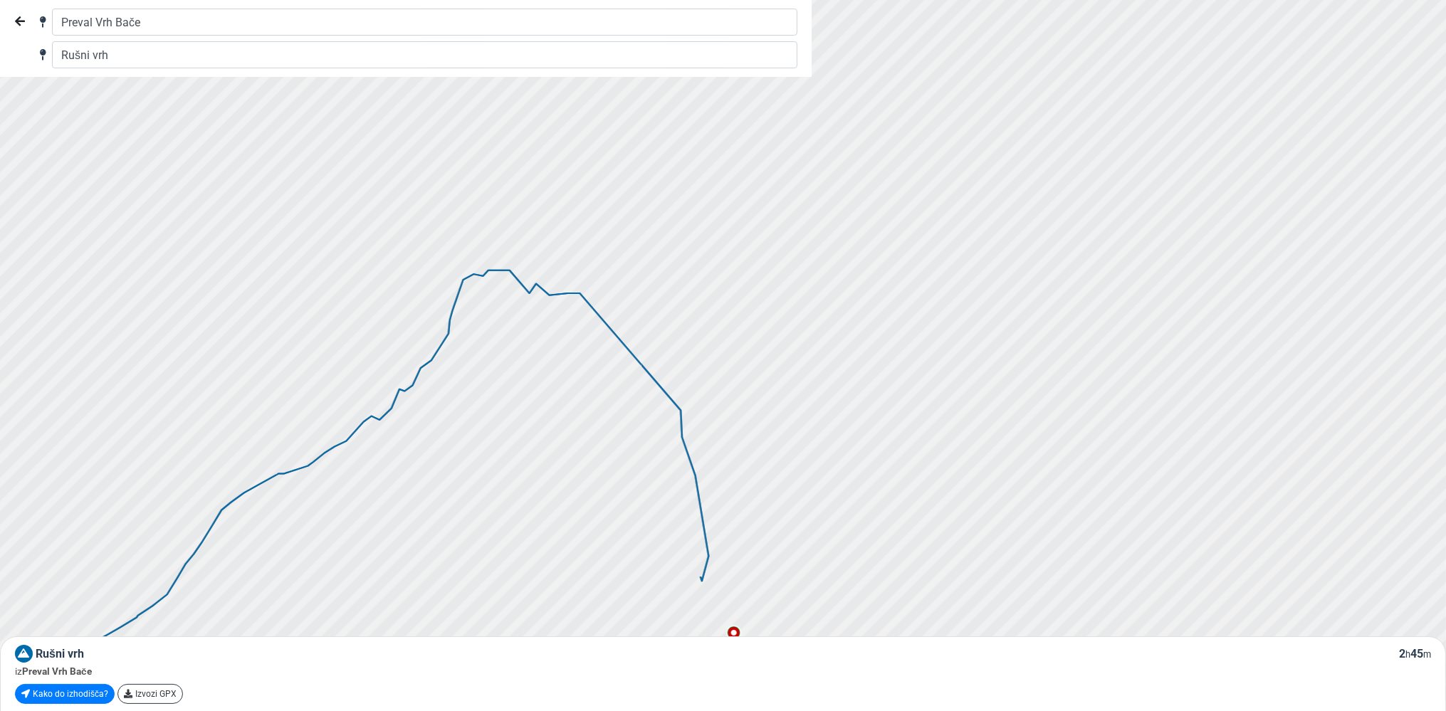
drag, startPoint x: 641, startPoint y: 314, endPoint x: 864, endPoint y: 665, distance: 416.2
click at [864, 665] on div at bounding box center [729, 356] width 1750 height 854
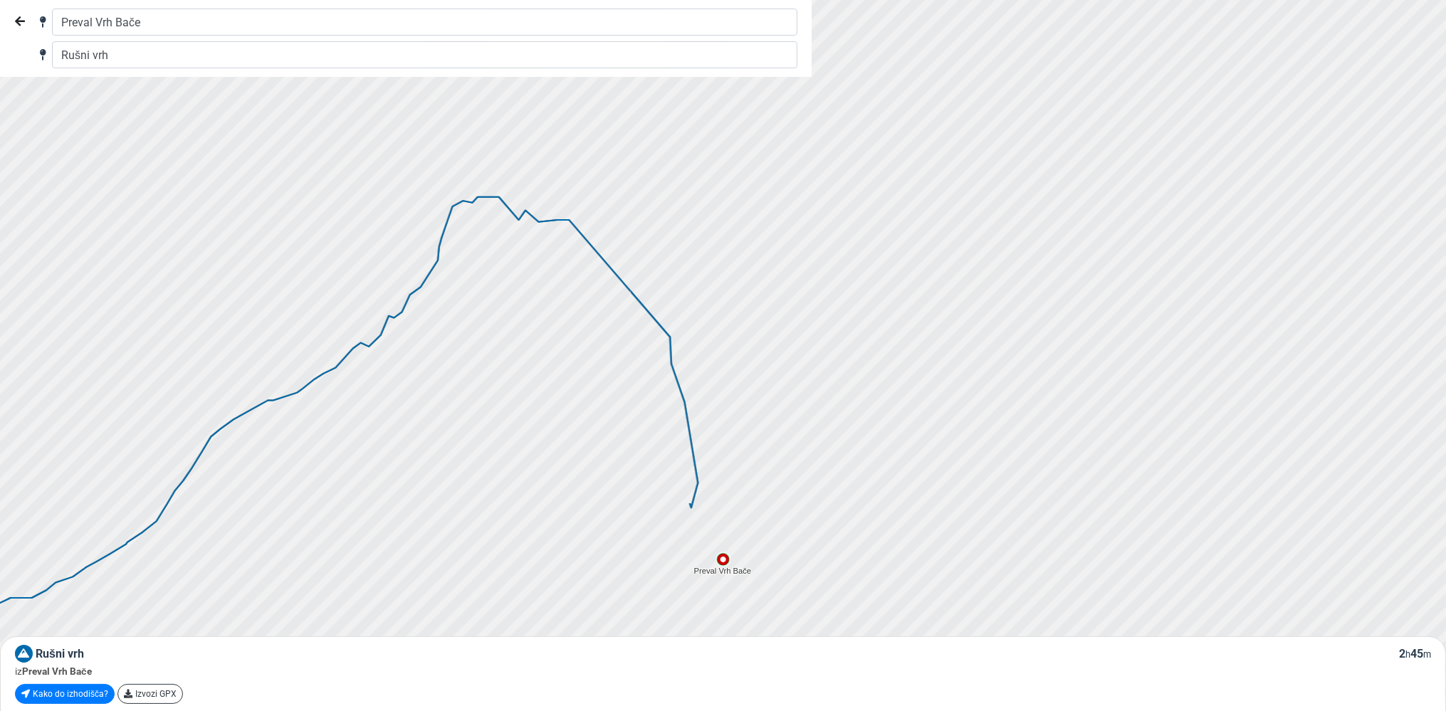
drag, startPoint x: 673, startPoint y: 503, endPoint x: 660, endPoint y: 426, distance: 77.3
click at [660, 426] on div at bounding box center [729, 357] width 1750 height 854
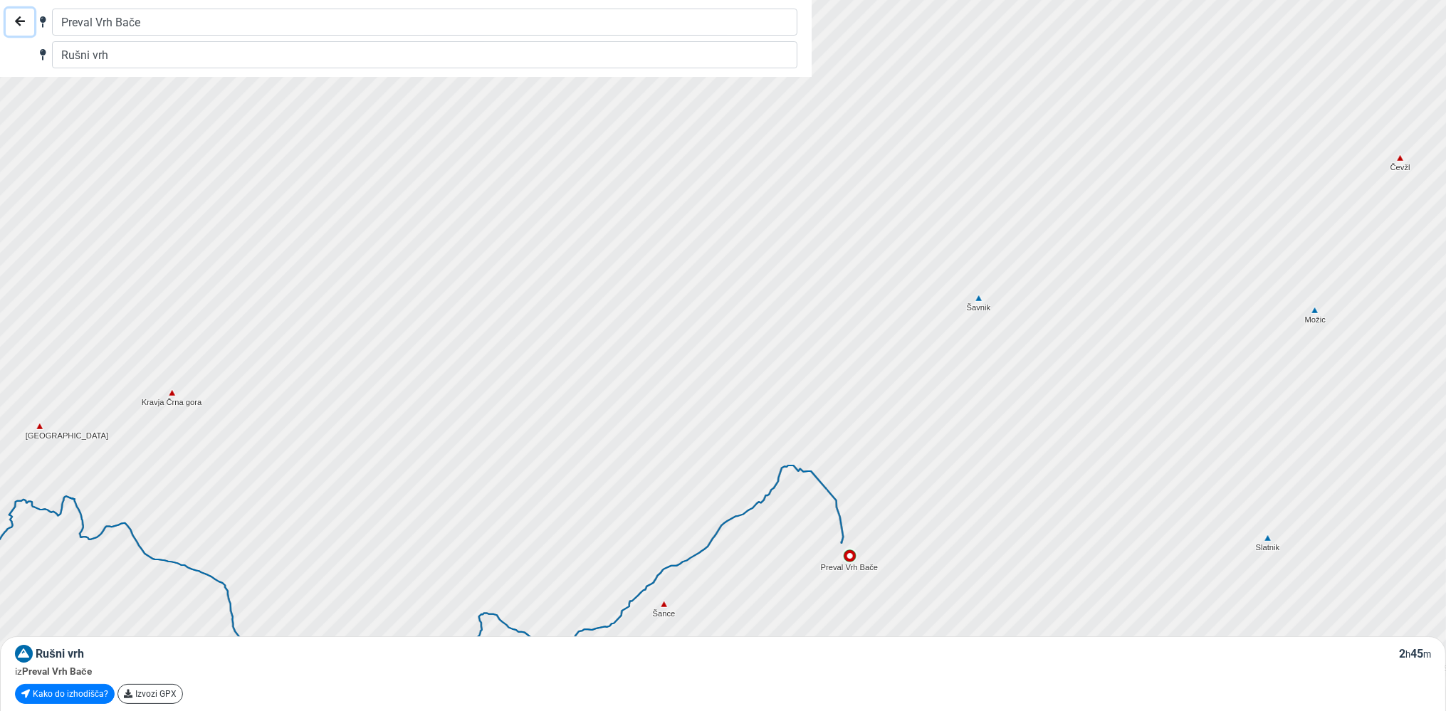
click at [15, 17] on button "Nazaj" at bounding box center [20, 22] width 28 height 27
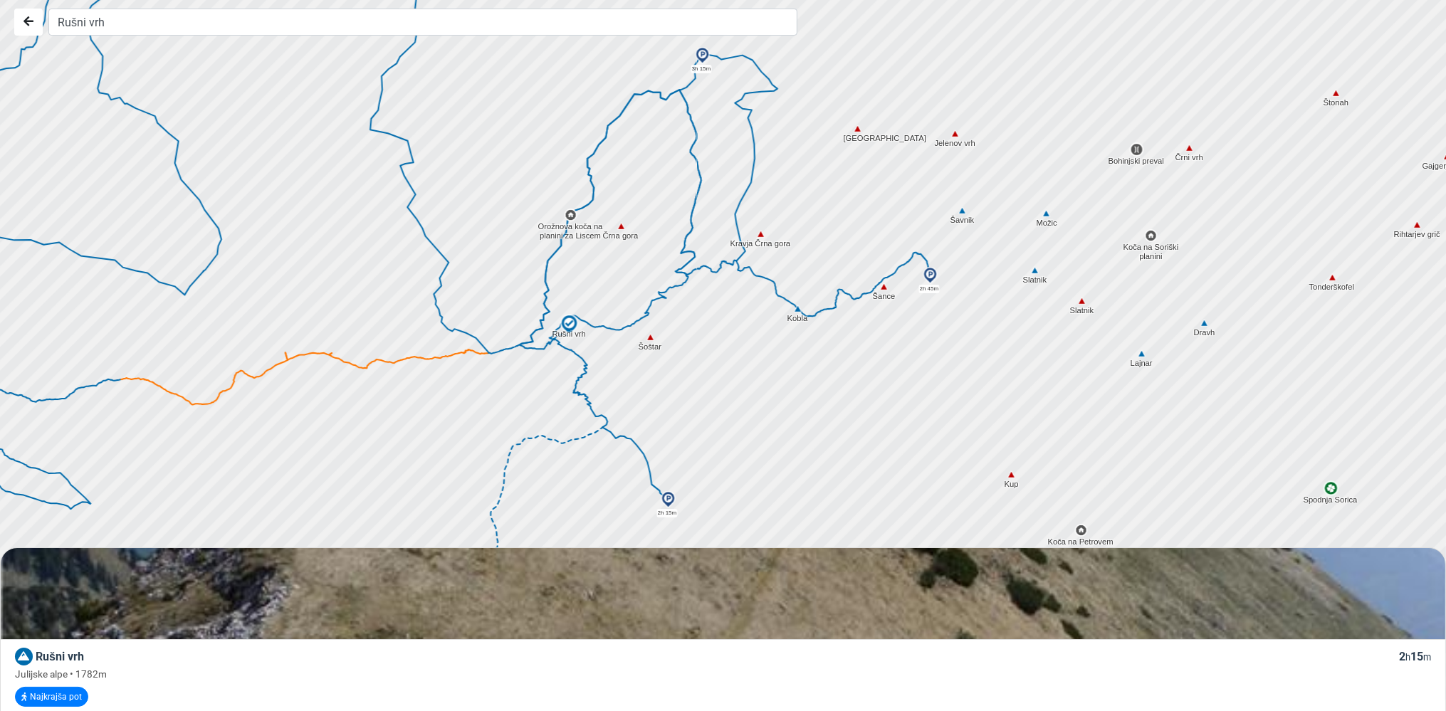
drag, startPoint x: 315, startPoint y: 409, endPoint x: 884, endPoint y: 303, distance: 578.6
click at [884, 303] on div at bounding box center [729, 356] width 1750 height 854
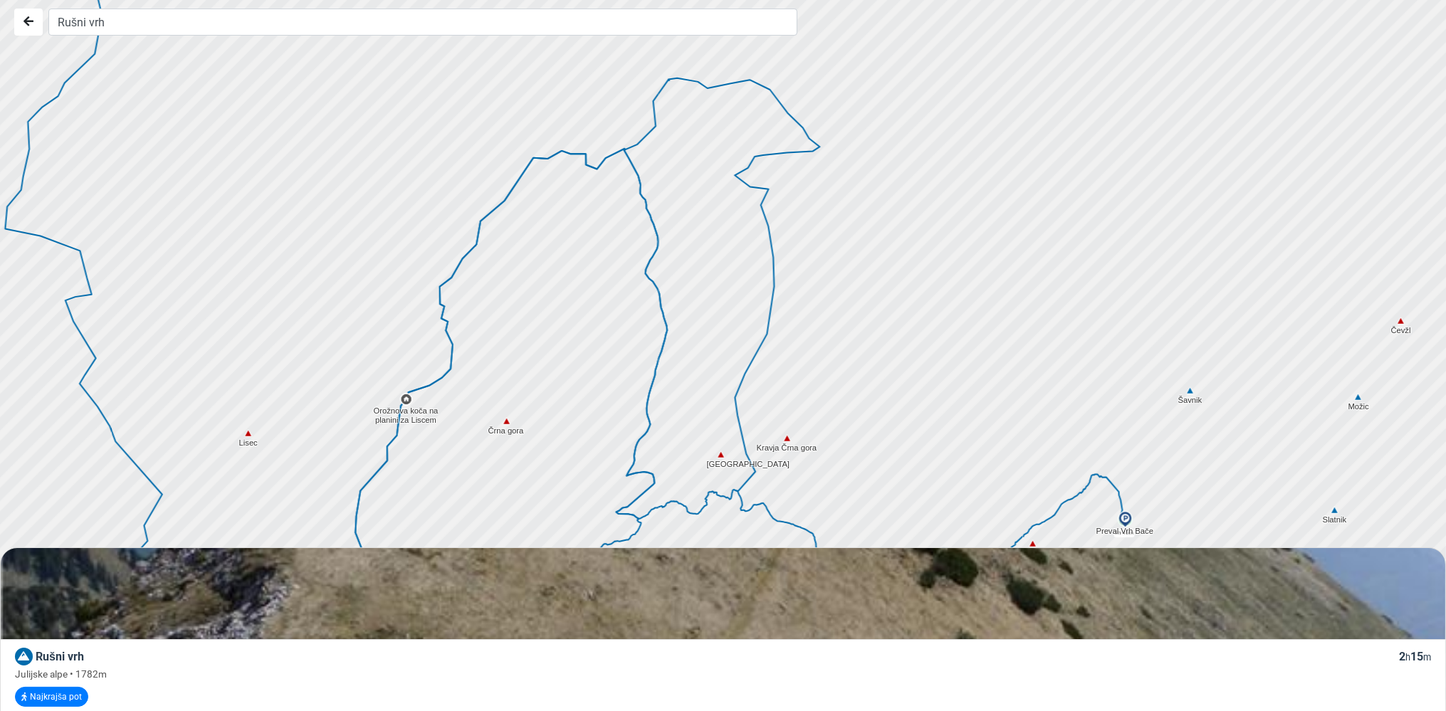
drag, startPoint x: 470, startPoint y: 261, endPoint x: 525, endPoint y: 501, distance: 247.0
click at [525, 501] on div at bounding box center [729, 356] width 1750 height 854
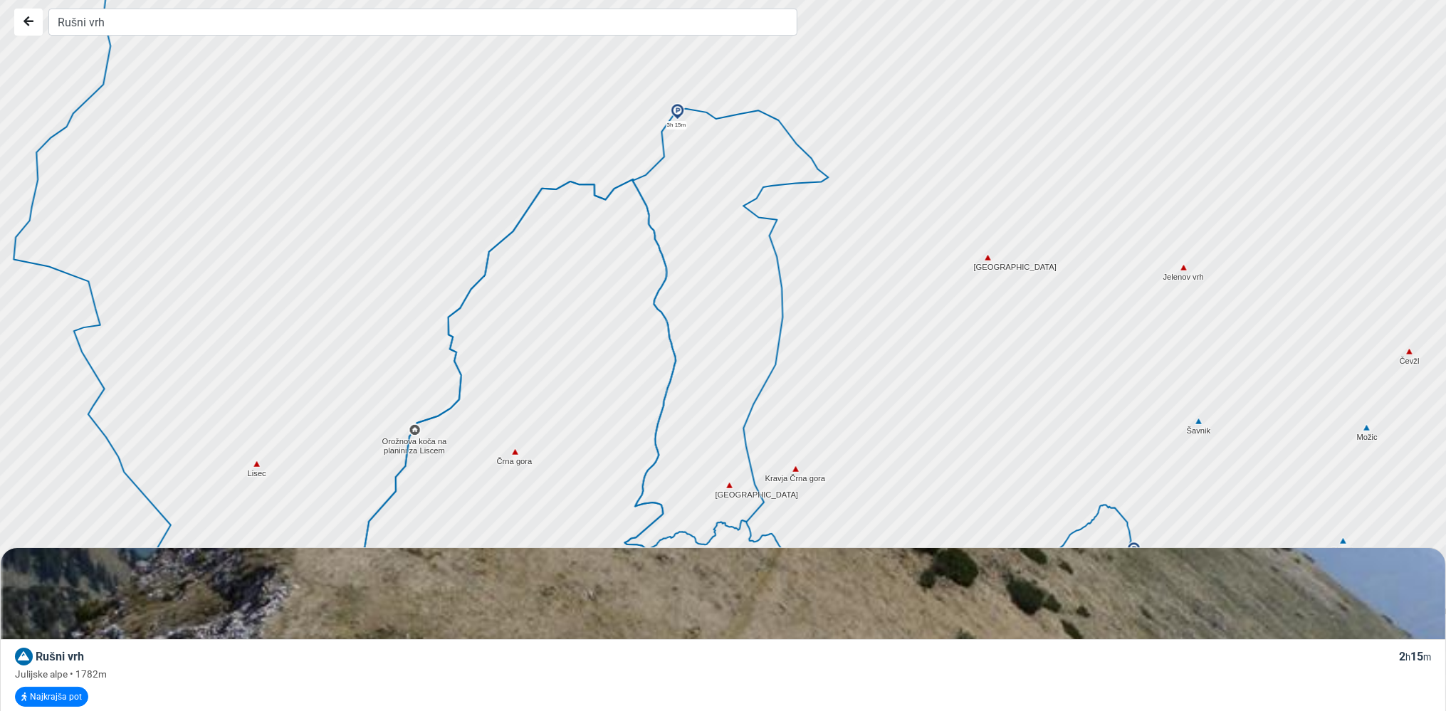
drag, startPoint x: 546, startPoint y: 301, endPoint x: 555, endPoint y: 333, distance: 33.2
click at [555, 333] on div at bounding box center [729, 354] width 1750 height 854
click at [414, 431] on img at bounding box center [415, 429] width 13 height 13
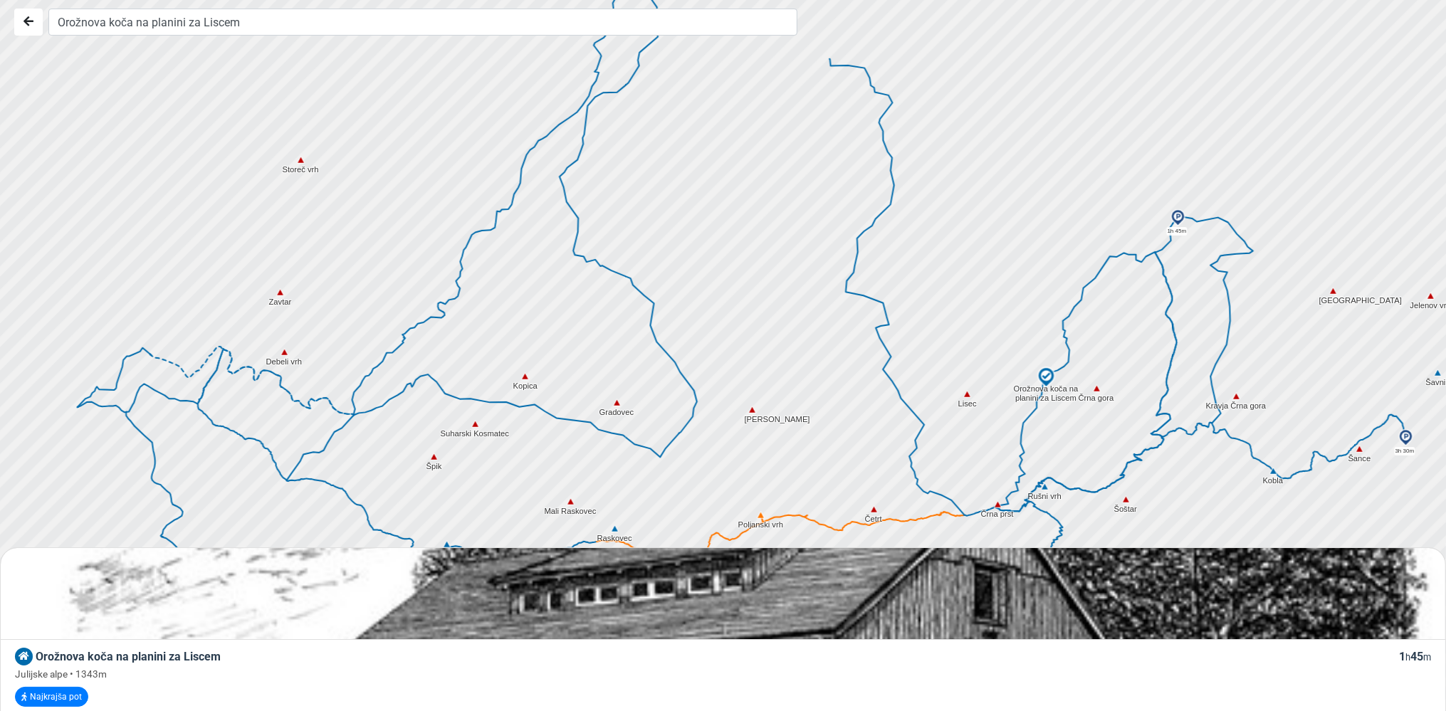
drag, startPoint x: 480, startPoint y: 251, endPoint x: 744, endPoint y: 355, distance: 283.9
click at [778, 401] on div at bounding box center [729, 356] width 1750 height 854
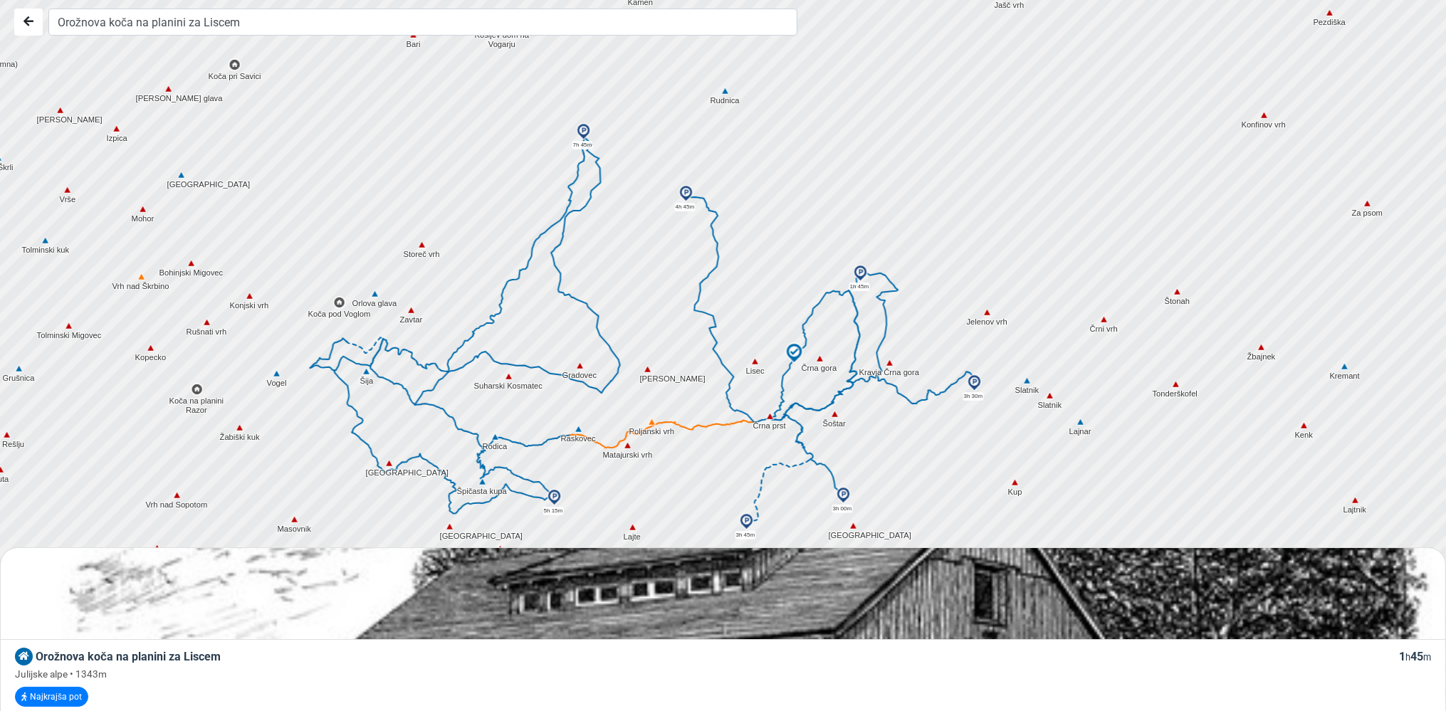
drag, startPoint x: 740, startPoint y: 350, endPoint x: 646, endPoint y: 343, distance: 95.0
click at [646, 343] on div at bounding box center [729, 356] width 1750 height 854
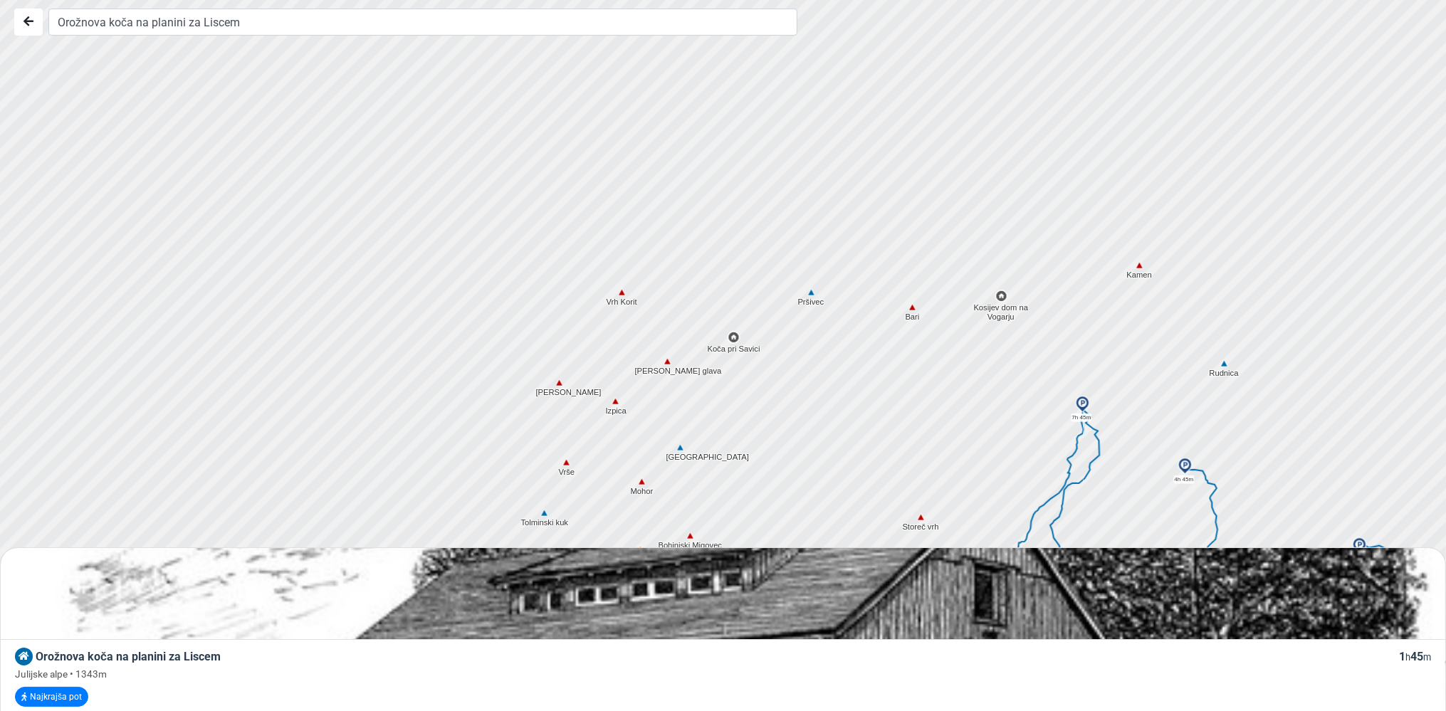
drag, startPoint x: 233, startPoint y: 243, endPoint x: 734, endPoint y: 516, distance: 571.0
click at [734, 516] on div at bounding box center [729, 356] width 1750 height 854
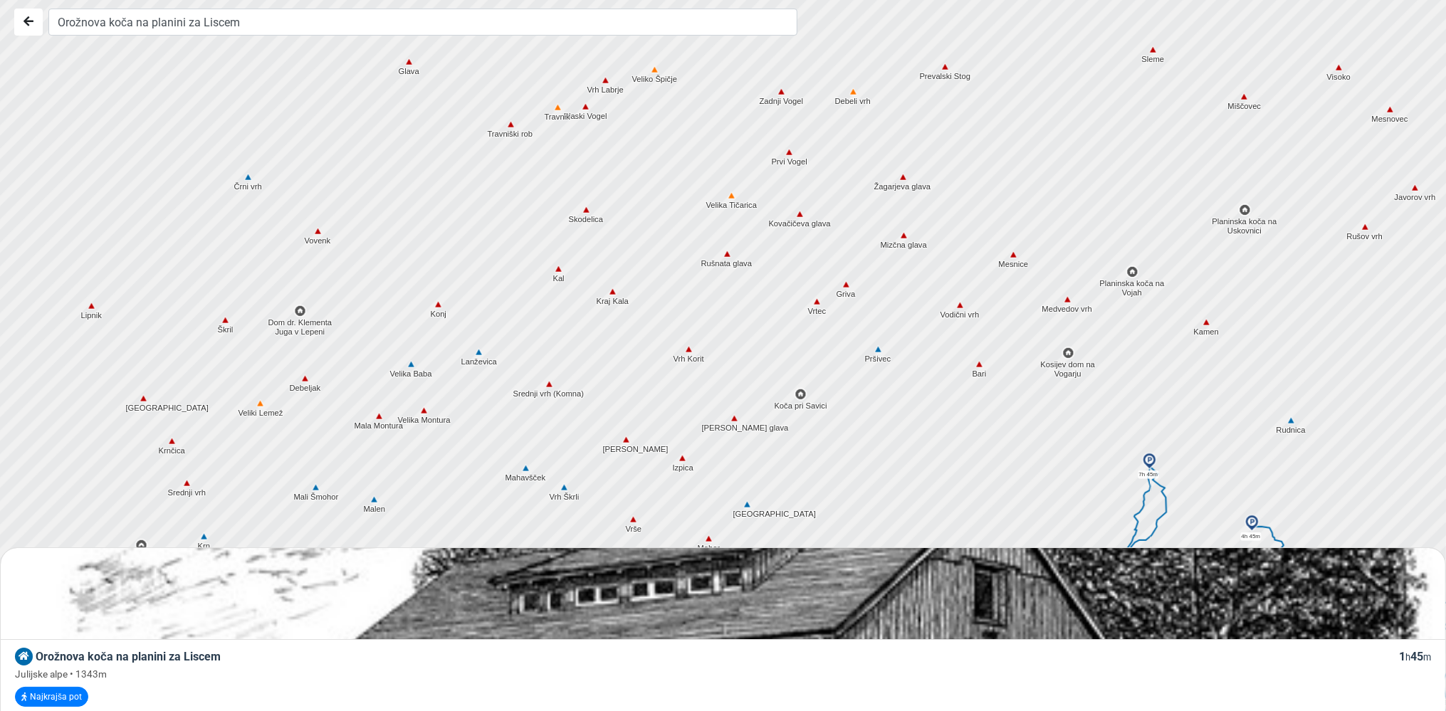
drag, startPoint x: 308, startPoint y: 178, endPoint x: 480, endPoint y: 374, distance: 260.4
click at [494, 378] on div at bounding box center [729, 356] width 1750 height 854
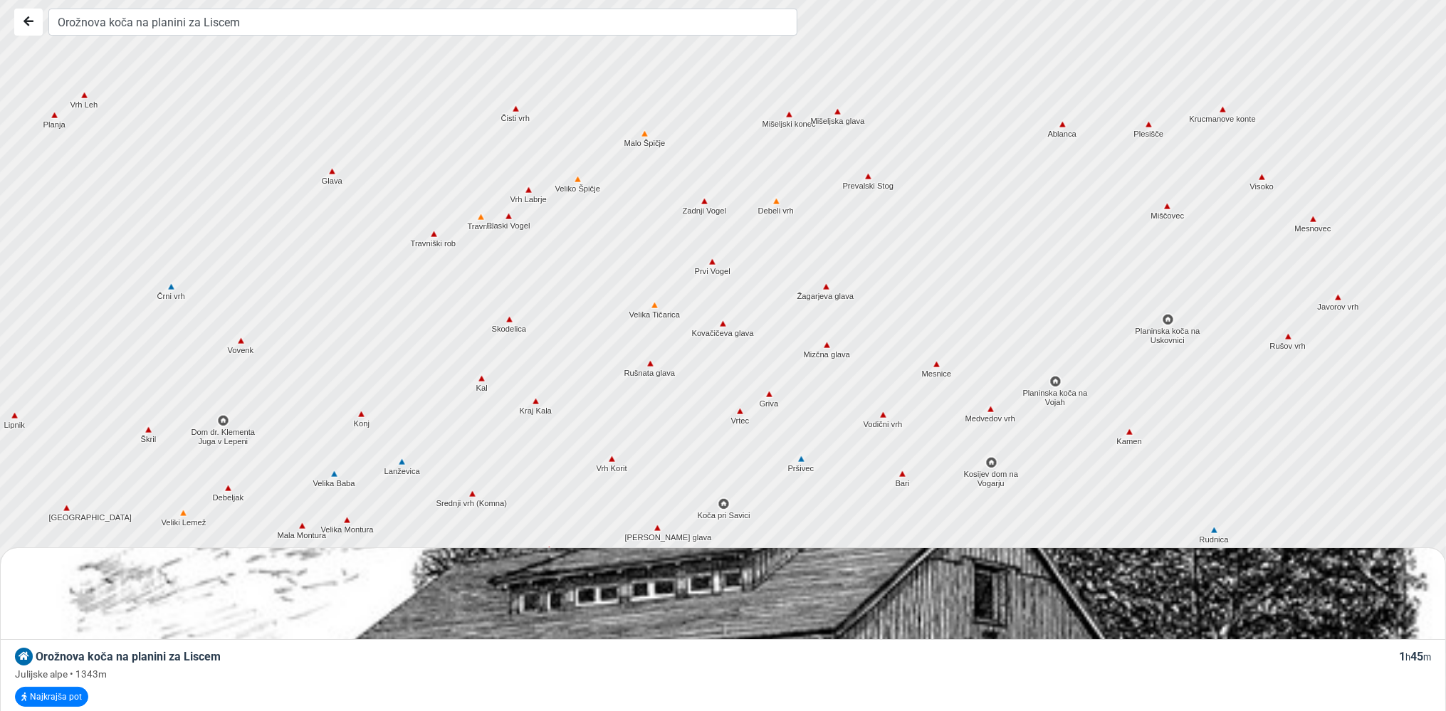
drag, startPoint x: 629, startPoint y: 242, endPoint x: 553, endPoint y: 354, distance: 135.3
click at [553, 354] on div at bounding box center [729, 356] width 1750 height 854
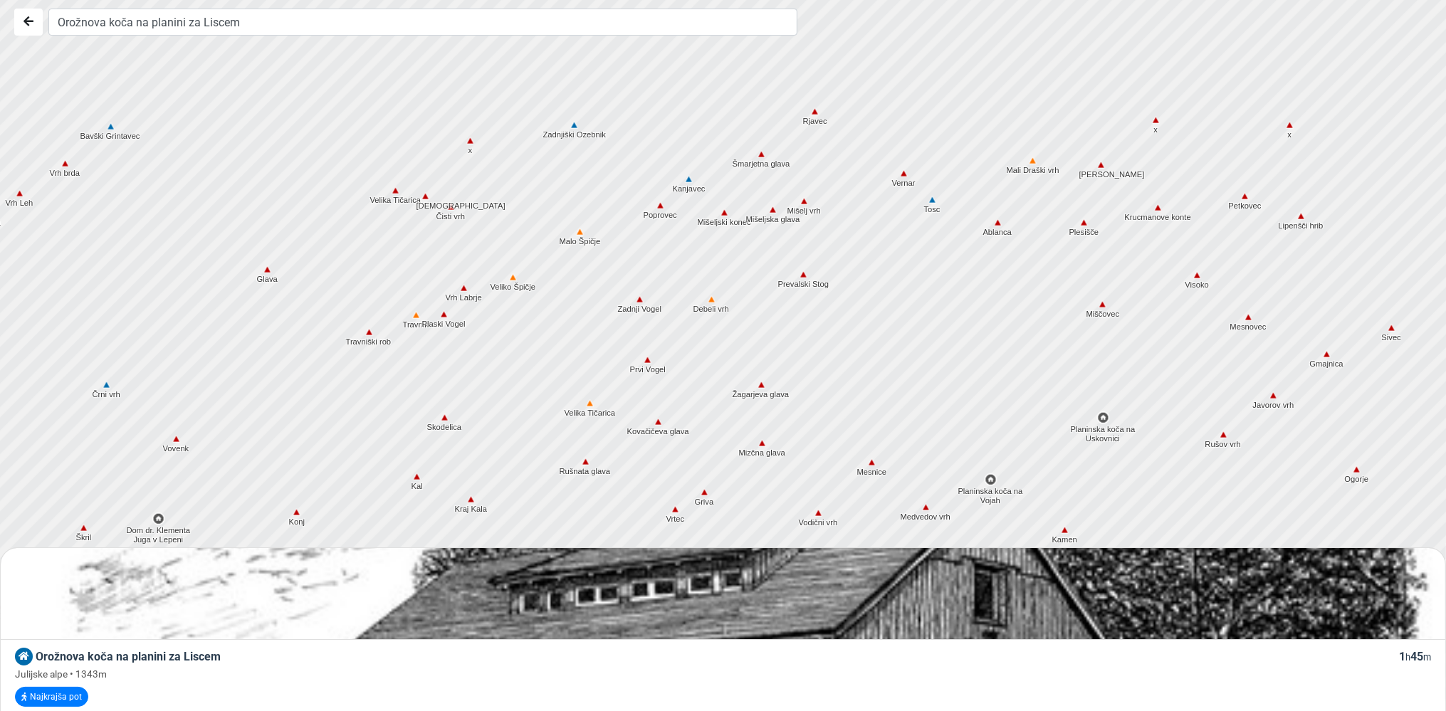
drag, startPoint x: 783, startPoint y: 256, endPoint x: 717, endPoint y: 357, distance: 120.9
click at [717, 357] on div at bounding box center [729, 356] width 1750 height 854
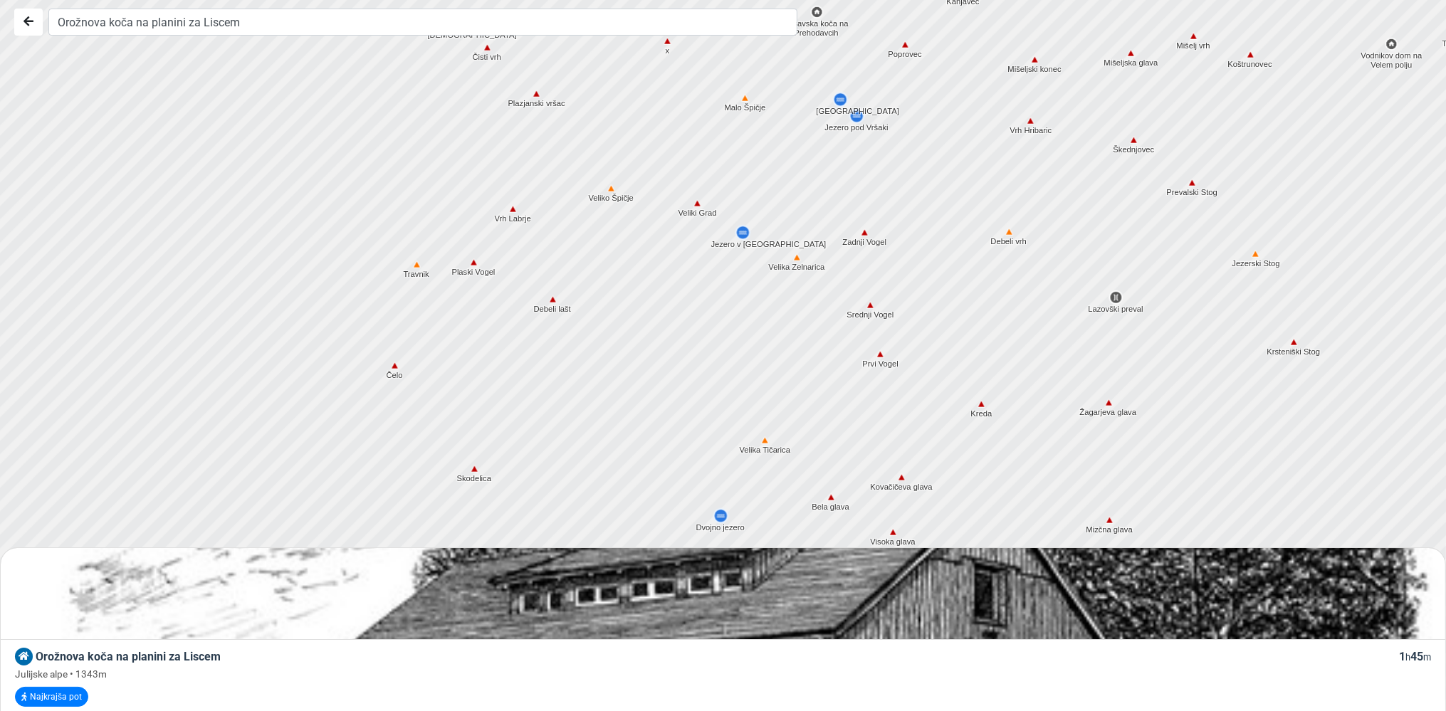
drag, startPoint x: 517, startPoint y: 300, endPoint x: 846, endPoint y: 127, distance: 371.3
click at [846, 127] on div at bounding box center [729, 356] width 1750 height 854
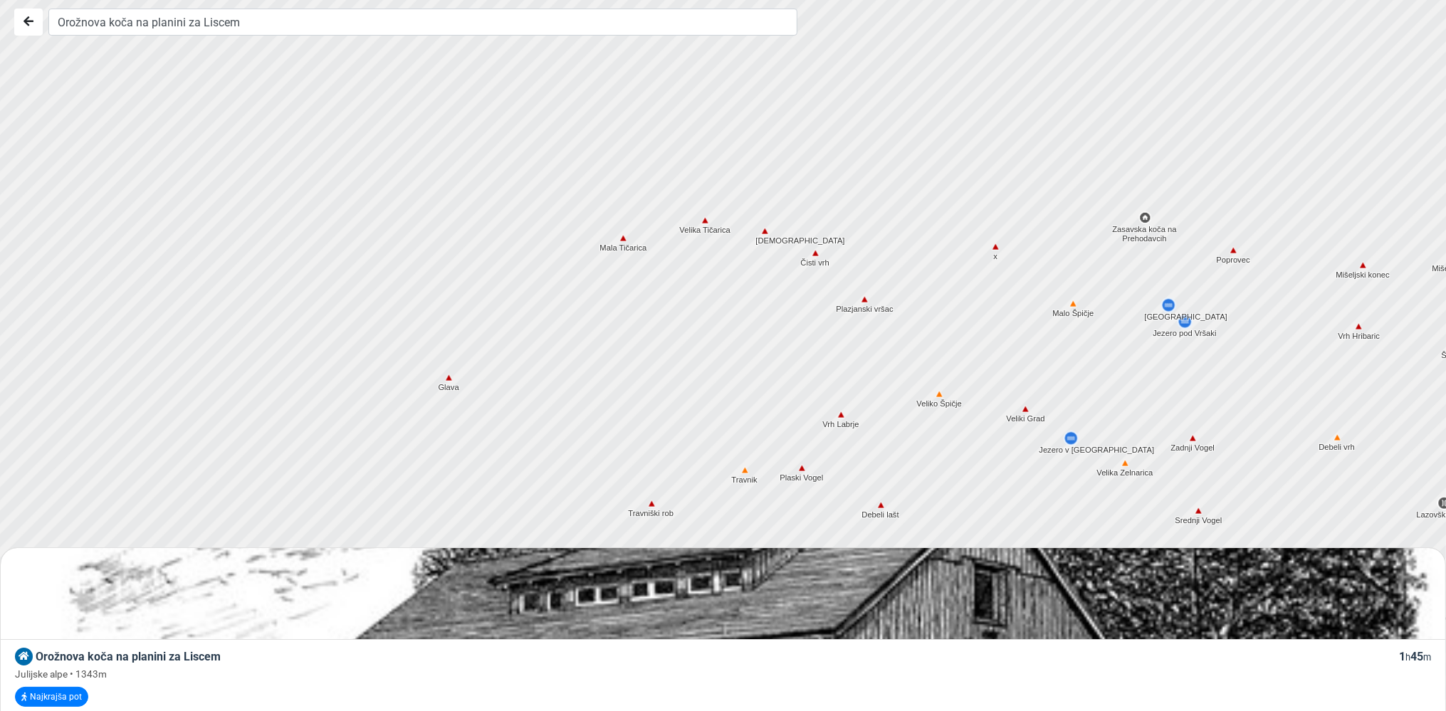
drag, startPoint x: 446, startPoint y: 306, endPoint x: 775, endPoint y: 507, distance: 384.8
click at [776, 510] on div at bounding box center [729, 355] width 1750 height 854
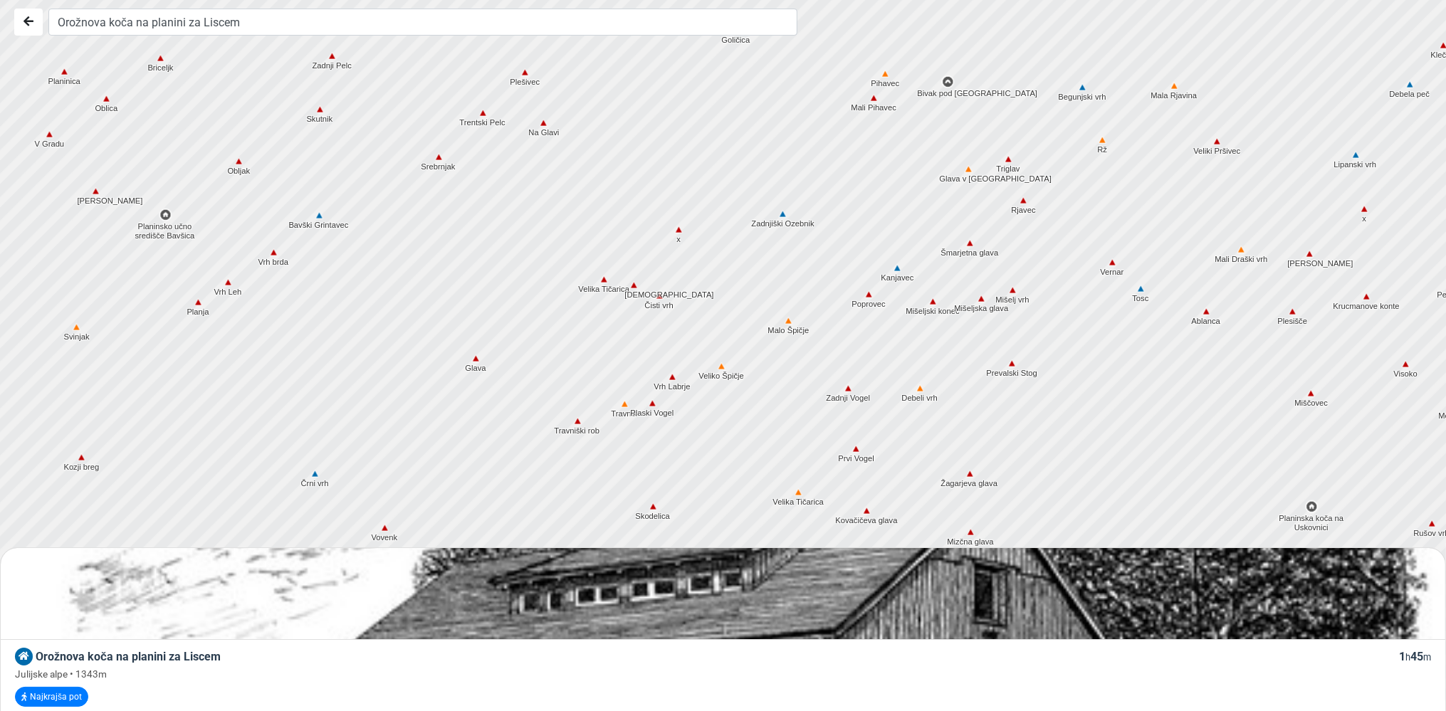
drag, startPoint x: 328, startPoint y: 320, endPoint x: 365, endPoint y: 360, distance: 54.9
click at [365, 360] on div at bounding box center [730, 357] width 1750 height 854
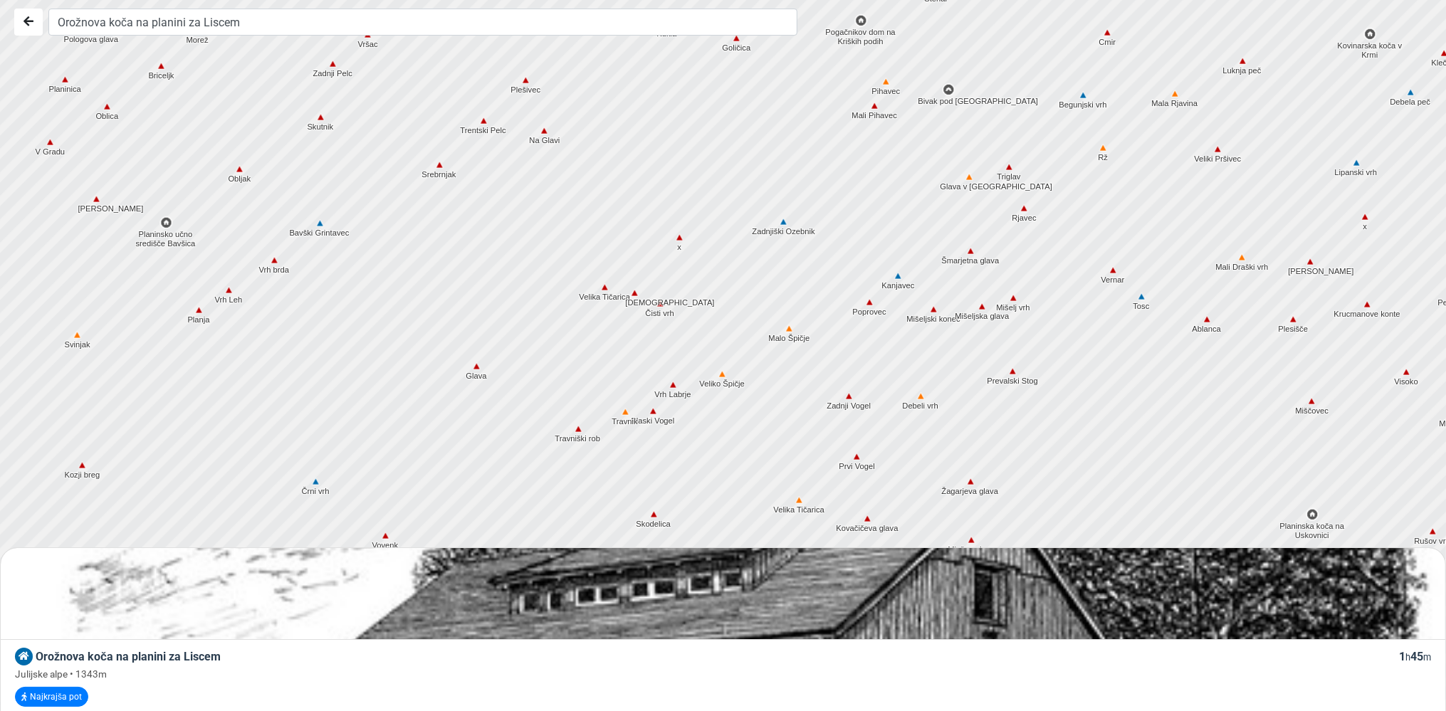
click at [321, 222] on img at bounding box center [319, 223] width 13 height 13
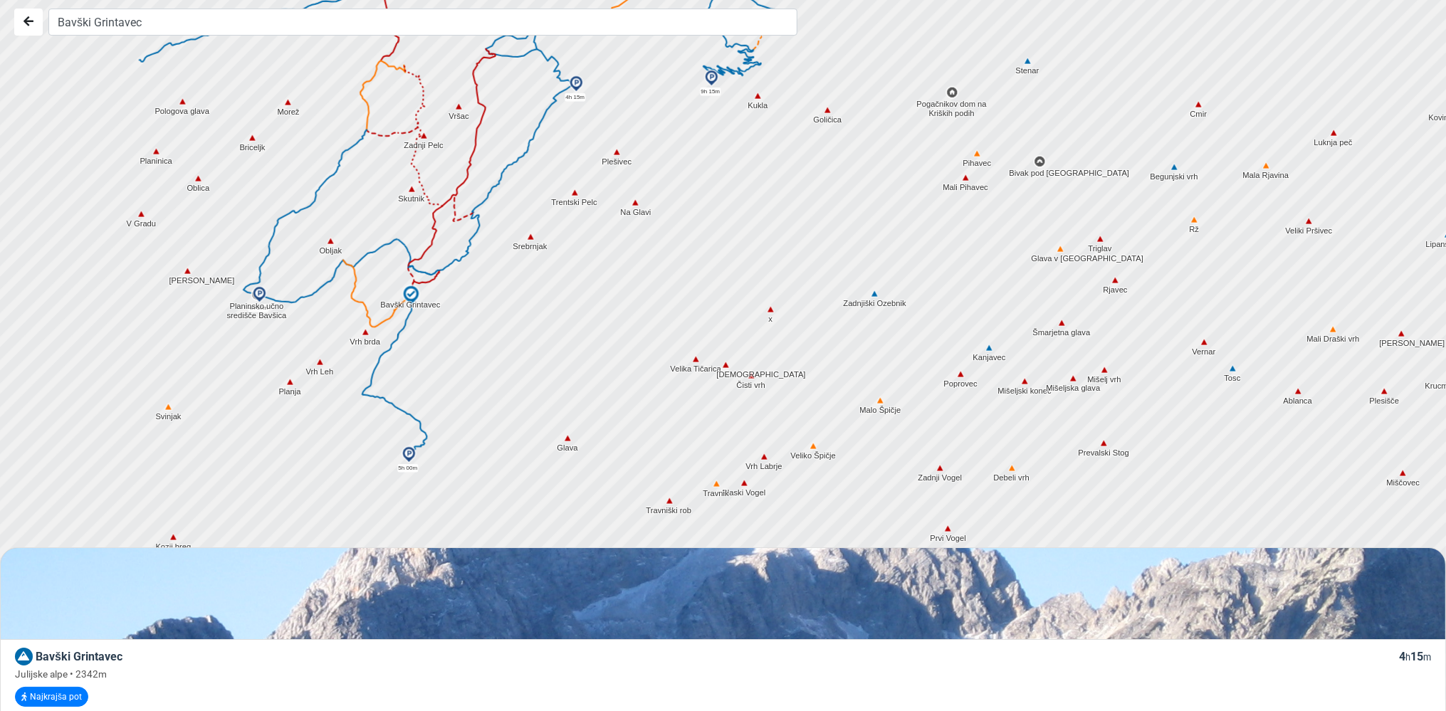
drag, startPoint x: 373, startPoint y: 248, endPoint x: 464, endPoint y: 320, distance: 116.1
click at [464, 320] on div at bounding box center [729, 356] width 1750 height 854
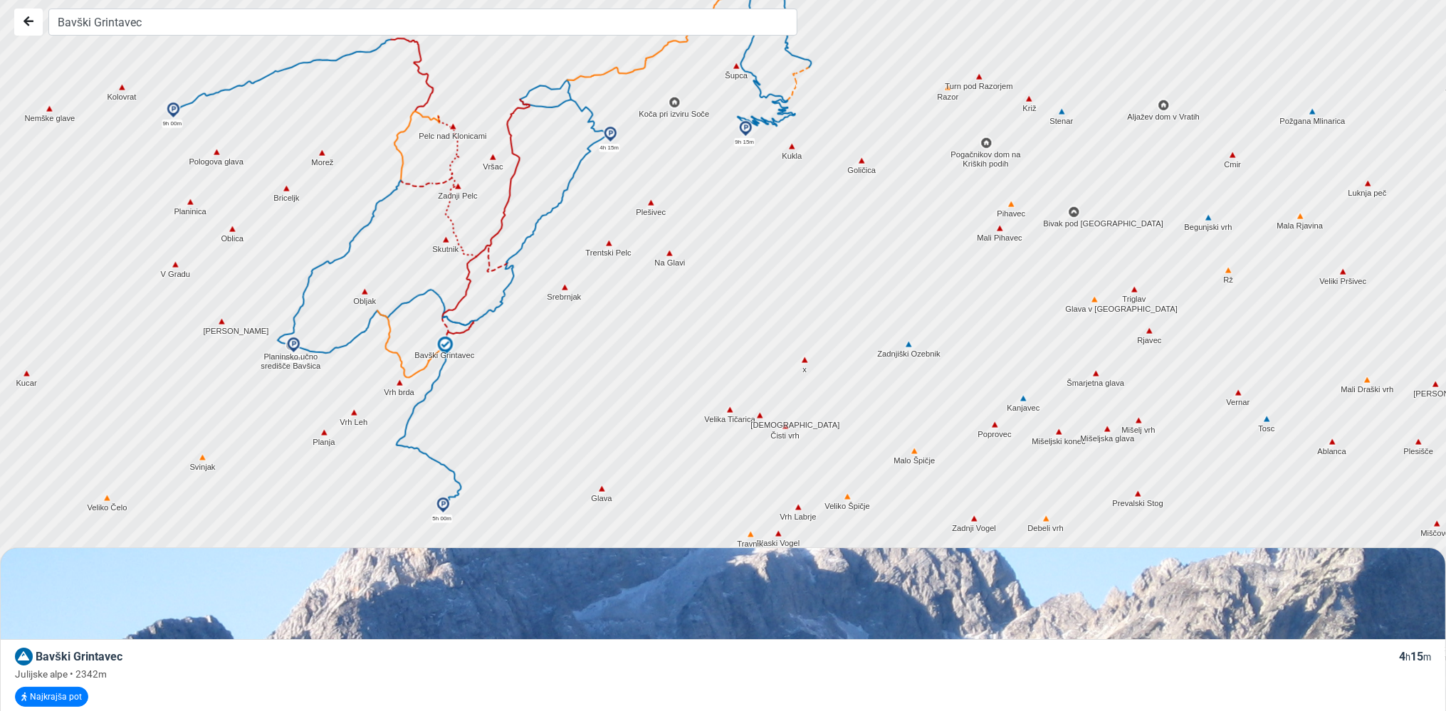
drag, startPoint x: 482, startPoint y: 275, endPoint x: 519, endPoint y: 327, distance: 63.8
click at [519, 327] on div at bounding box center [729, 356] width 1750 height 854
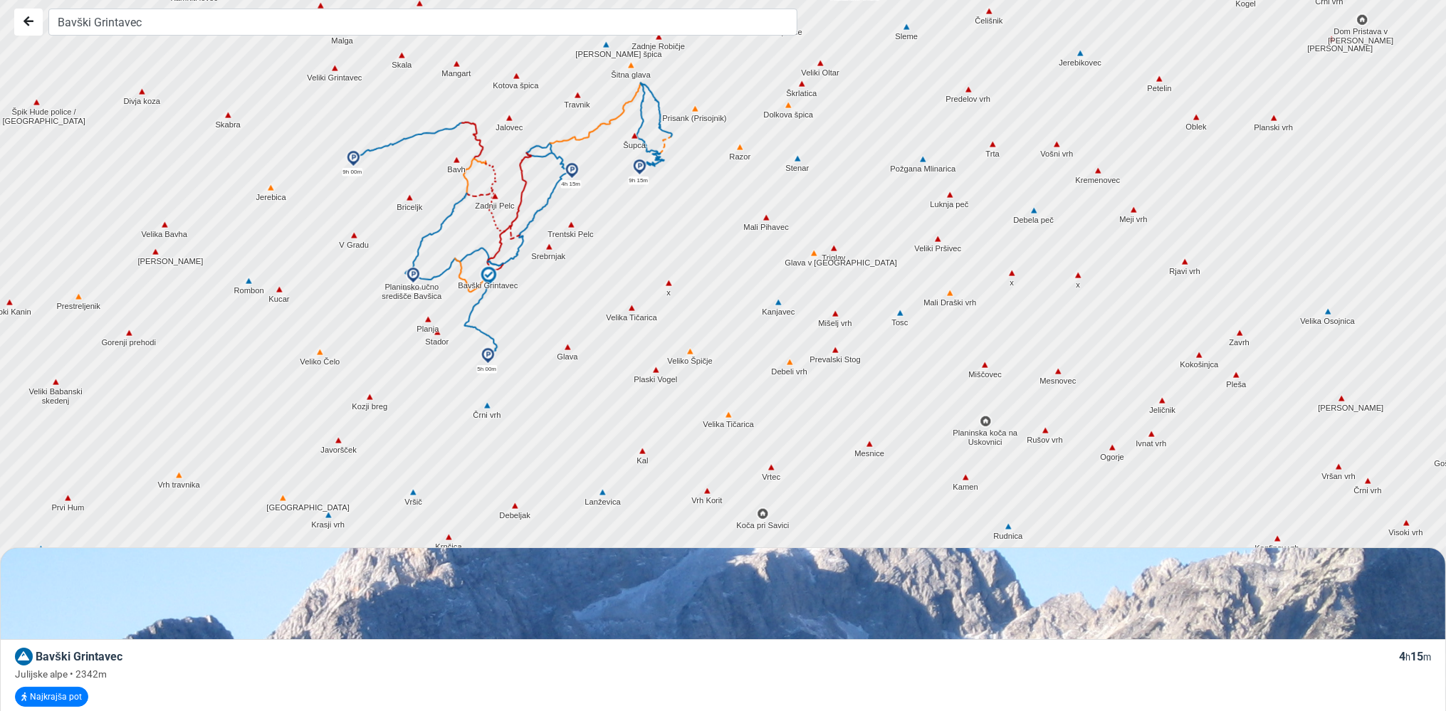
drag, startPoint x: 499, startPoint y: 337, endPoint x: 509, endPoint y: 275, distance: 62.7
click at [509, 275] on div at bounding box center [729, 356] width 1750 height 854
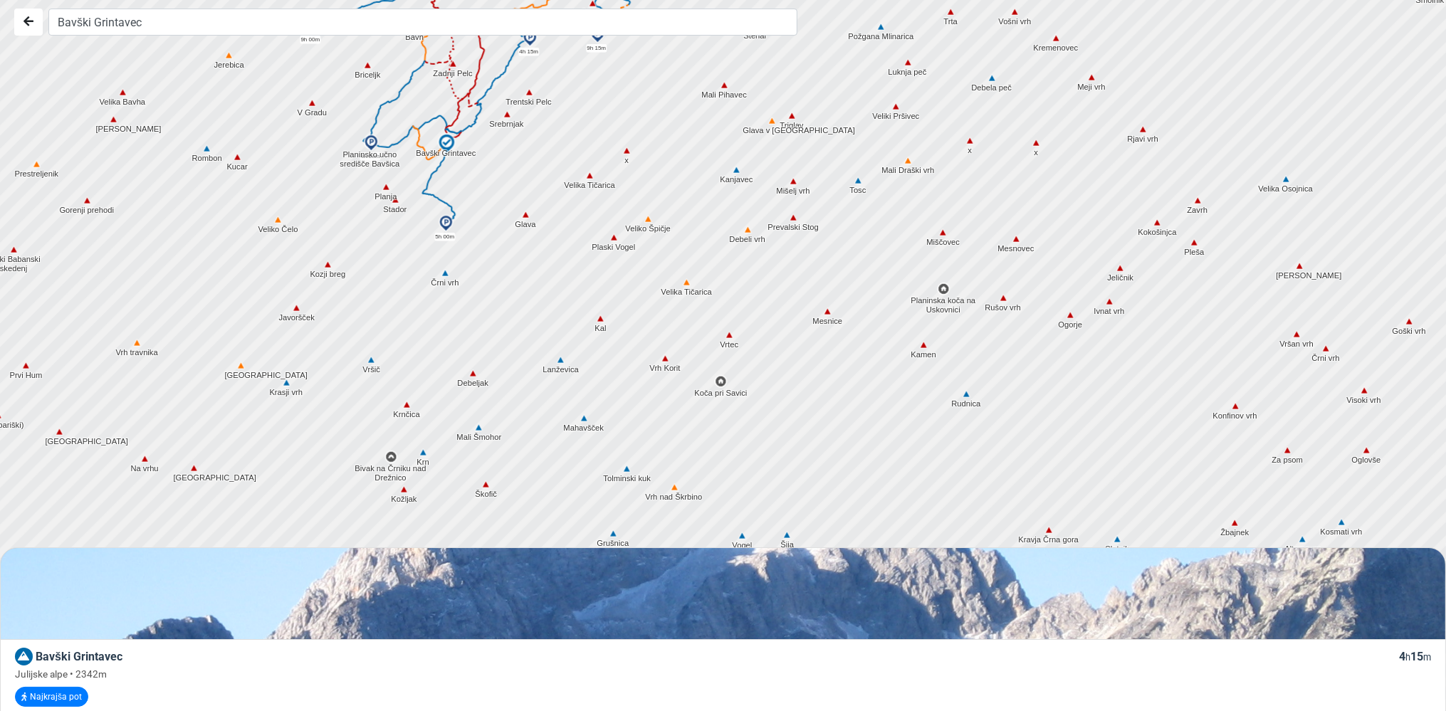
drag, startPoint x: 653, startPoint y: 444, endPoint x: 611, endPoint y: 320, distance: 130.8
click at [611, 320] on div at bounding box center [729, 356] width 1750 height 854
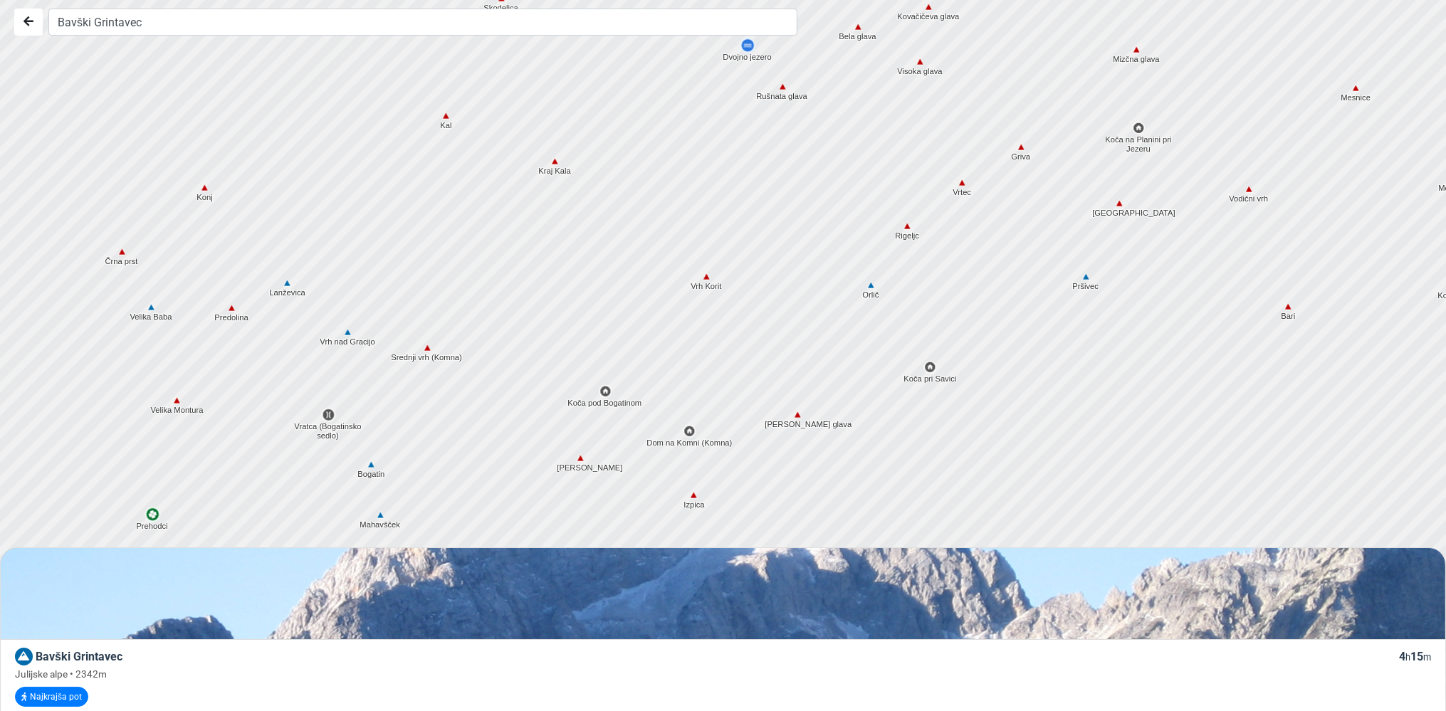
drag, startPoint x: 603, startPoint y: 269, endPoint x: 713, endPoint y: 228, distance: 117.2
click at [713, 228] on div at bounding box center [729, 354] width 1750 height 854
click at [686, 430] on img at bounding box center [689, 431] width 13 height 13
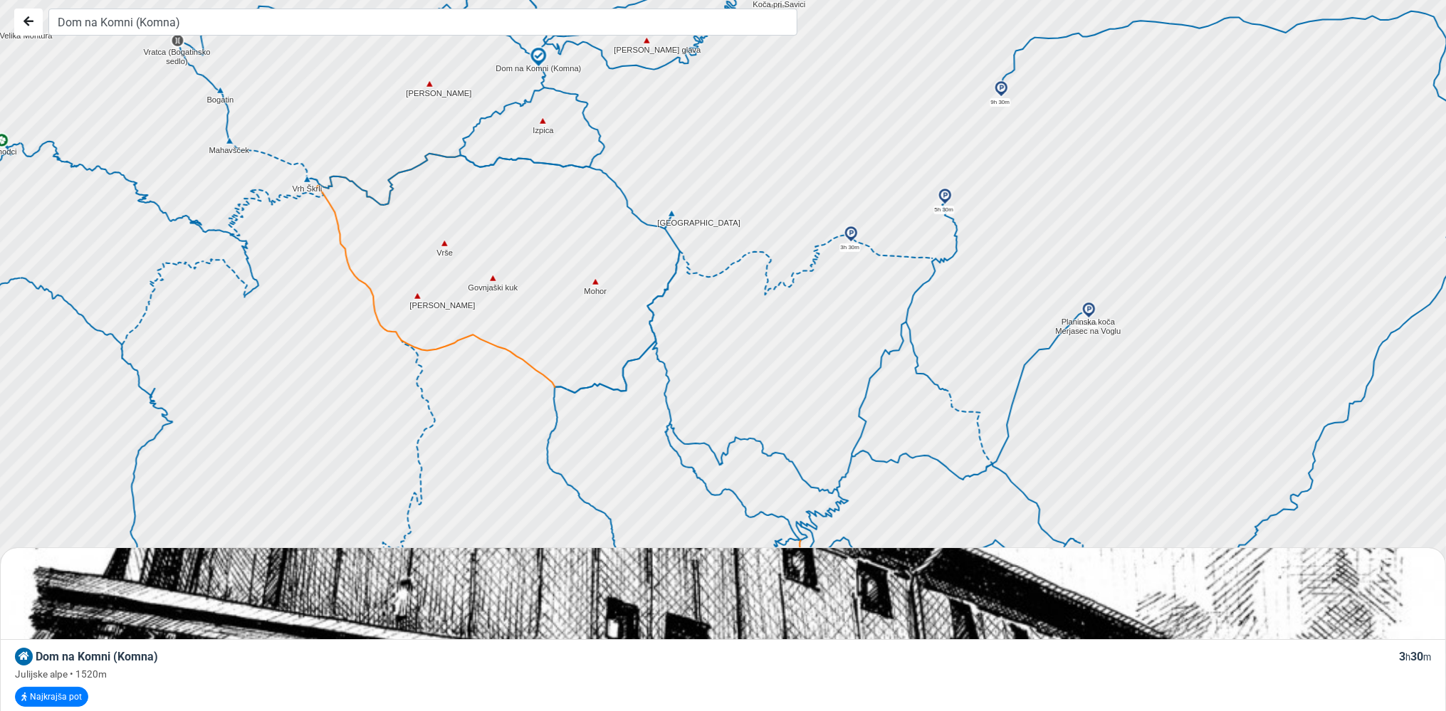
drag, startPoint x: 863, startPoint y: 492, endPoint x: 711, endPoint y: 117, distance: 405.0
click at [711, 117] on div at bounding box center [729, 356] width 1750 height 854
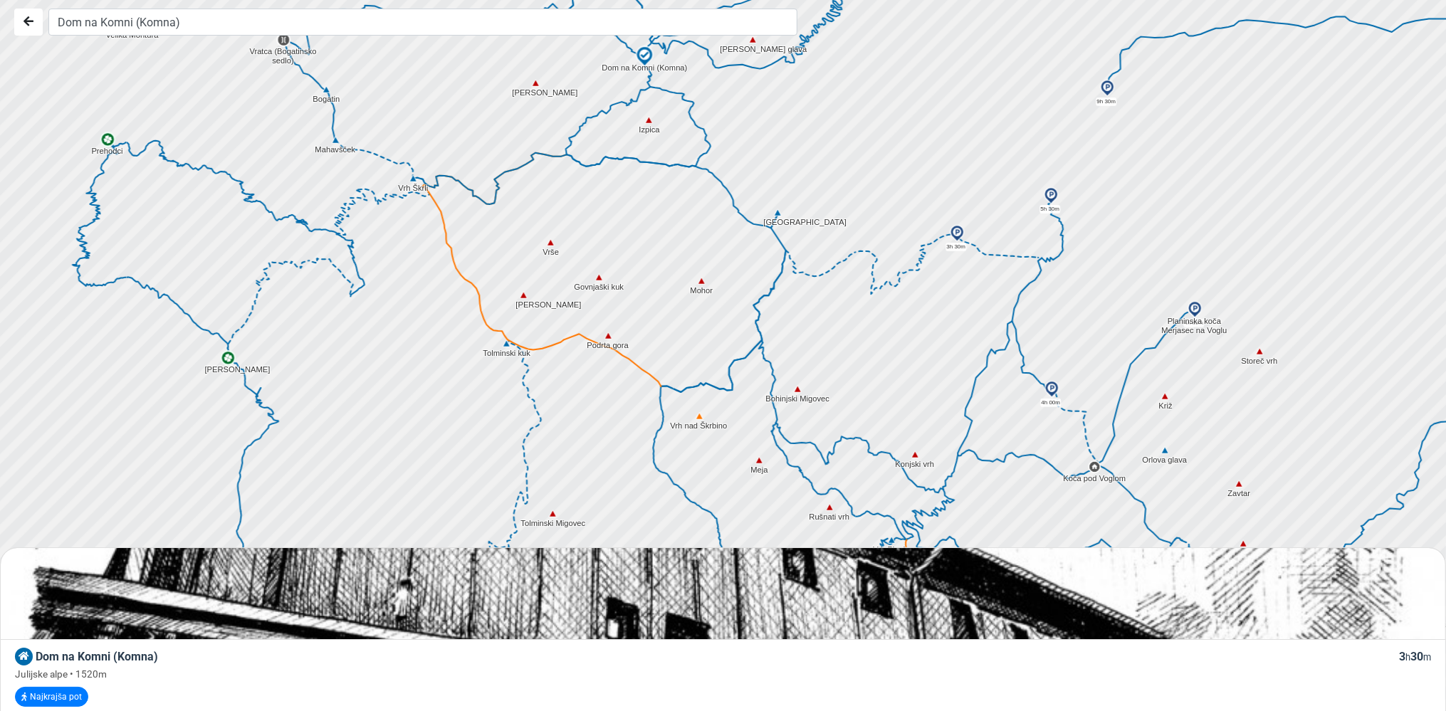
drag, startPoint x: 1072, startPoint y: 347, endPoint x: 1176, endPoint y: 345, distance: 104.0
click at [1176, 345] on div at bounding box center [729, 356] width 1750 height 854
click at [956, 229] on img at bounding box center [956, 233] width 17 height 17
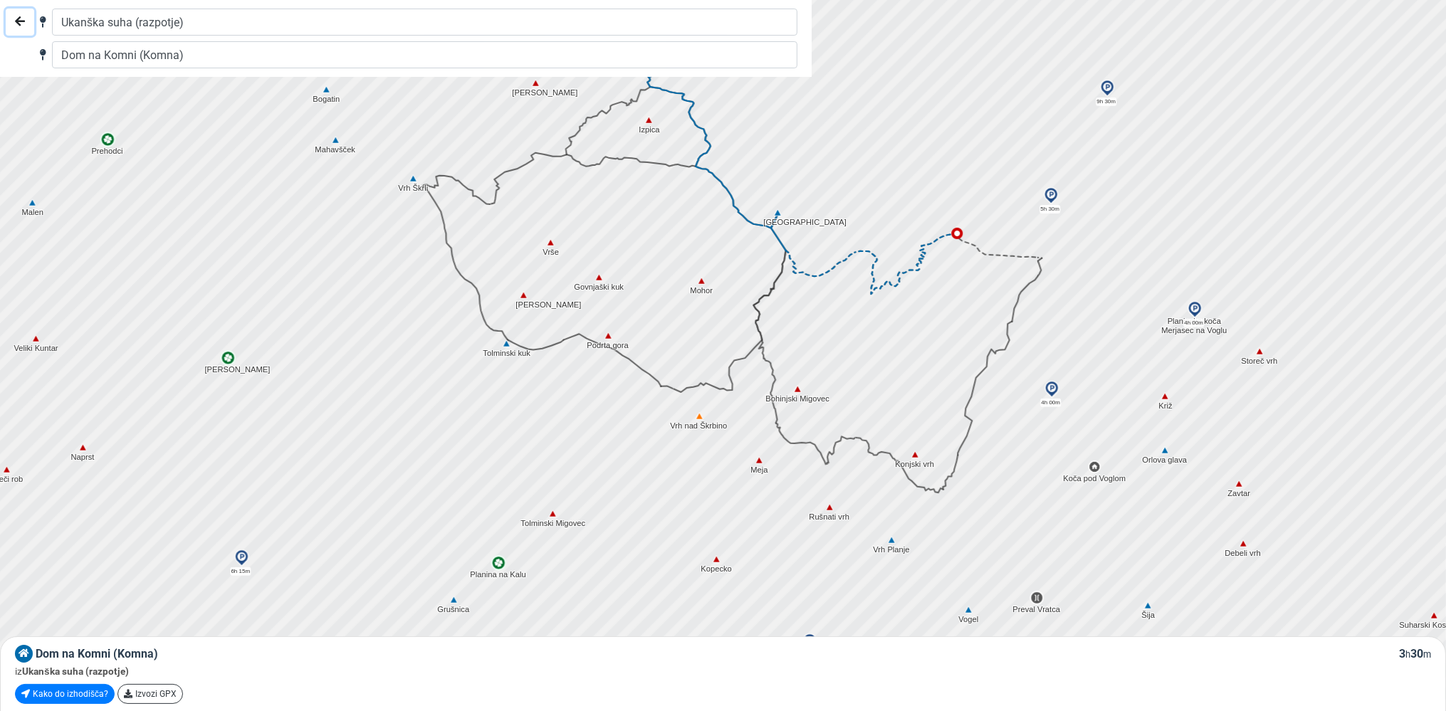
click at [19, 16] on icon "Nazaj" at bounding box center [20, 21] width 10 height 11
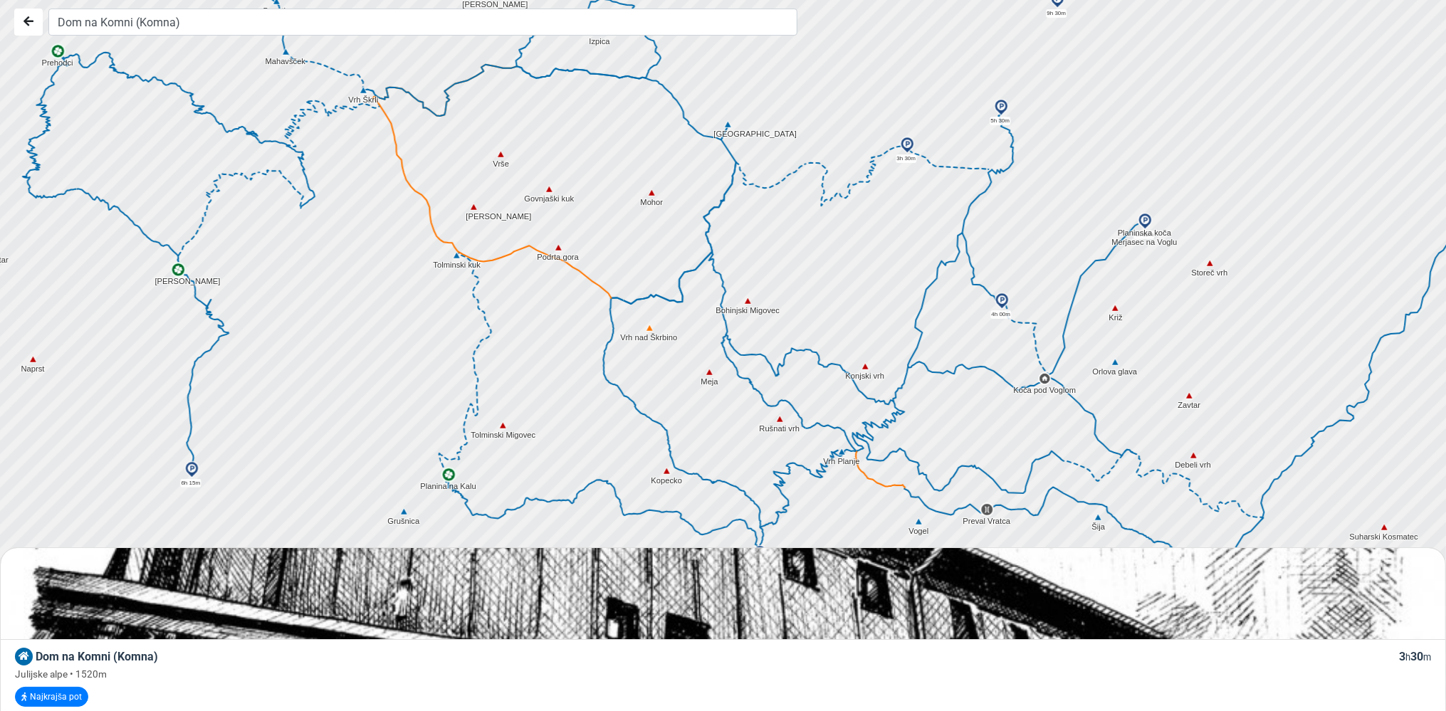
drag, startPoint x: 849, startPoint y: 386, endPoint x: 799, endPoint y: 295, distance: 103.3
click at [799, 295] on div at bounding box center [729, 356] width 1750 height 854
click at [1001, 298] on img at bounding box center [1001, 301] width 17 height 17
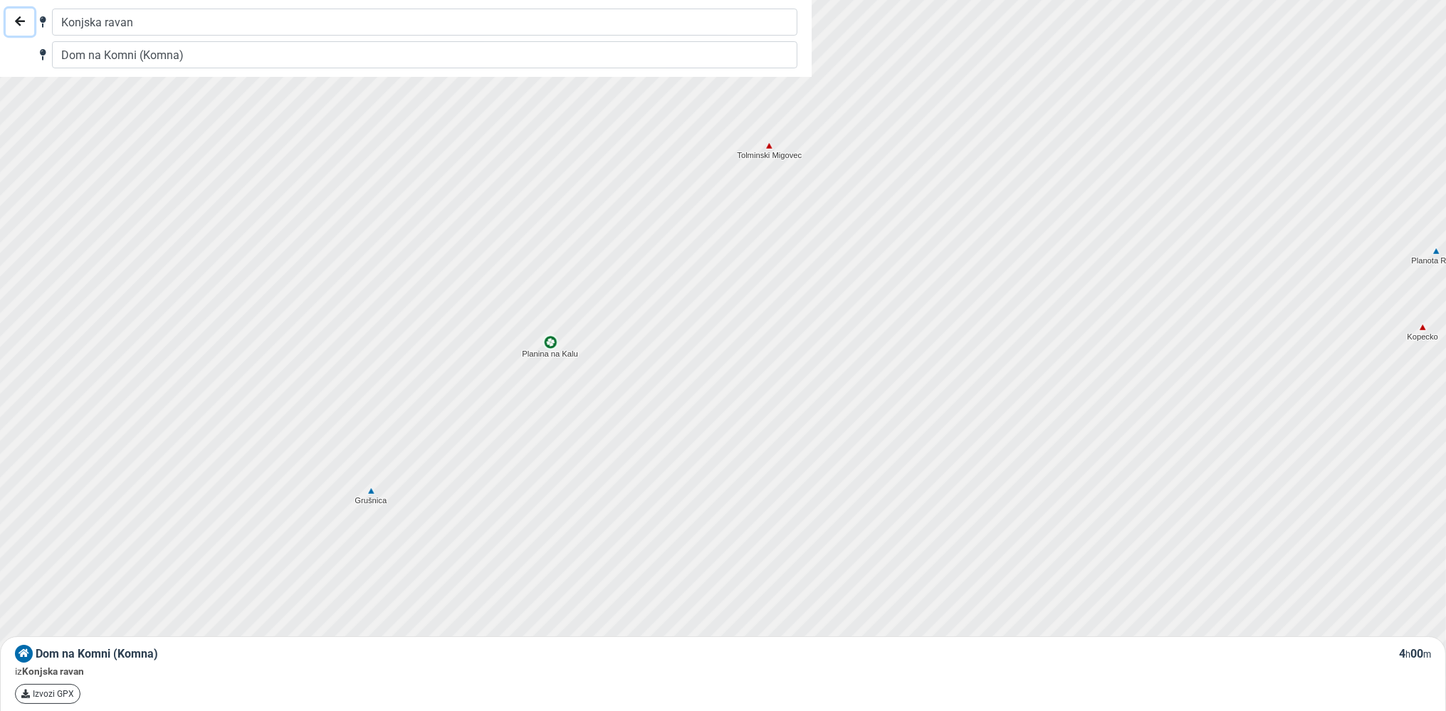
click at [26, 19] on button "Nazaj" at bounding box center [20, 22] width 28 height 27
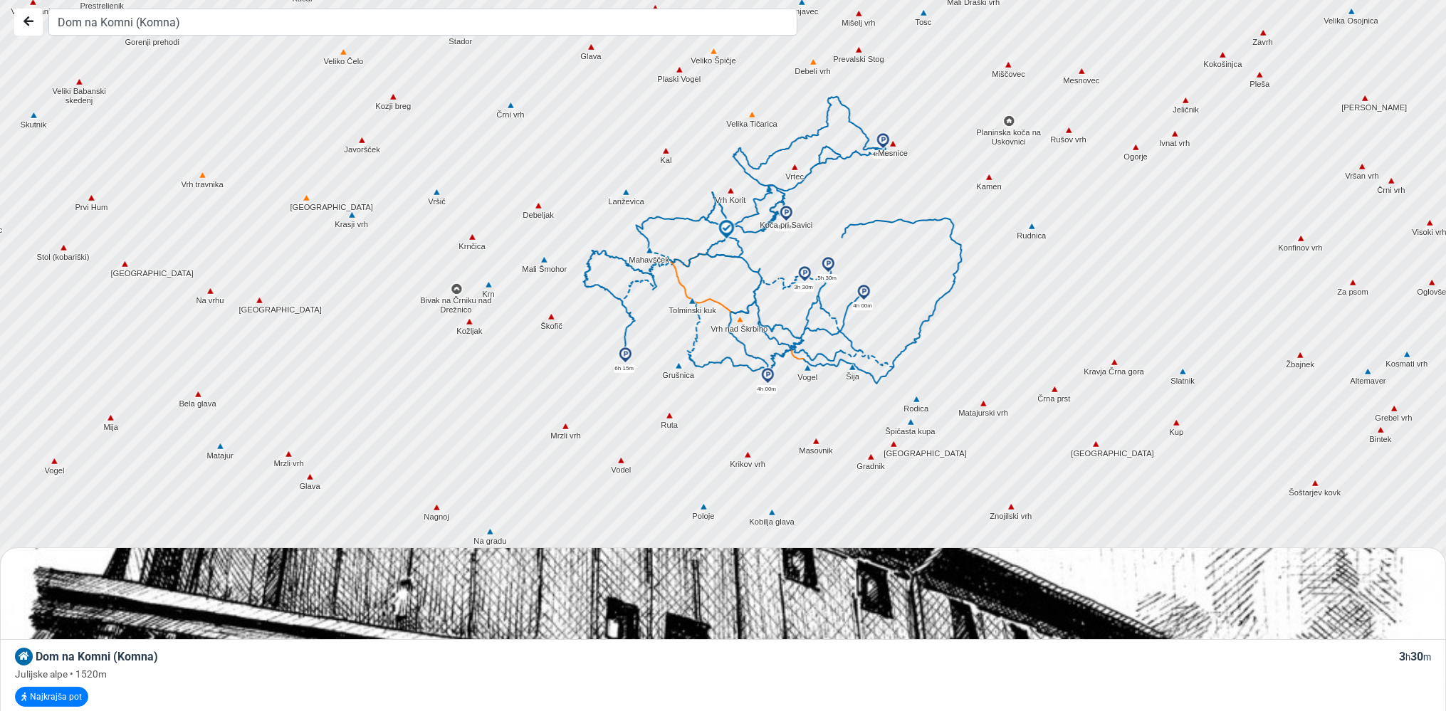
drag, startPoint x: 684, startPoint y: 451, endPoint x: 680, endPoint y: 323, distance: 128.9
click at [680, 323] on div at bounding box center [729, 356] width 1750 height 854
click at [807, 273] on img at bounding box center [804, 274] width 17 height 17
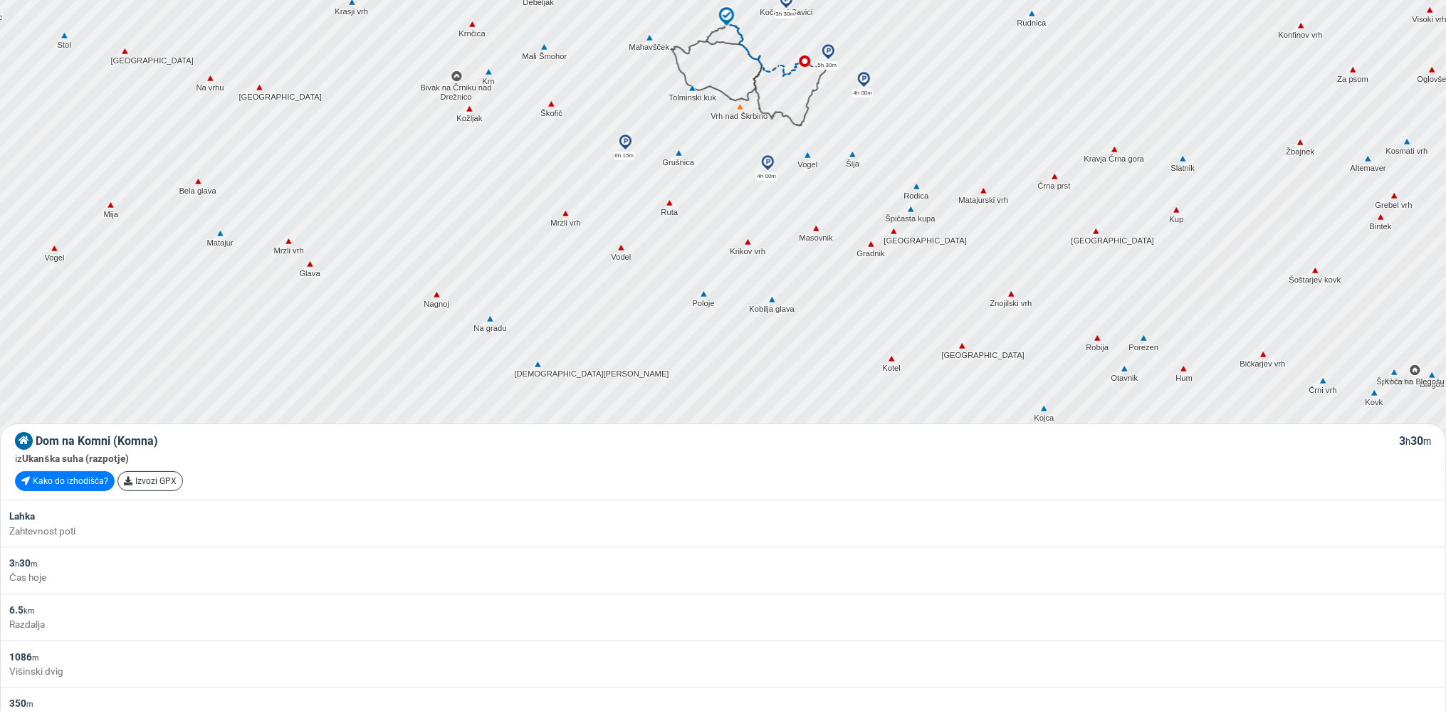
scroll to position [75, 0]
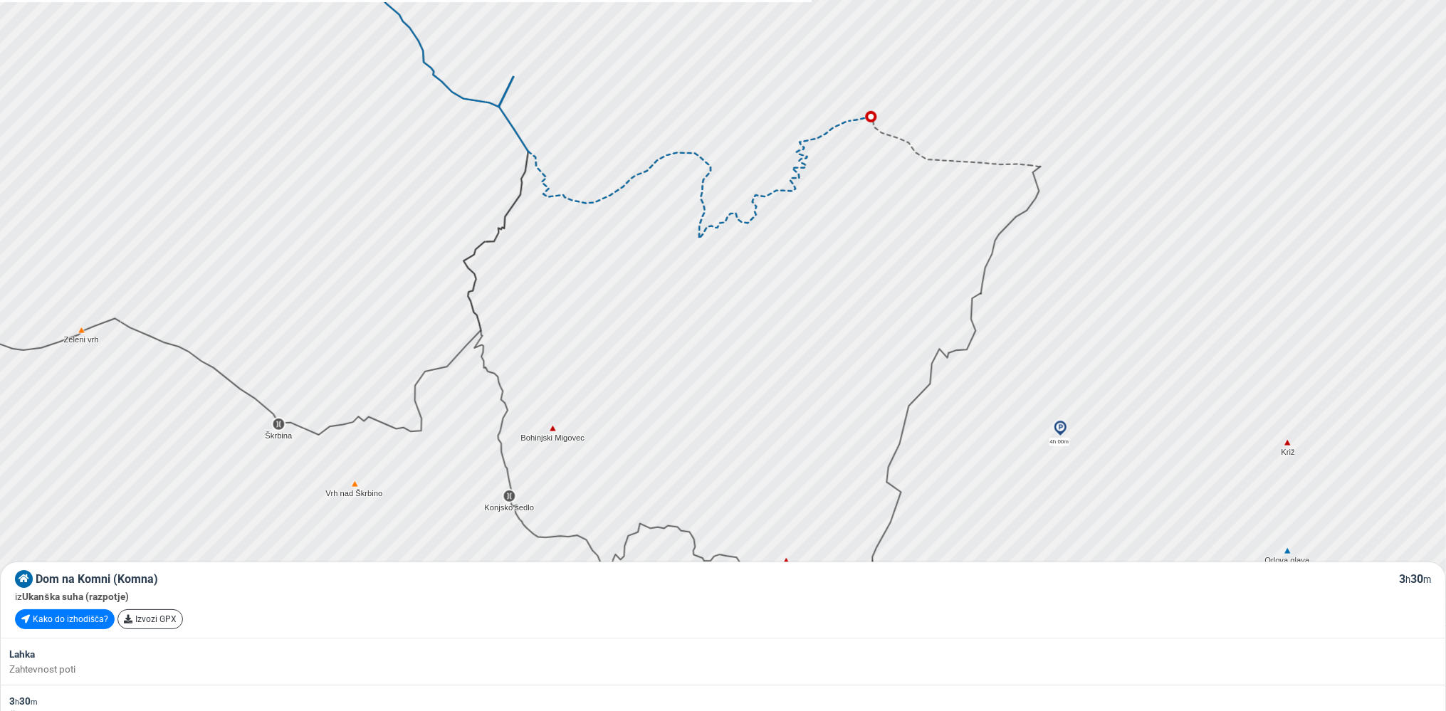
drag, startPoint x: 552, startPoint y: 300, endPoint x: 624, endPoint y: 732, distance: 437.6
click at [624, 637] on div "4h 00m 4h 00m Vrh Krnic Vogel Koča pod Voglom Vrh Krnic (sedlo) Preval Vratca V…" at bounding box center [723, 280] width 1446 height 711
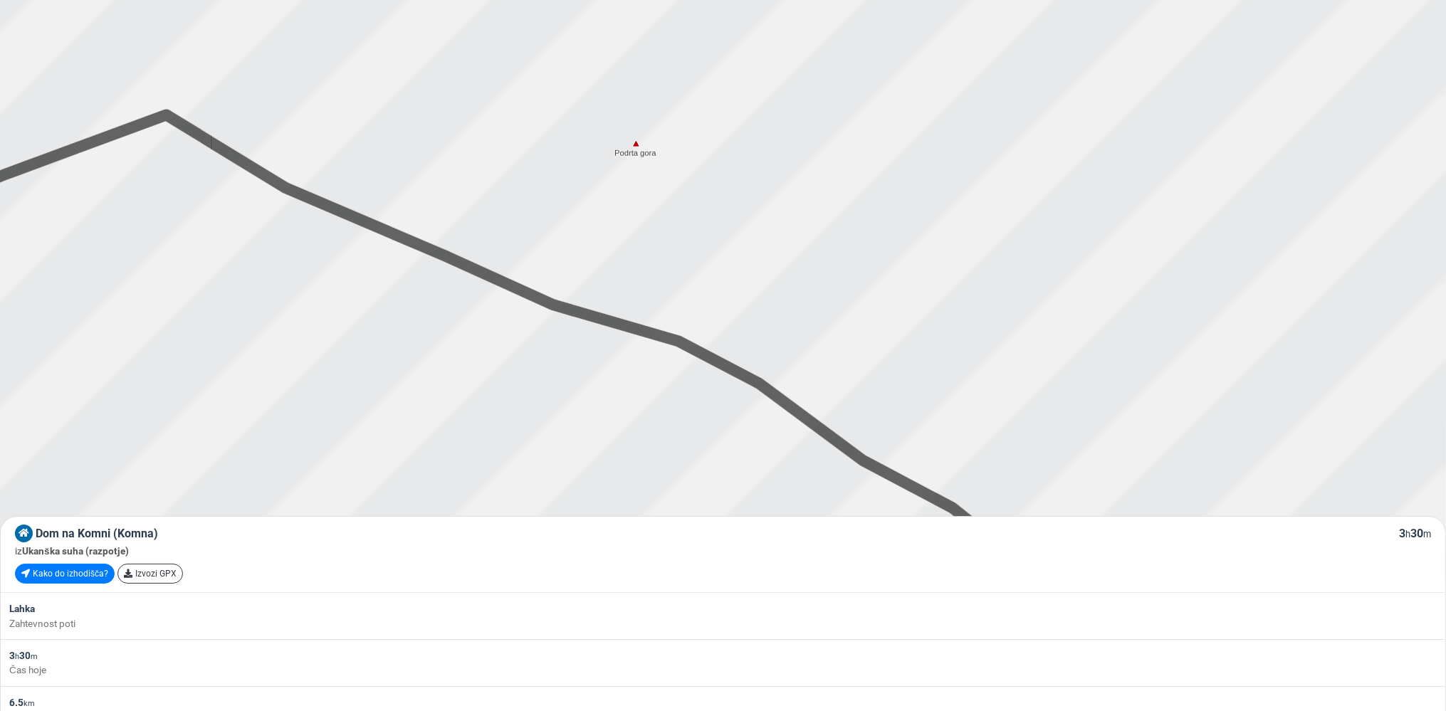
scroll to position [121, 0]
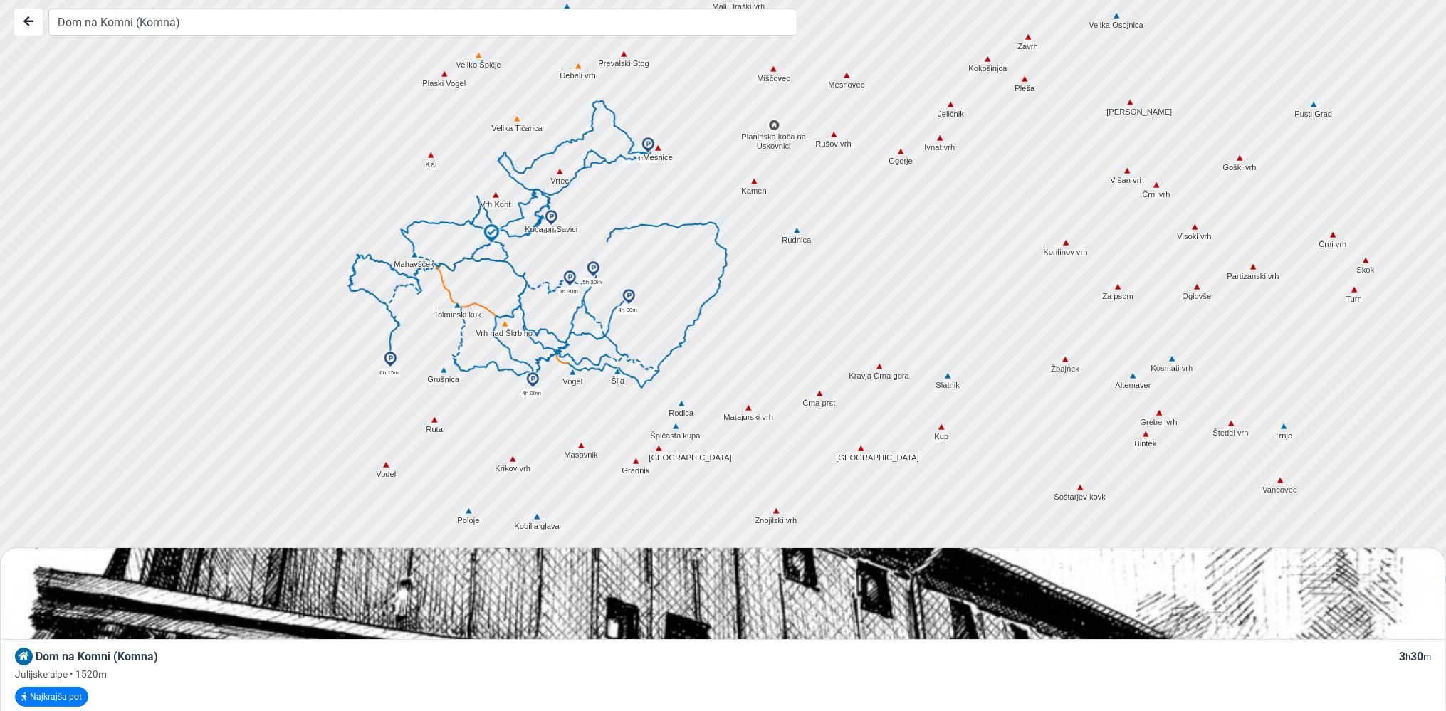
drag, startPoint x: 280, startPoint y: 394, endPoint x: 638, endPoint y: 272, distance: 378.3
click at [638, 272] on div at bounding box center [729, 356] width 1750 height 854
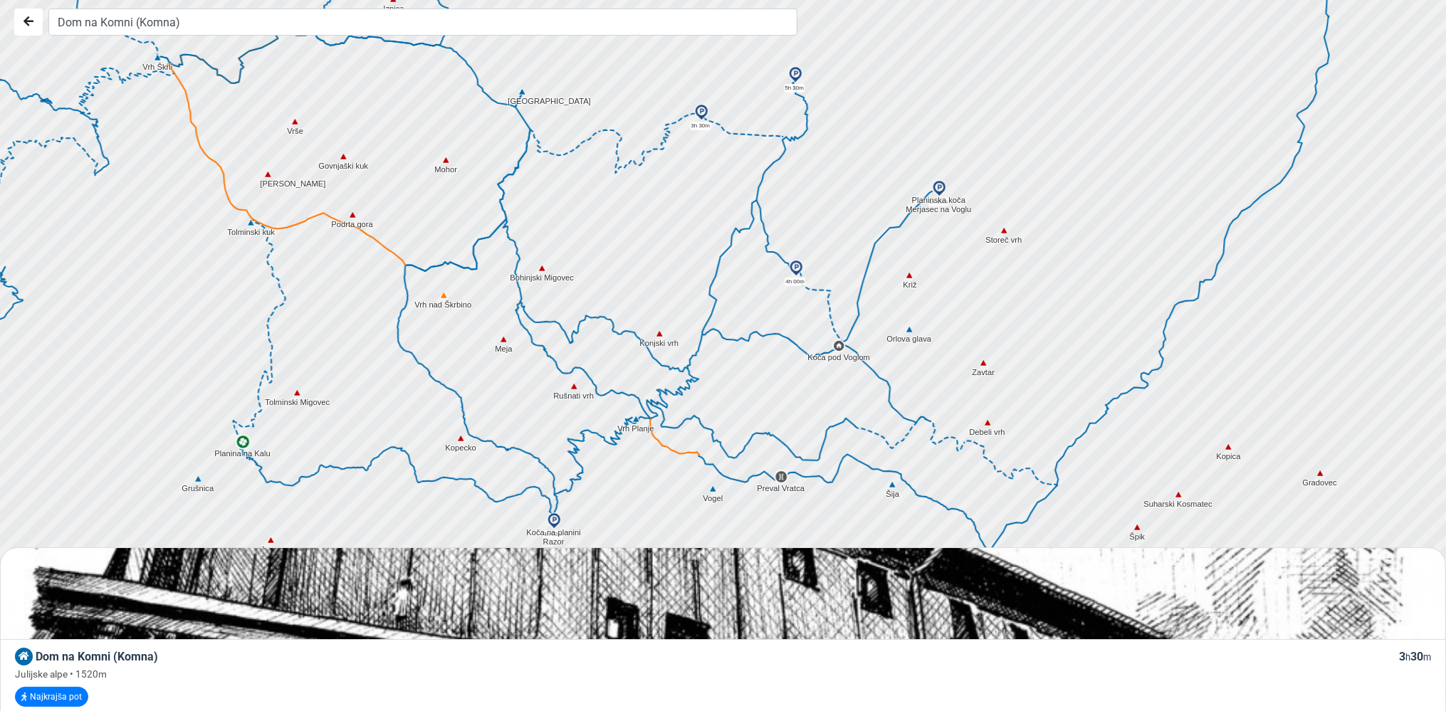
drag, startPoint x: 832, startPoint y: 437, endPoint x: 826, endPoint y: 362, distance: 75.7
click at [826, 362] on div at bounding box center [729, 356] width 1750 height 854
click at [940, 186] on img at bounding box center [939, 188] width 17 height 17
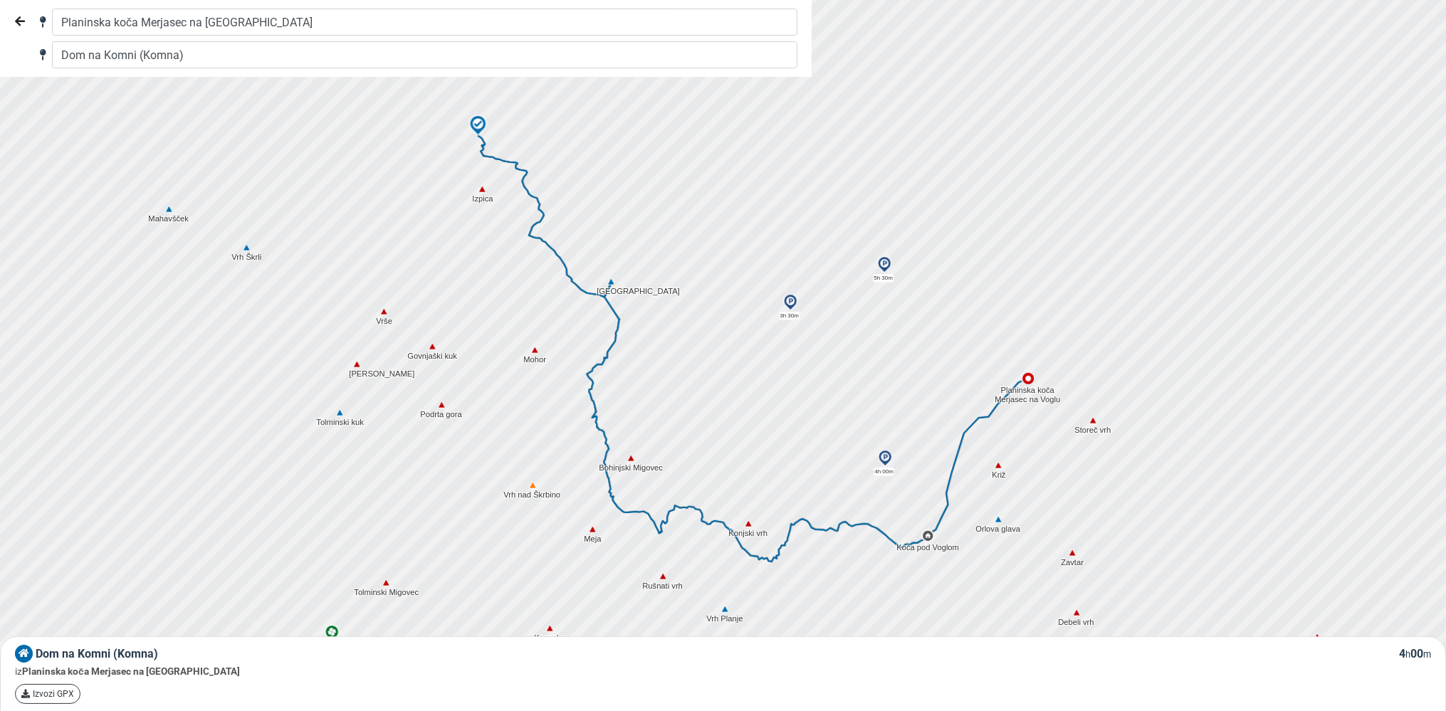
drag, startPoint x: 213, startPoint y: 419, endPoint x: 299, endPoint y: 608, distance: 207.4
click at [299, 608] on div at bounding box center [729, 356] width 1750 height 854
click at [17, 20] on icon "Nazaj" at bounding box center [20, 21] width 10 height 11
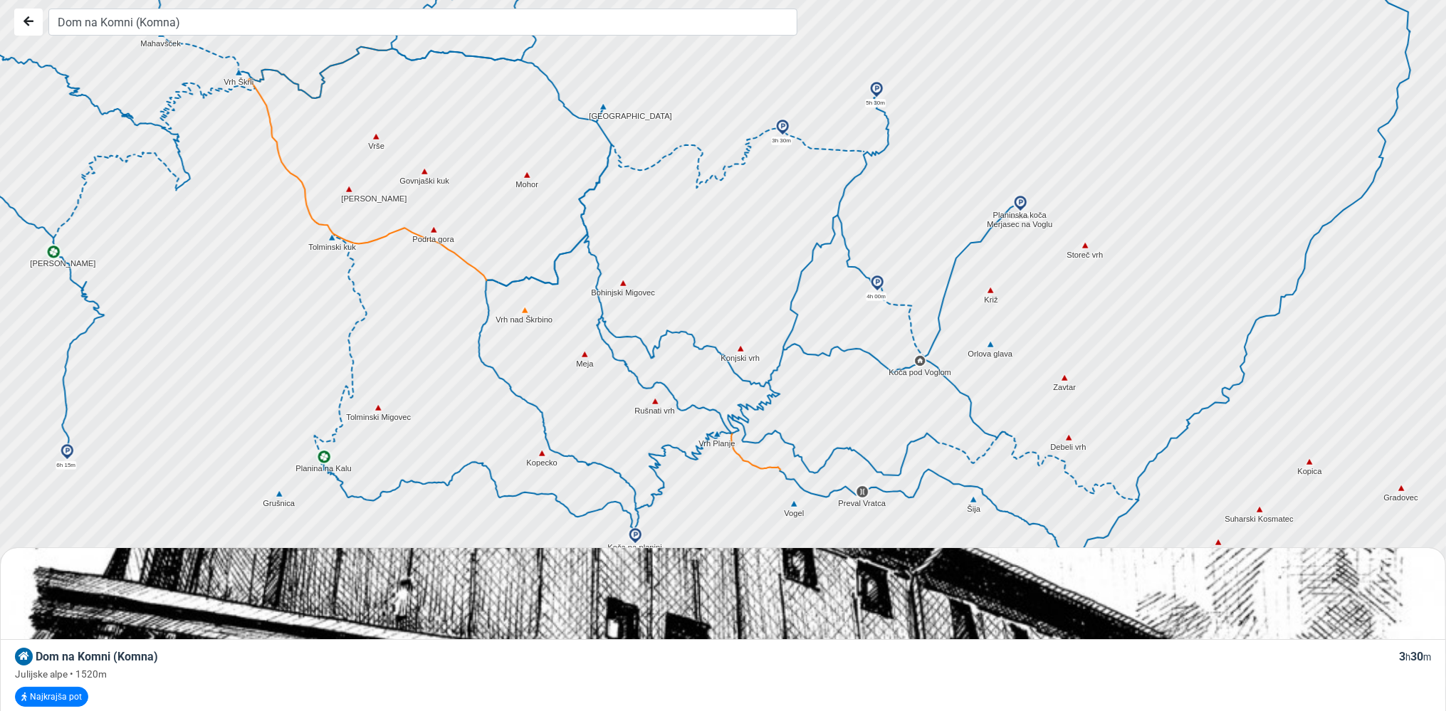
drag, startPoint x: 751, startPoint y: 429, endPoint x: 743, endPoint y: 251, distance: 178.9
click at [743, 251] on div at bounding box center [729, 356] width 1750 height 854
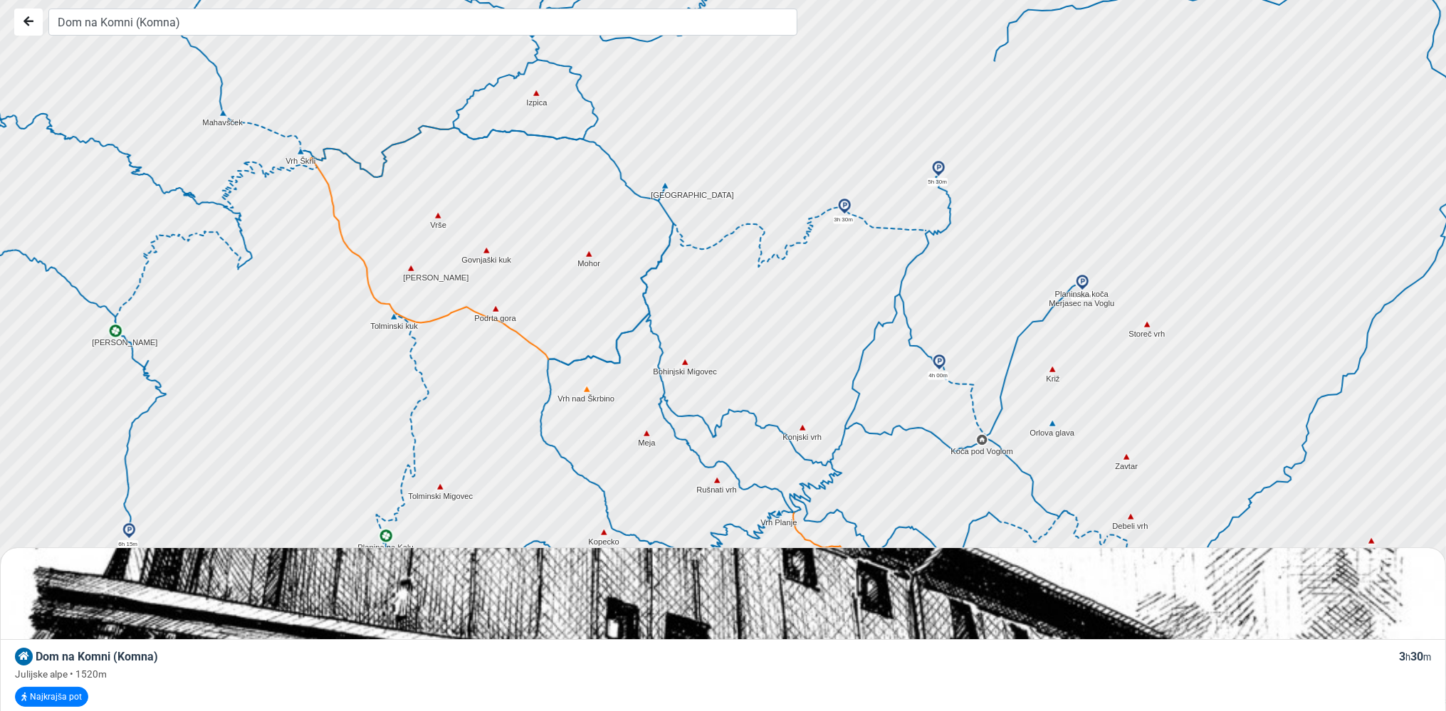
drag, startPoint x: 492, startPoint y: 187, endPoint x: 555, endPoint y: 268, distance: 102.4
click at [555, 268] on div at bounding box center [729, 356] width 1750 height 854
click at [519, 336] on icon at bounding box center [500, 333] width 98 height 53
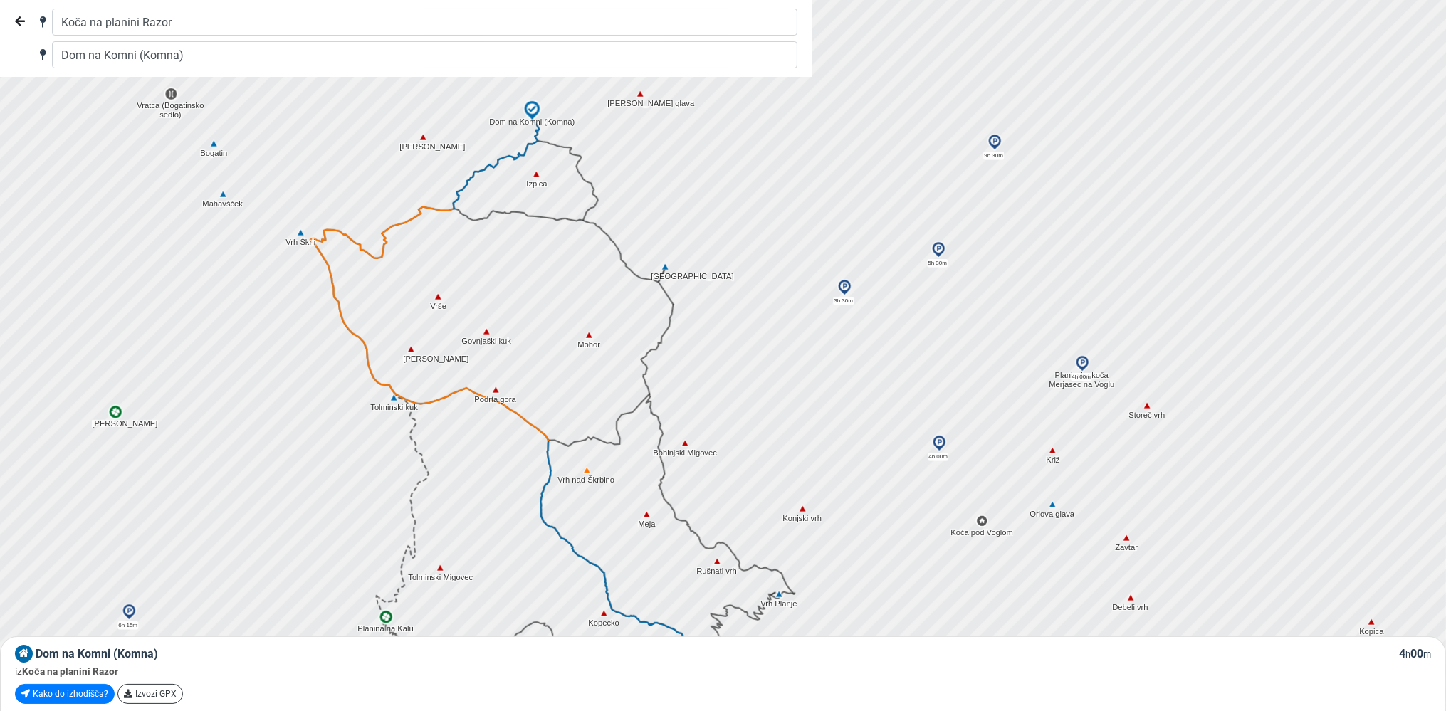
drag, startPoint x: 537, startPoint y: 246, endPoint x: 537, endPoint y: 330, distance: 84.0
click at [537, 330] on div at bounding box center [729, 356] width 1750 height 854
click at [15, 16] on icon "Nazaj" at bounding box center [20, 21] width 10 height 11
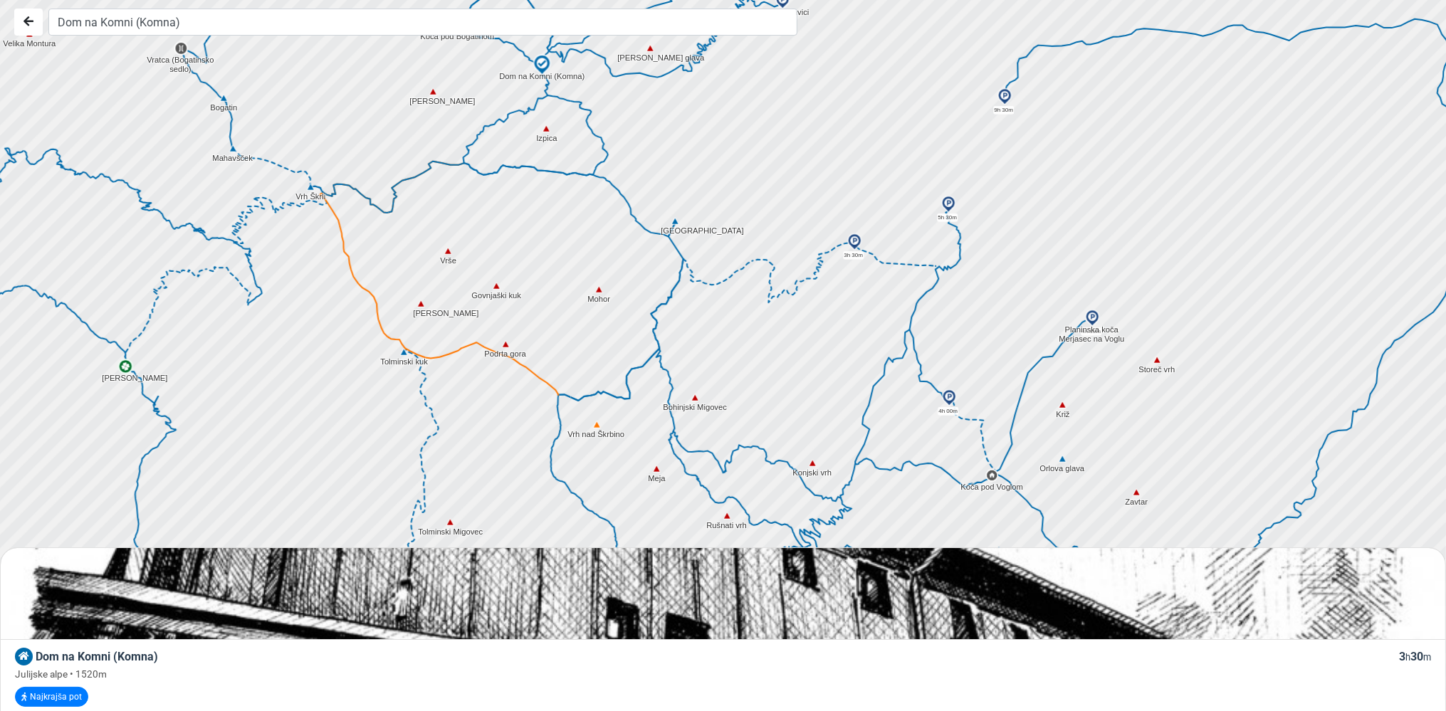
drag, startPoint x: 990, startPoint y: 387, endPoint x: 1000, endPoint y: 339, distance: 48.7
click at [1000, 339] on div at bounding box center [729, 356] width 1750 height 854
click at [992, 473] on img at bounding box center [991, 475] width 13 height 13
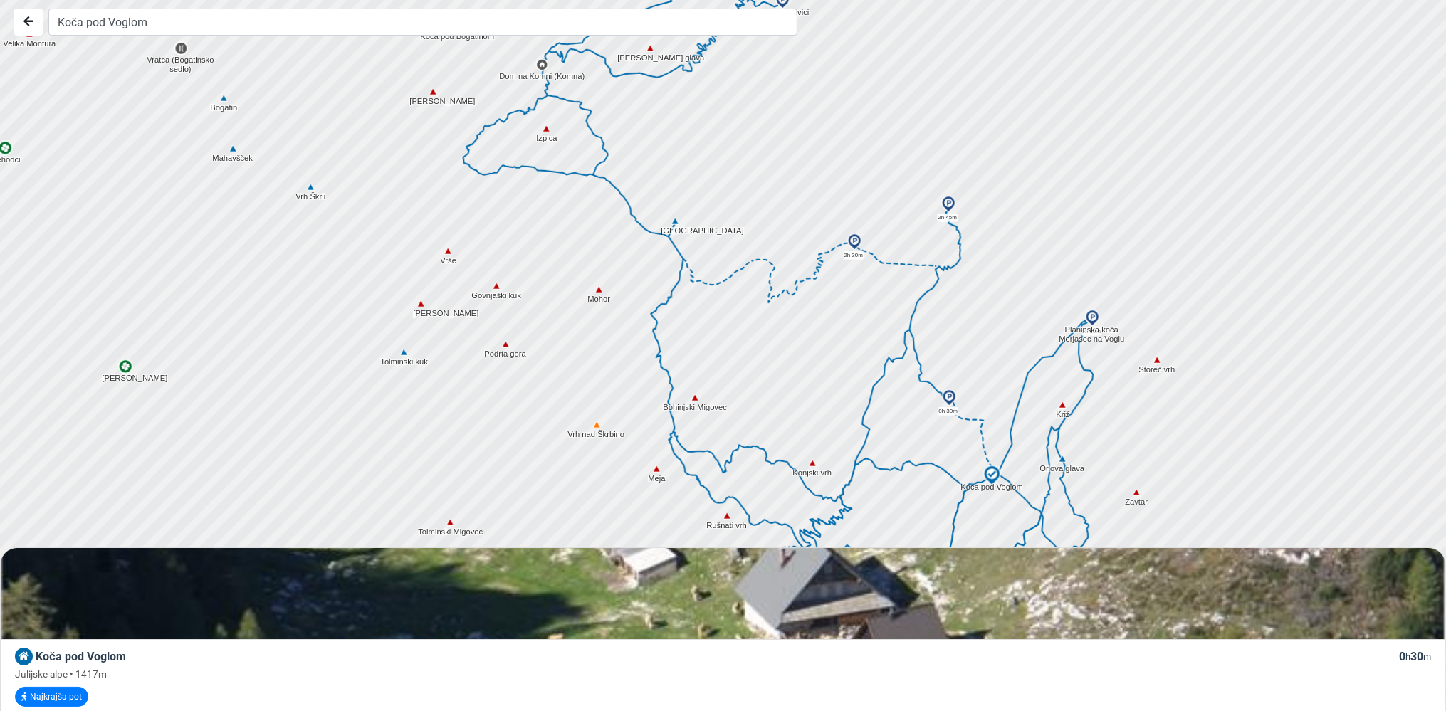
click at [656, 320] on icon at bounding box center [667, 304] width 33 height 90
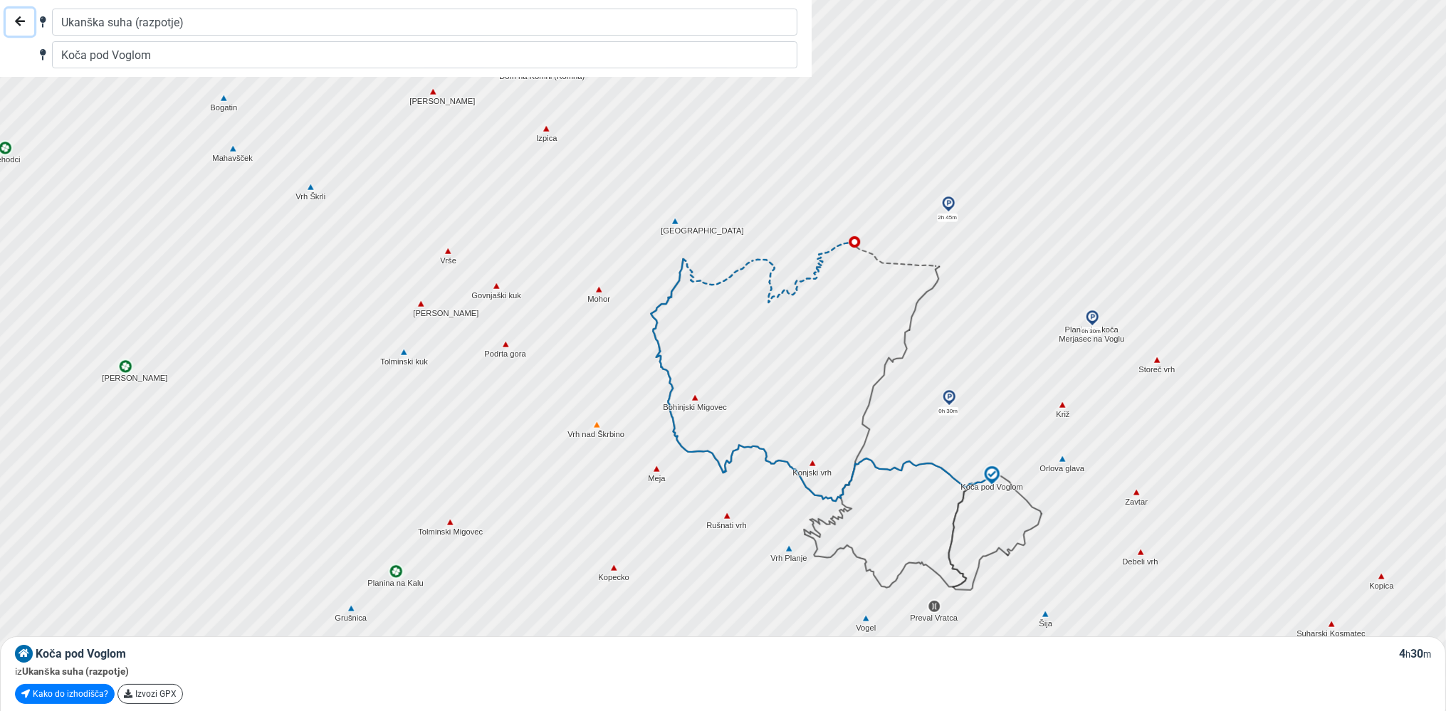
click at [11, 19] on button "Nazaj" at bounding box center [20, 22] width 28 height 27
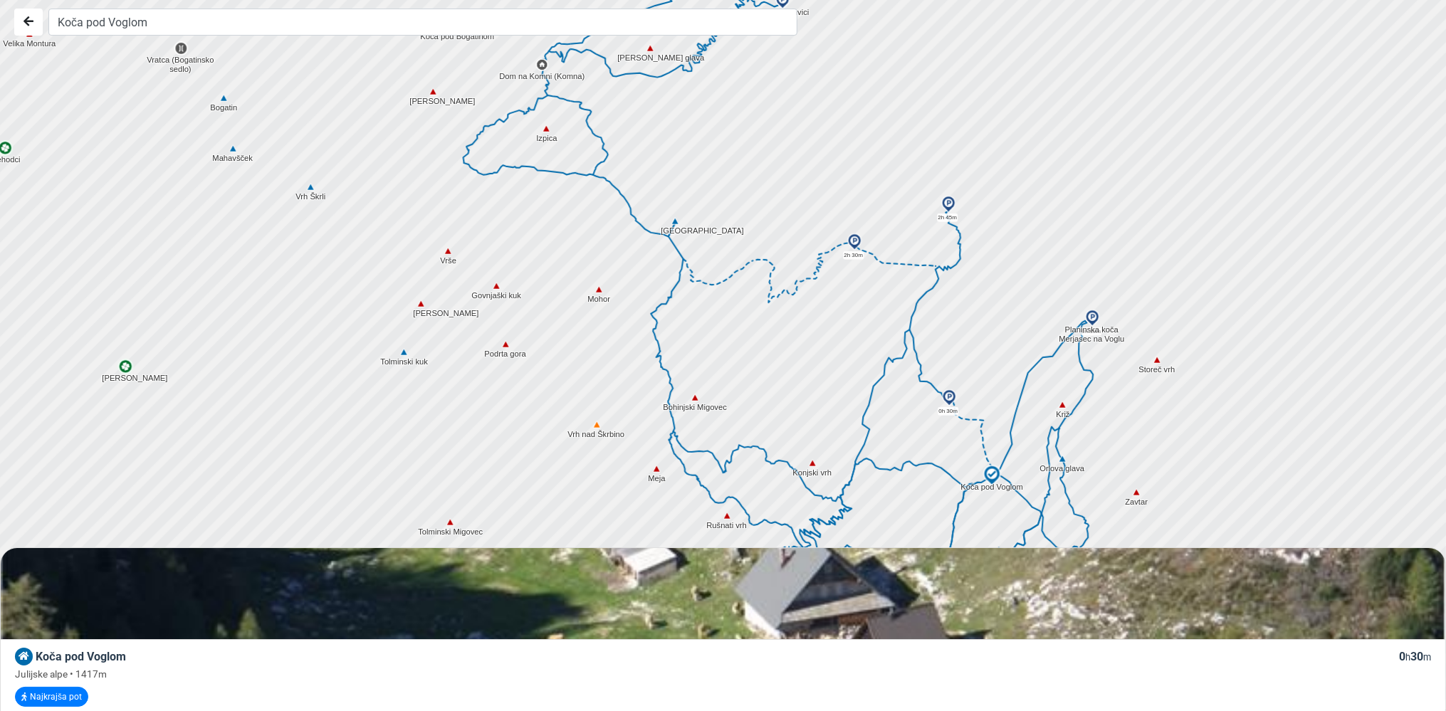
click at [543, 66] on img at bounding box center [541, 64] width 13 height 13
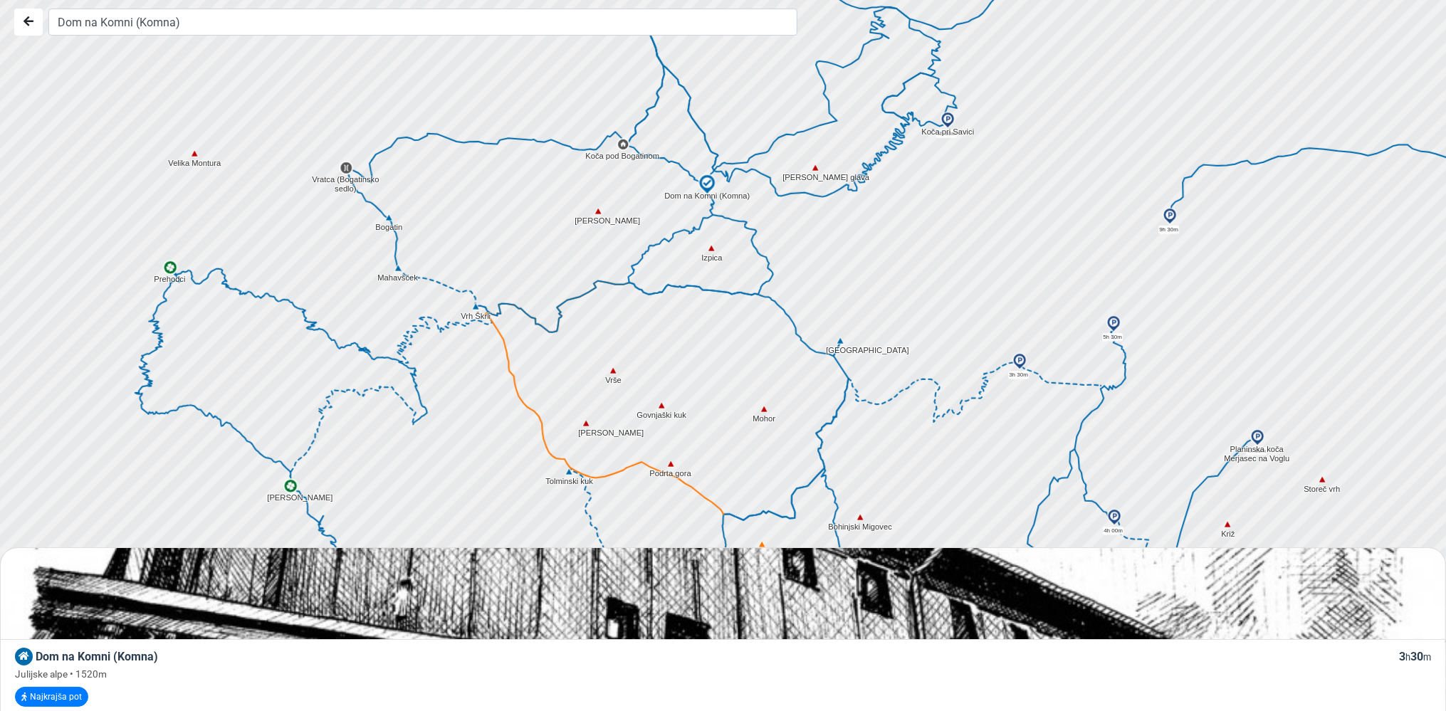
drag, startPoint x: 637, startPoint y: 241, endPoint x: 804, endPoint y: 363, distance: 206.8
click at [804, 363] on div at bounding box center [729, 356] width 1750 height 854
click at [947, 114] on img at bounding box center [947, 120] width 17 height 17
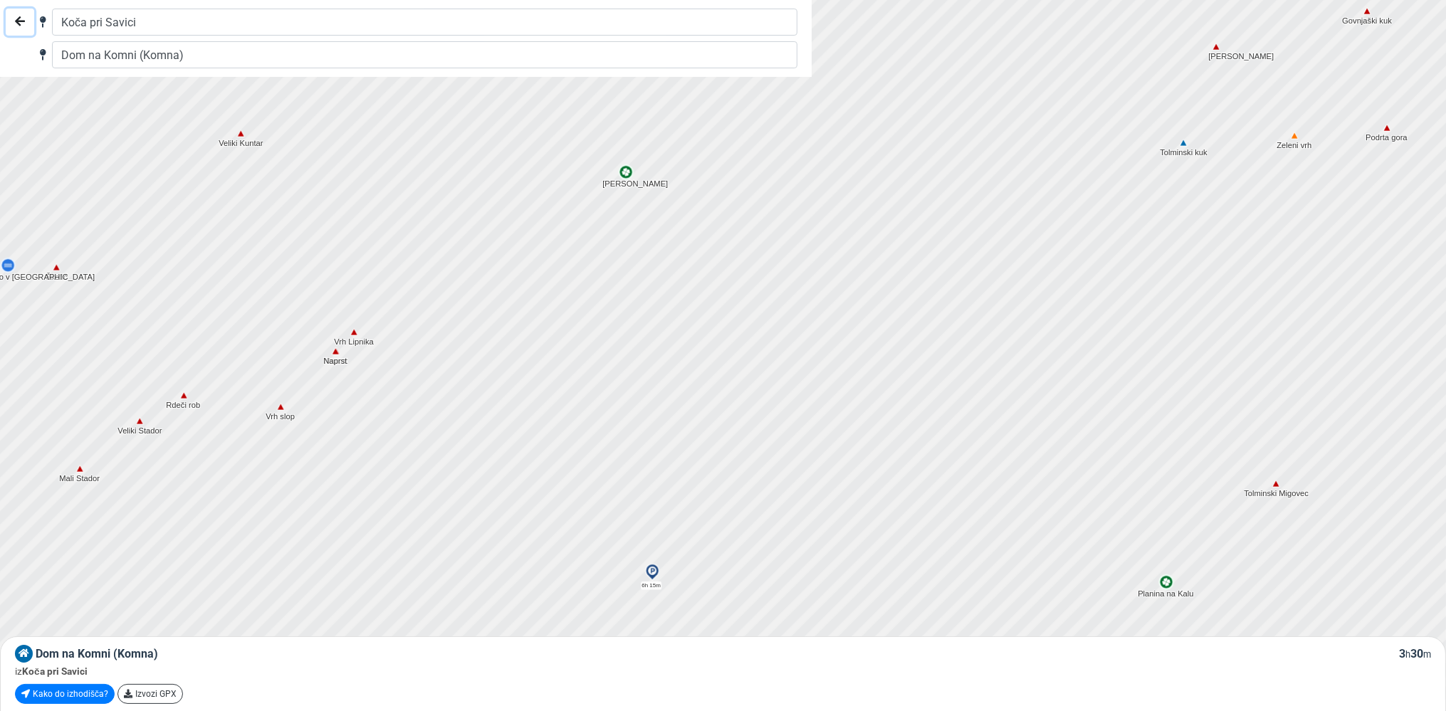
click at [18, 21] on icon "Nazaj" at bounding box center [20, 21] width 10 height 11
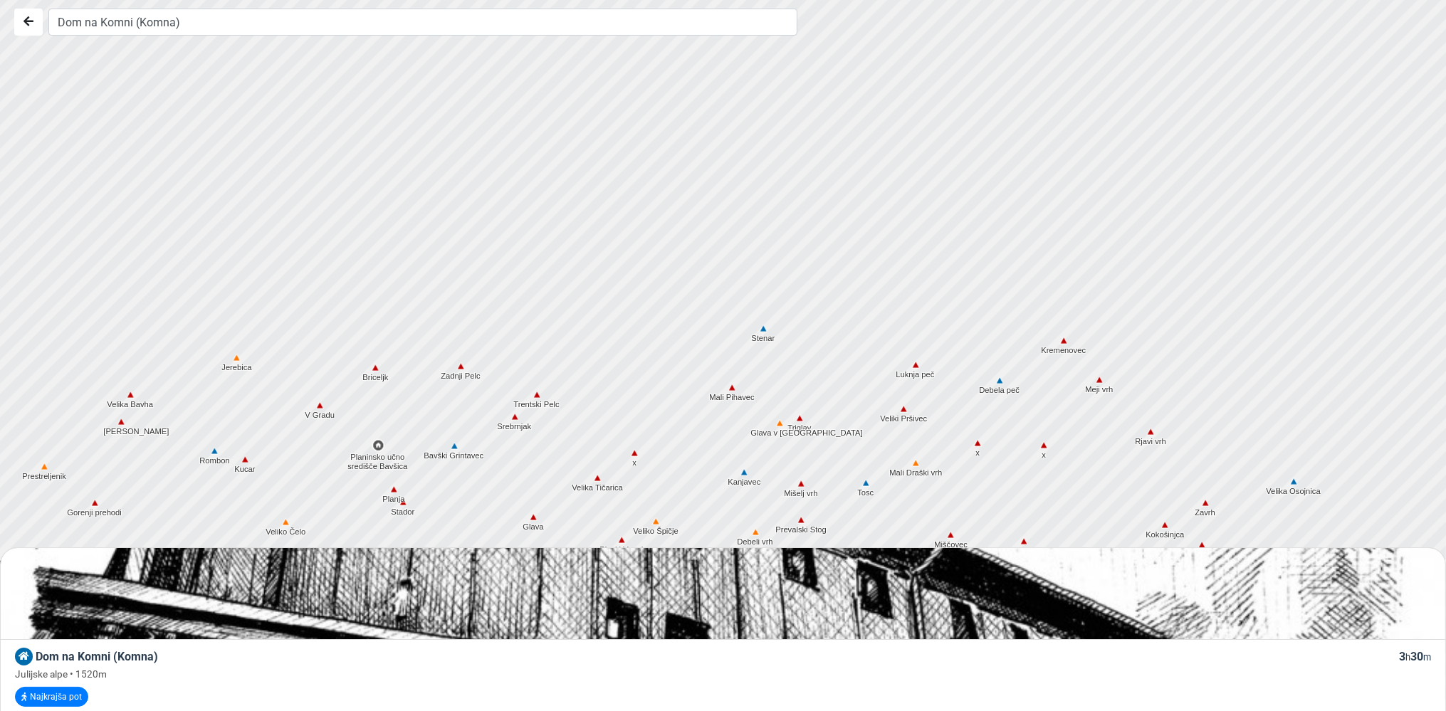
drag, startPoint x: 781, startPoint y: 166, endPoint x: 728, endPoint y: 478, distance: 317.1
click at [728, 478] on div at bounding box center [729, 356] width 1750 height 854
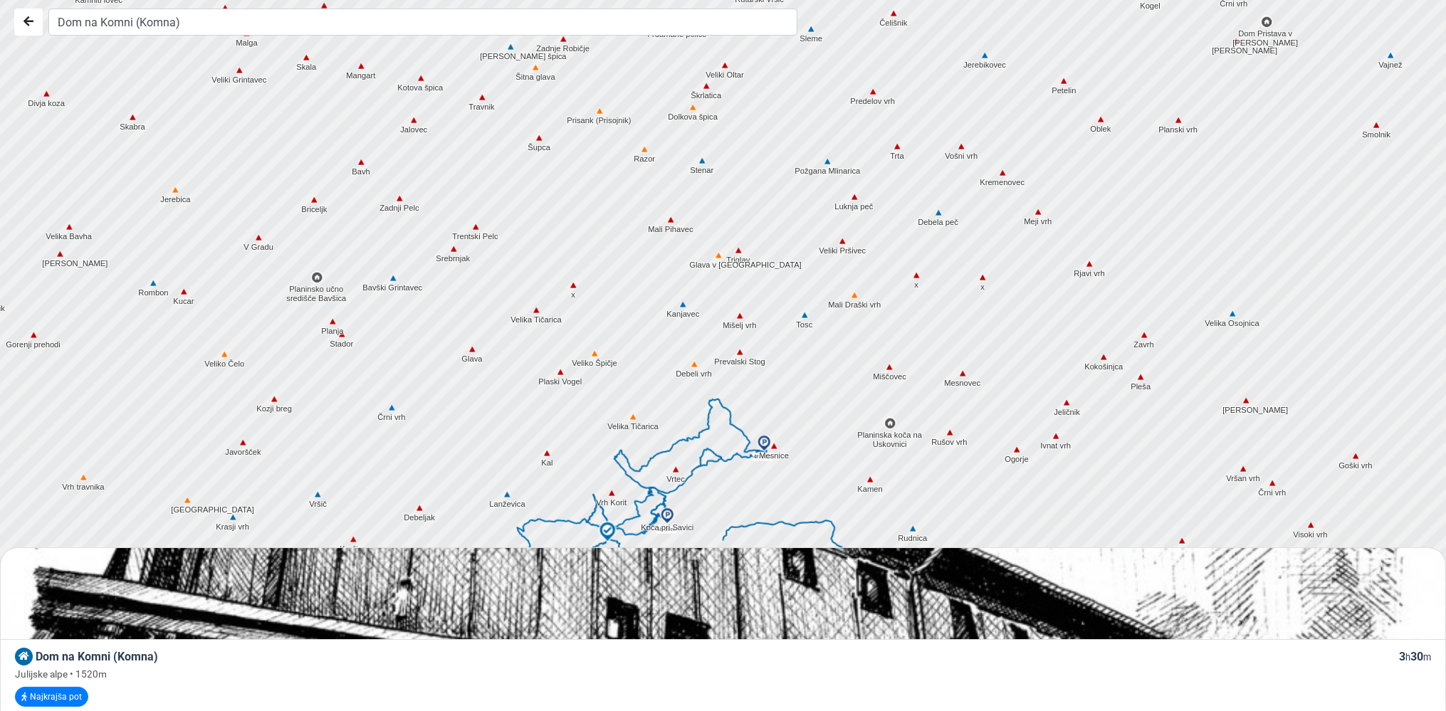
drag, startPoint x: 561, startPoint y: 382, endPoint x: 499, endPoint y: 214, distance: 179.8
click at [499, 214] on div at bounding box center [729, 356] width 1750 height 854
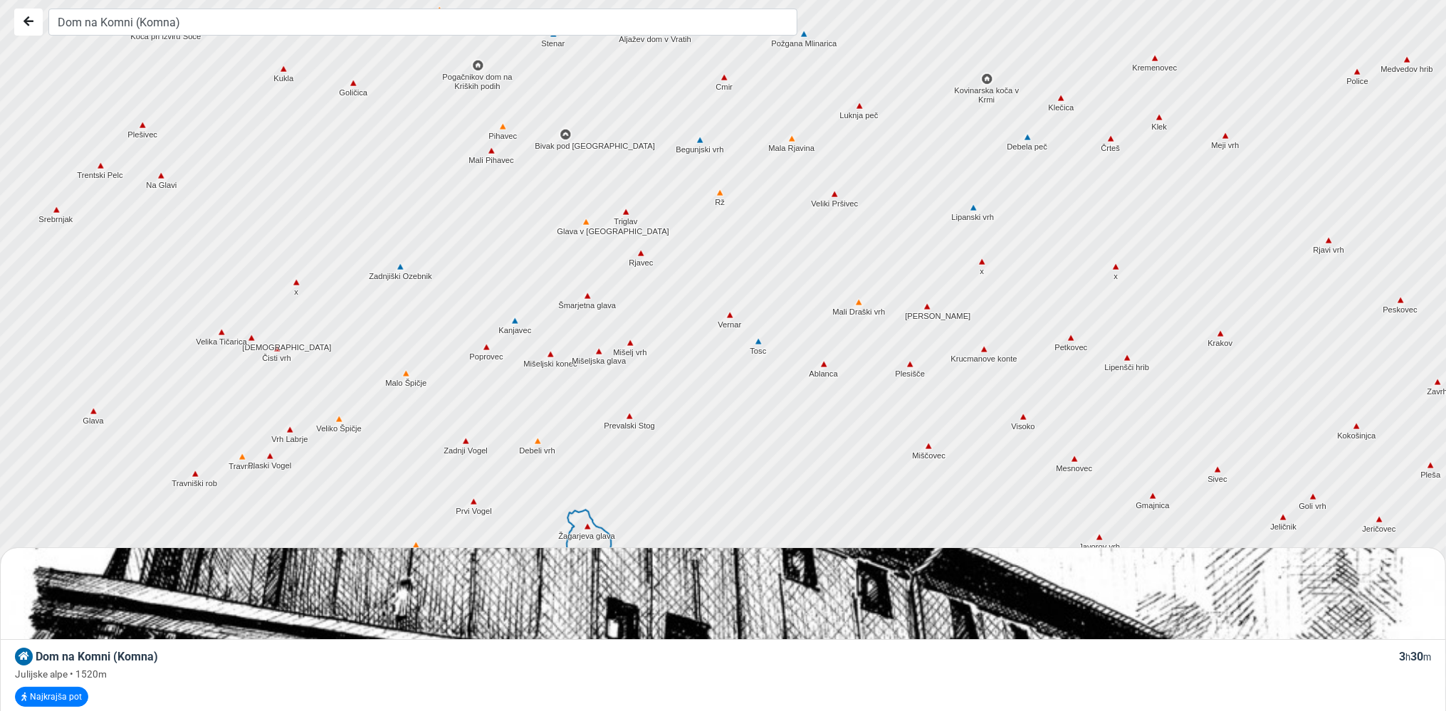
drag, startPoint x: 694, startPoint y: 216, endPoint x: 799, endPoint y: 300, distance: 134.8
click at [799, 300] on div at bounding box center [729, 356] width 1750 height 854
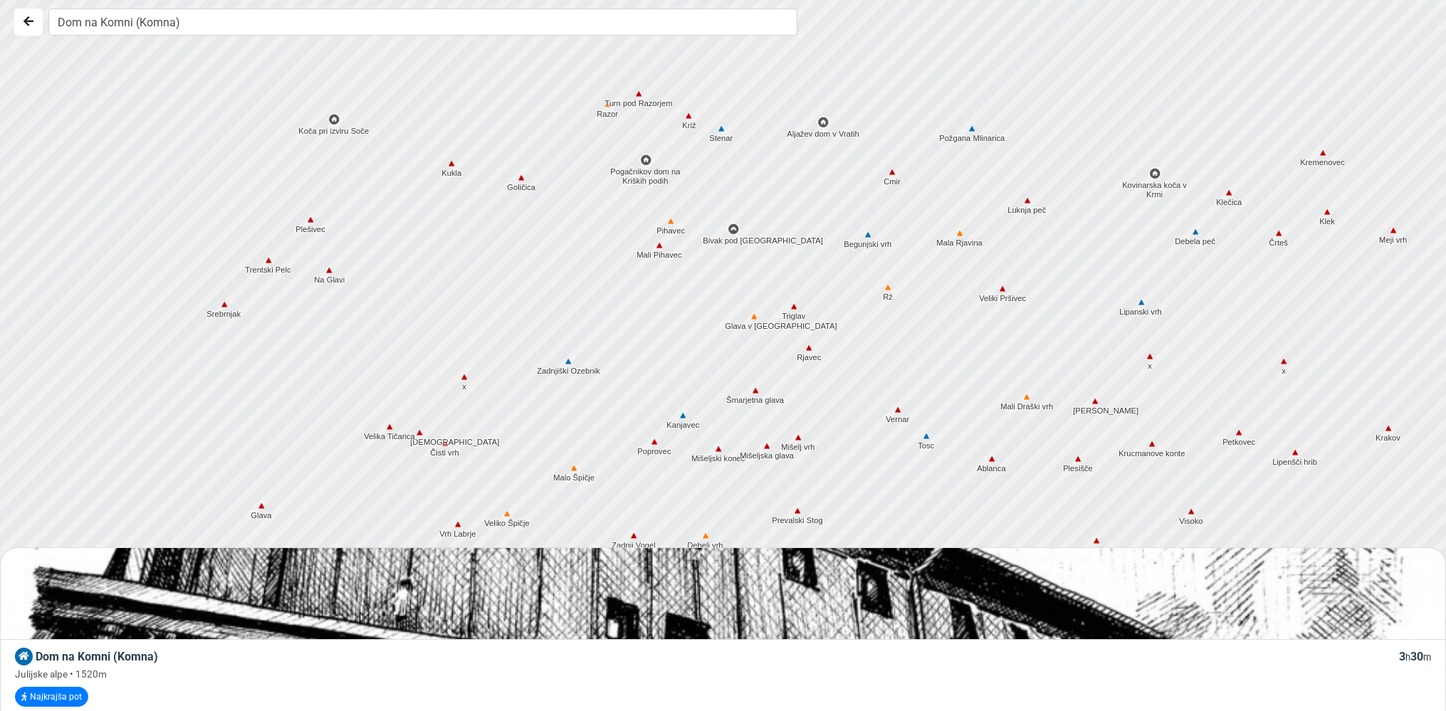
drag, startPoint x: 600, startPoint y: 203, endPoint x: 753, endPoint y: 292, distance: 177.1
click at [753, 292] on div at bounding box center [729, 356] width 1750 height 854
click at [645, 161] on img at bounding box center [645, 160] width 13 height 13
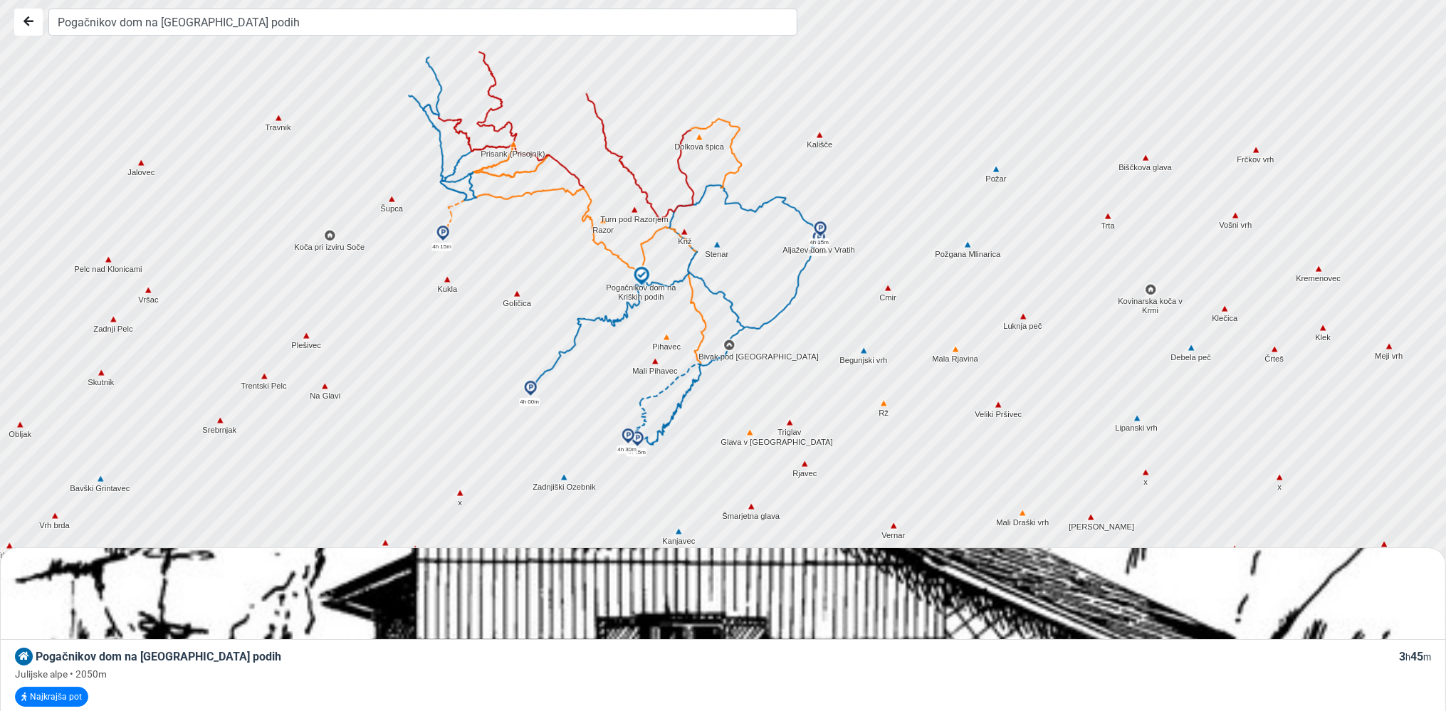
drag, startPoint x: 649, startPoint y: 234, endPoint x: 645, endPoint y: 355, distance: 120.4
click at [645, 355] on div at bounding box center [729, 356] width 1750 height 854
click at [530, 389] on img at bounding box center [530, 388] width 17 height 17
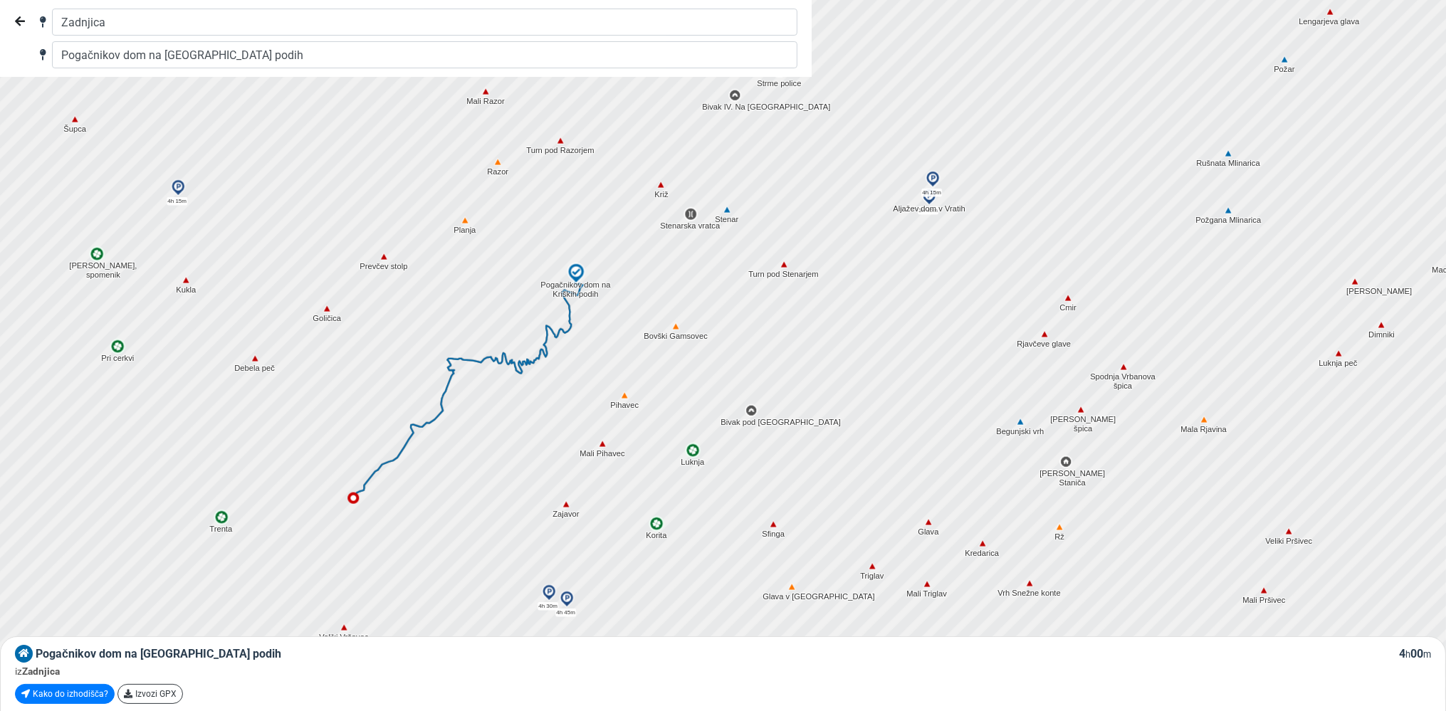
click at [677, 326] on img at bounding box center [675, 326] width 13 height 13
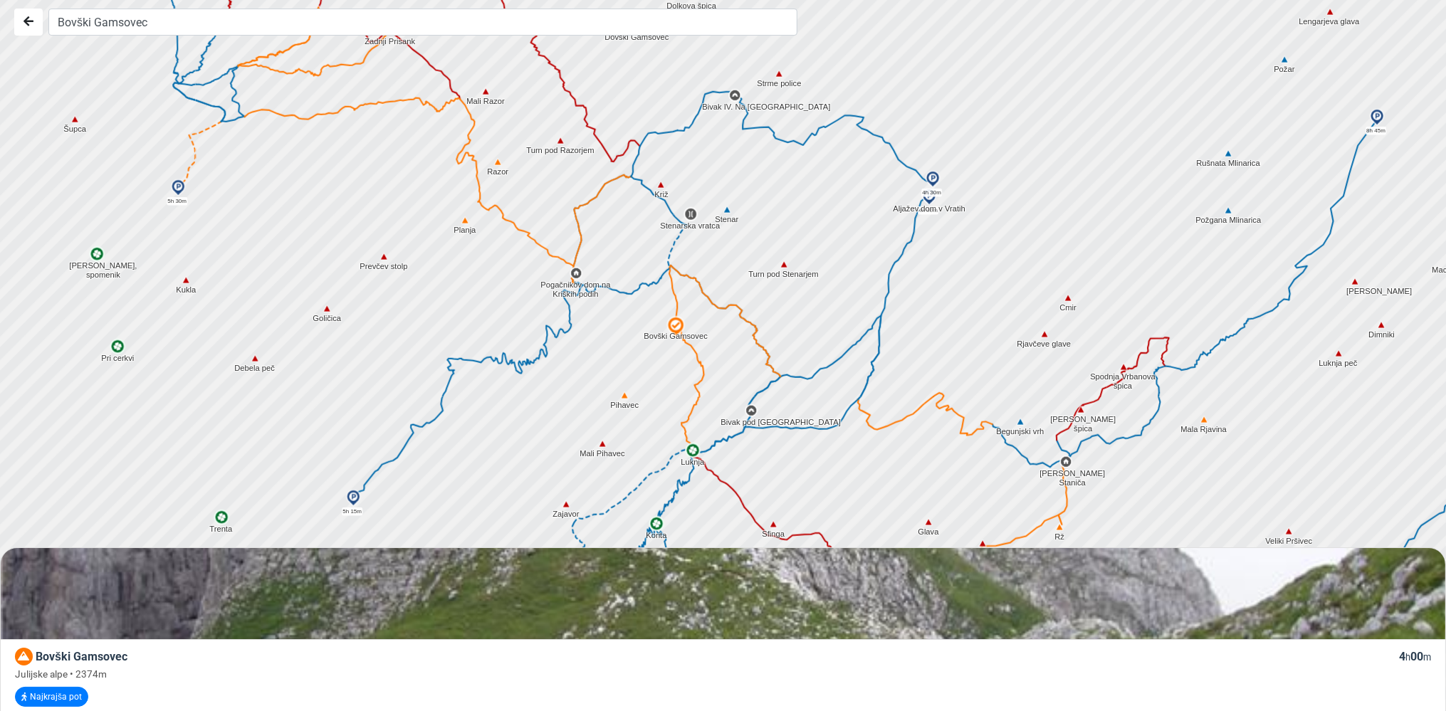
click at [575, 268] on img at bounding box center [576, 273] width 13 height 13
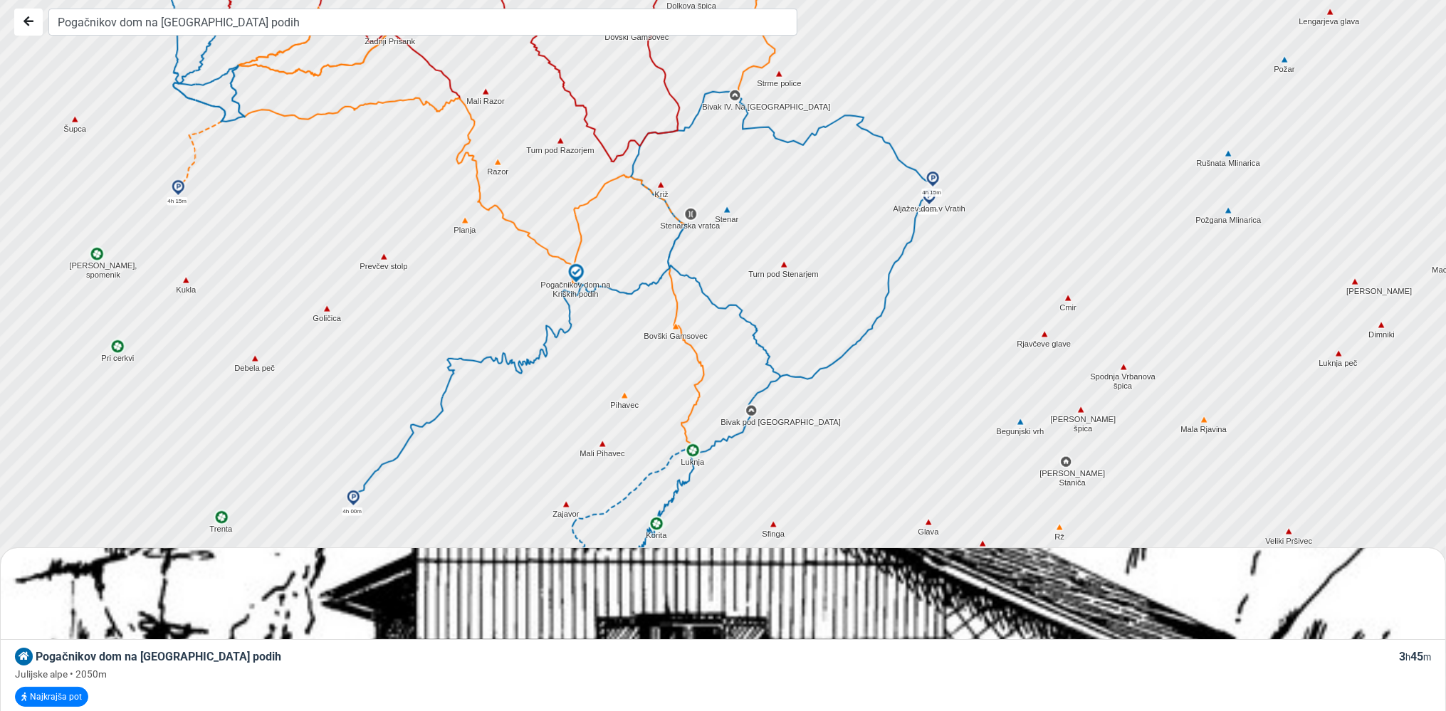
click at [726, 209] on img at bounding box center [727, 210] width 13 height 13
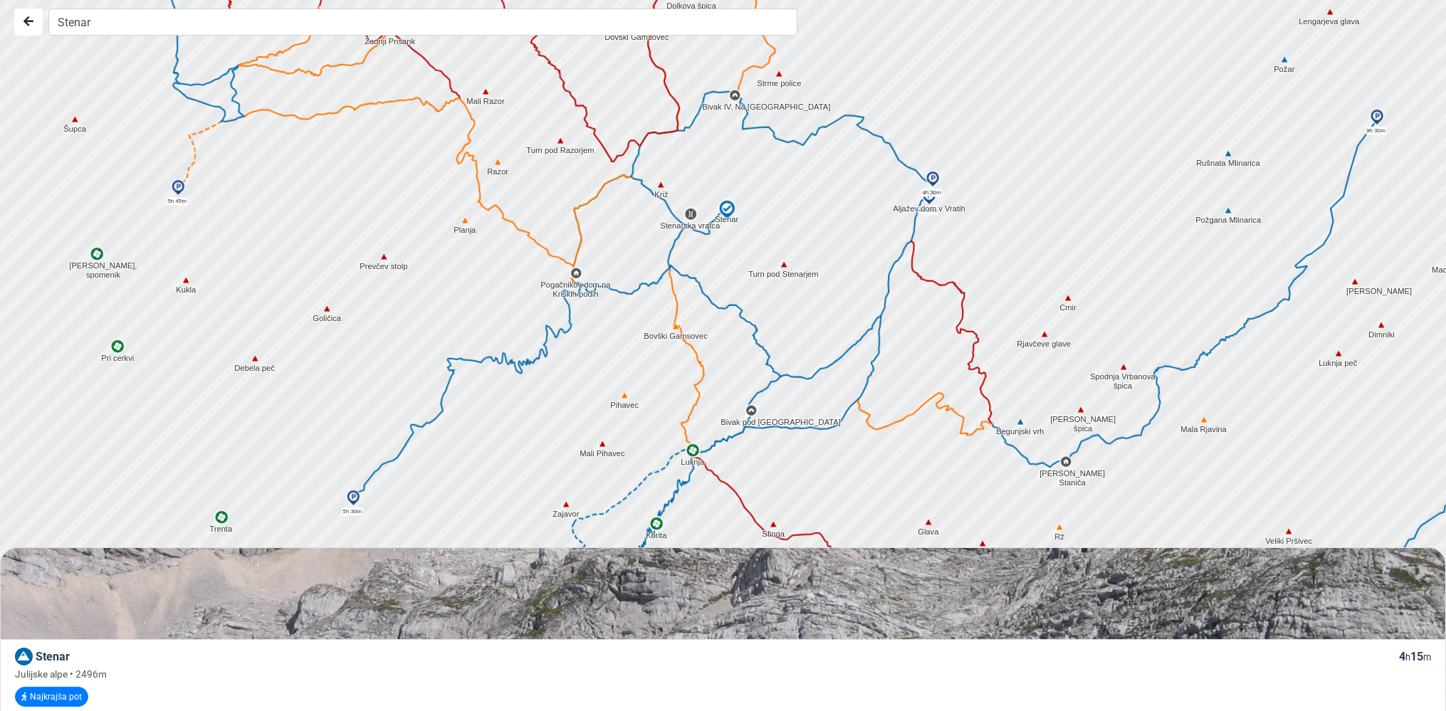
click at [661, 182] on img at bounding box center [660, 185] width 13 height 13
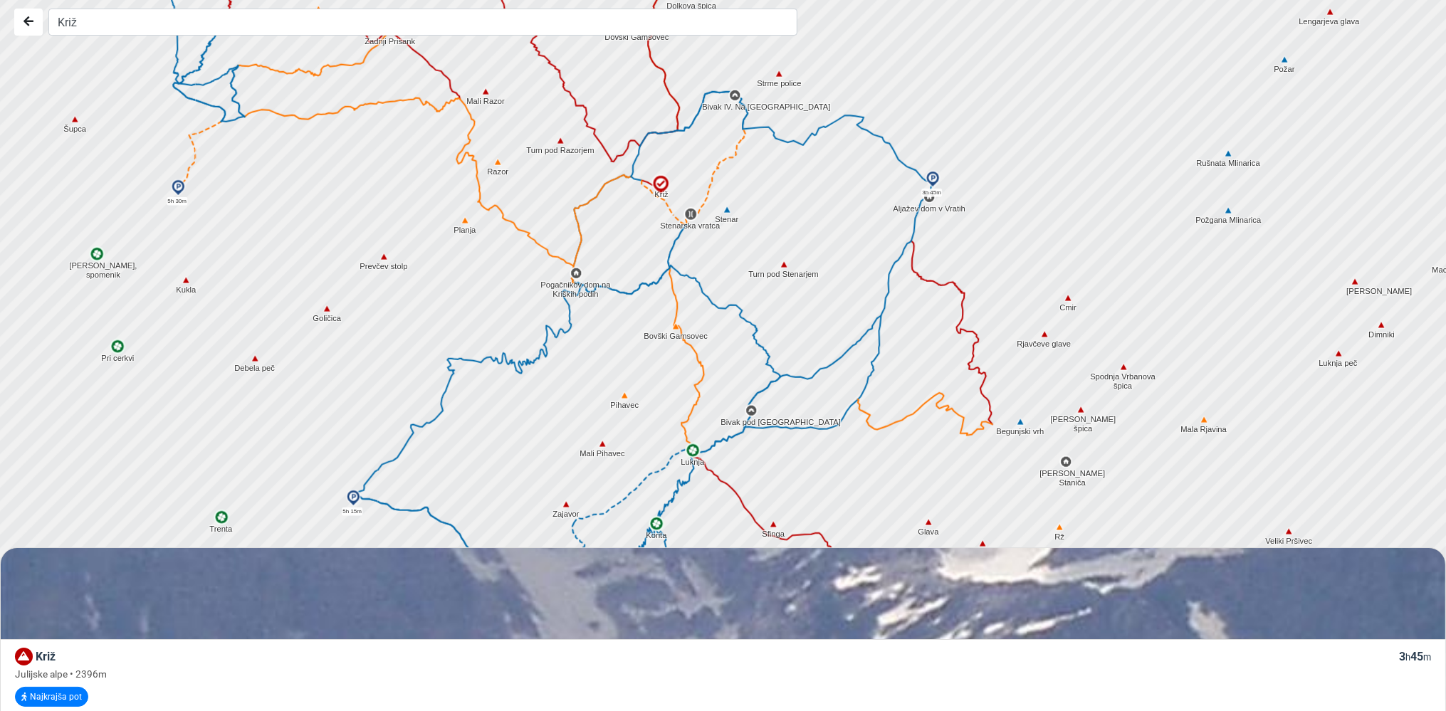
click at [501, 161] on img at bounding box center [497, 162] width 13 height 13
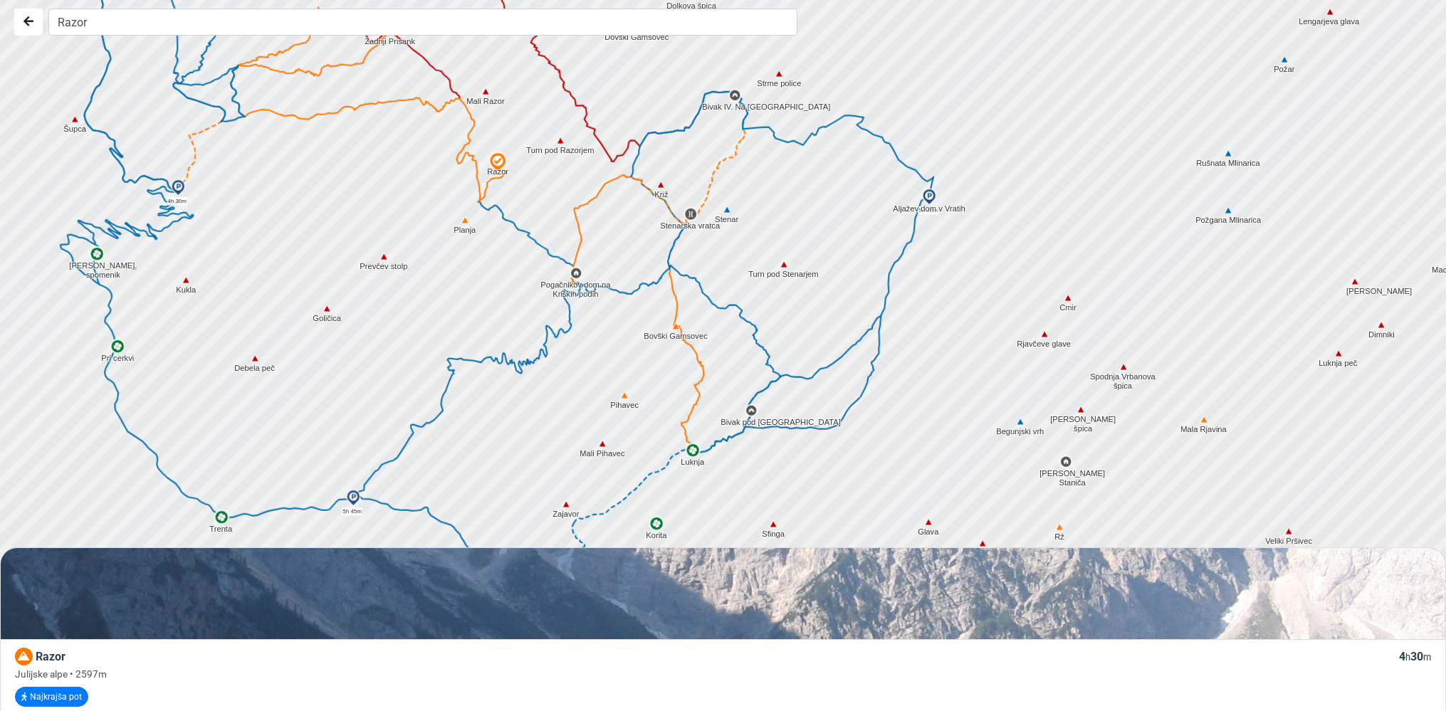
click at [625, 394] on img at bounding box center [624, 395] width 13 height 13
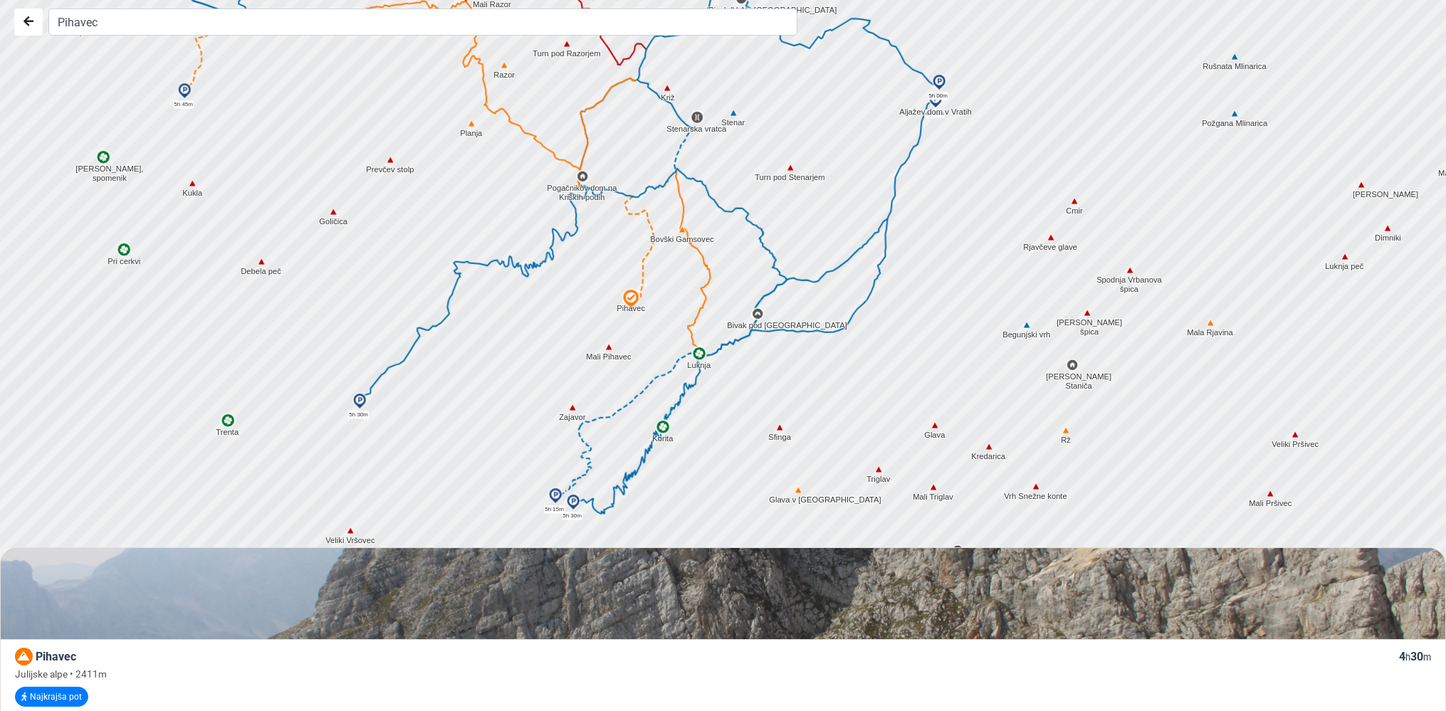
drag, startPoint x: 708, startPoint y: 400, endPoint x: 716, endPoint y: 300, distance: 99.9
click at [716, 300] on div at bounding box center [729, 356] width 1750 height 854
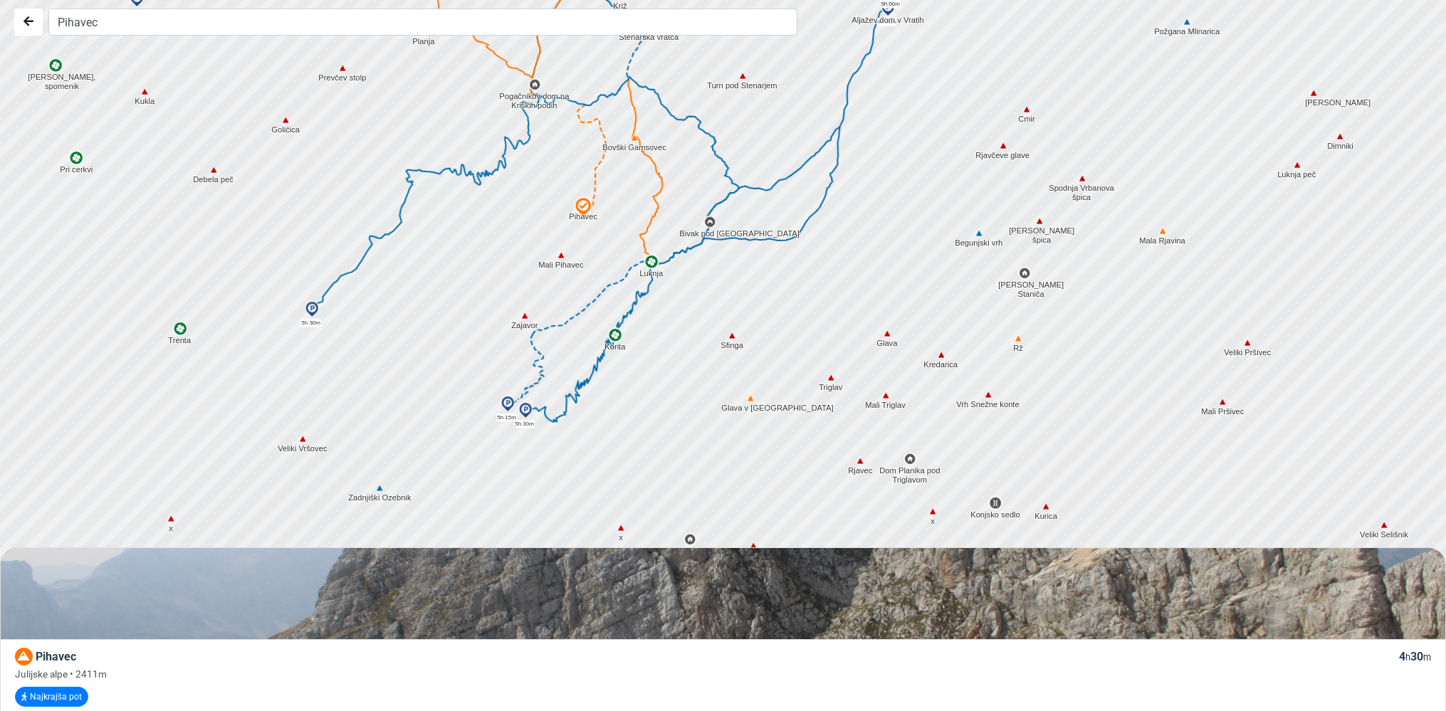
drag, startPoint x: 882, startPoint y: 407, endPoint x: 832, endPoint y: 314, distance: 105.8
click at [832, 314] on div at bounding box center [729, 356] width 1750 height 854
click at [832, 377] on img at bounding box center [831, 378] width 13 height 13
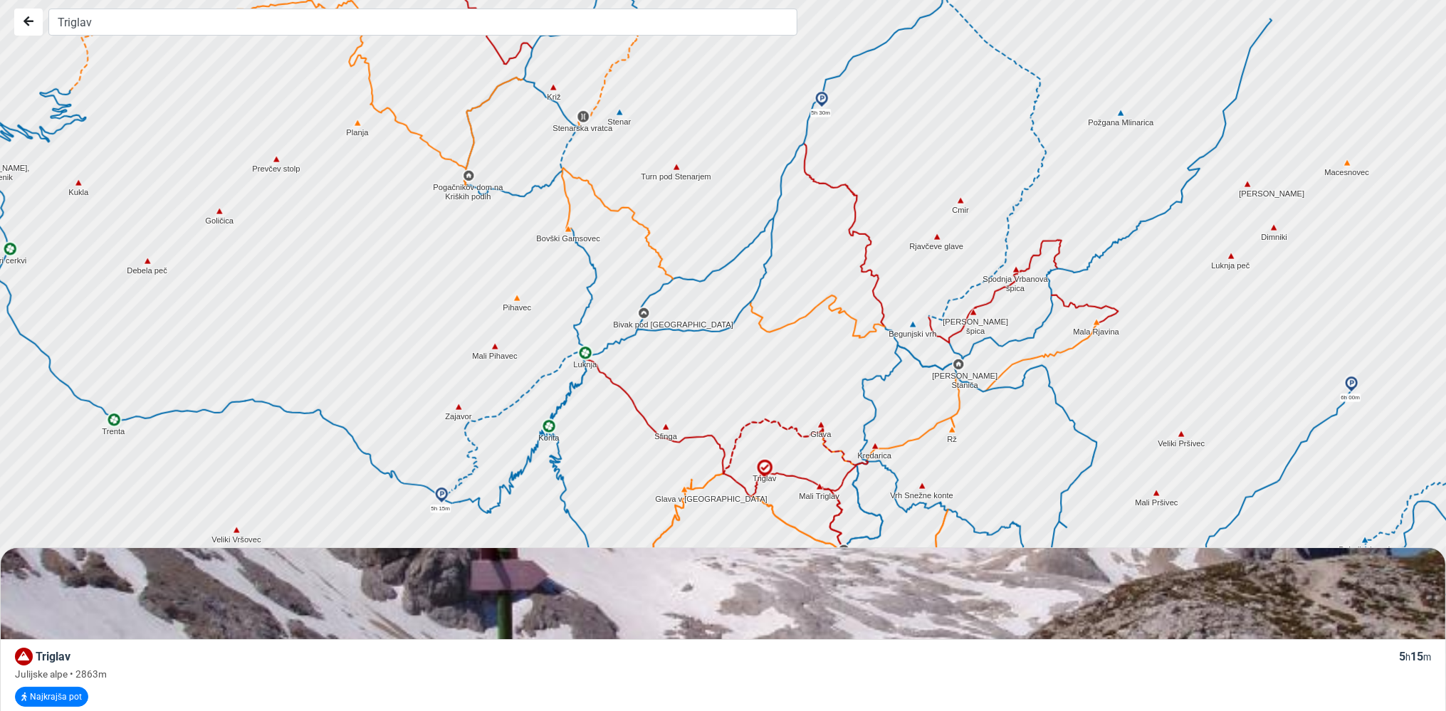
drag, startPoint x: 800, startPoint y: 278, endPoint x: 733, endPoint y: 372, distance: 115.4
click at [733, 372] on div at bounding box center [729, 356] width 1750 height 854
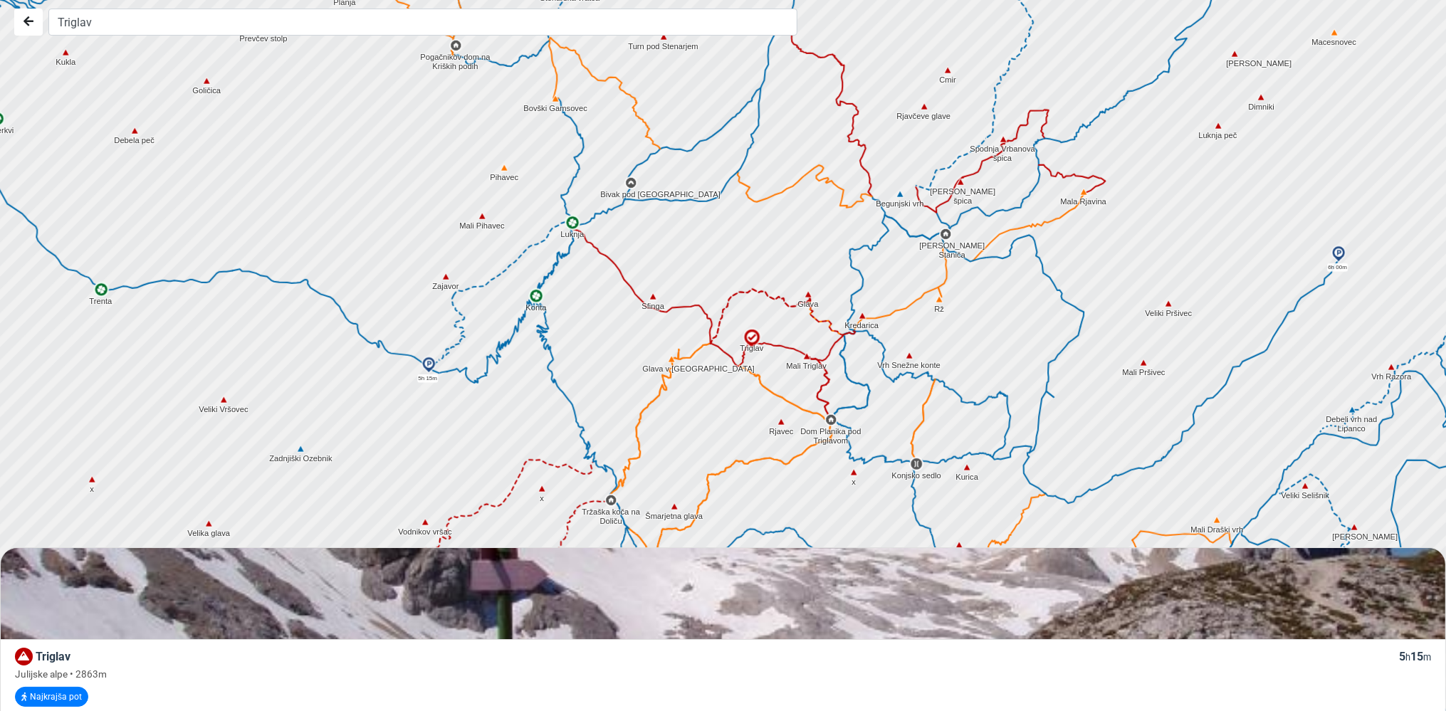
drag, startPoint x: 706, startPoint y: 465, endPoint x: 694, endPoint y: 333, distance: 133.1
click at [694, 333] on div at bounding box center [729, 356] width 1750 height 854
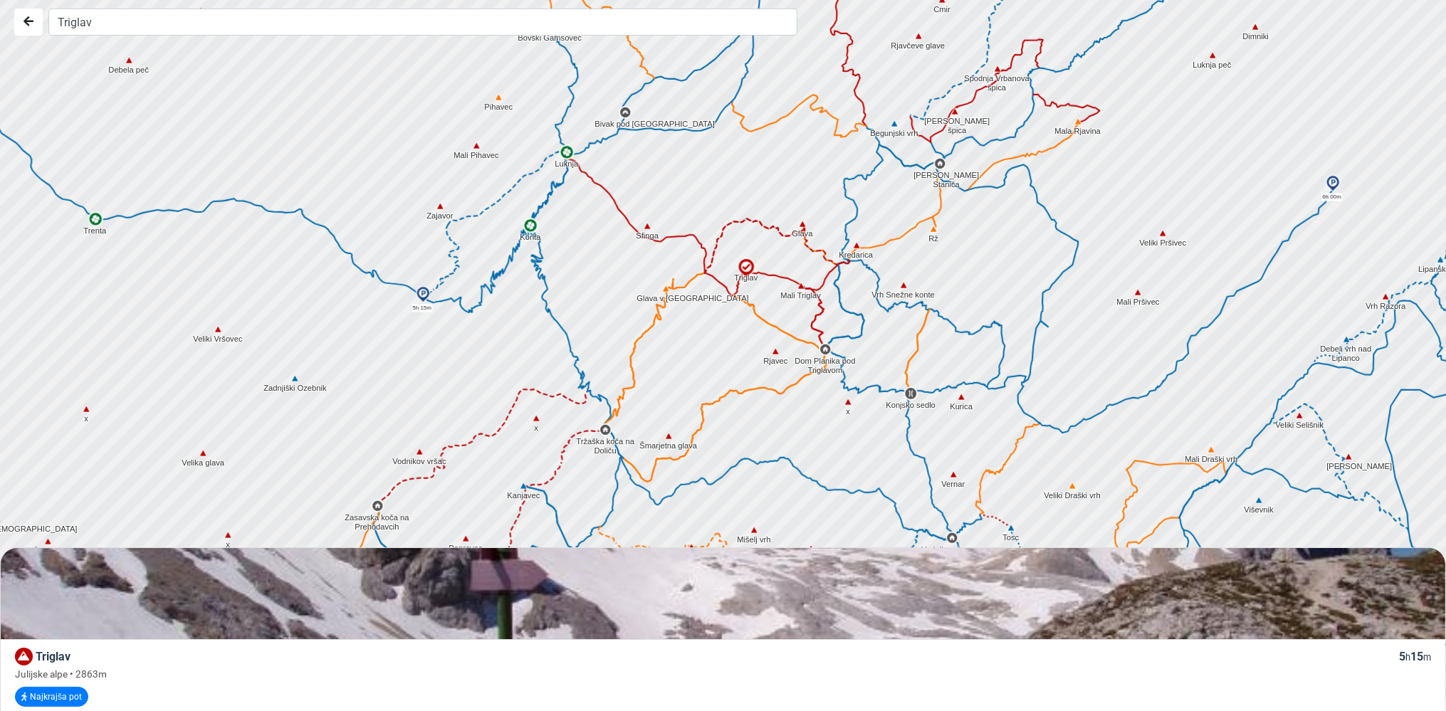
drag, startPoint x: 708, startPoint y: 439, endPoint x: 702, endPoint y: 367, distance: 72.8
click at [702, 367] on div at bounding box center [729, 356] width 1750 height 854
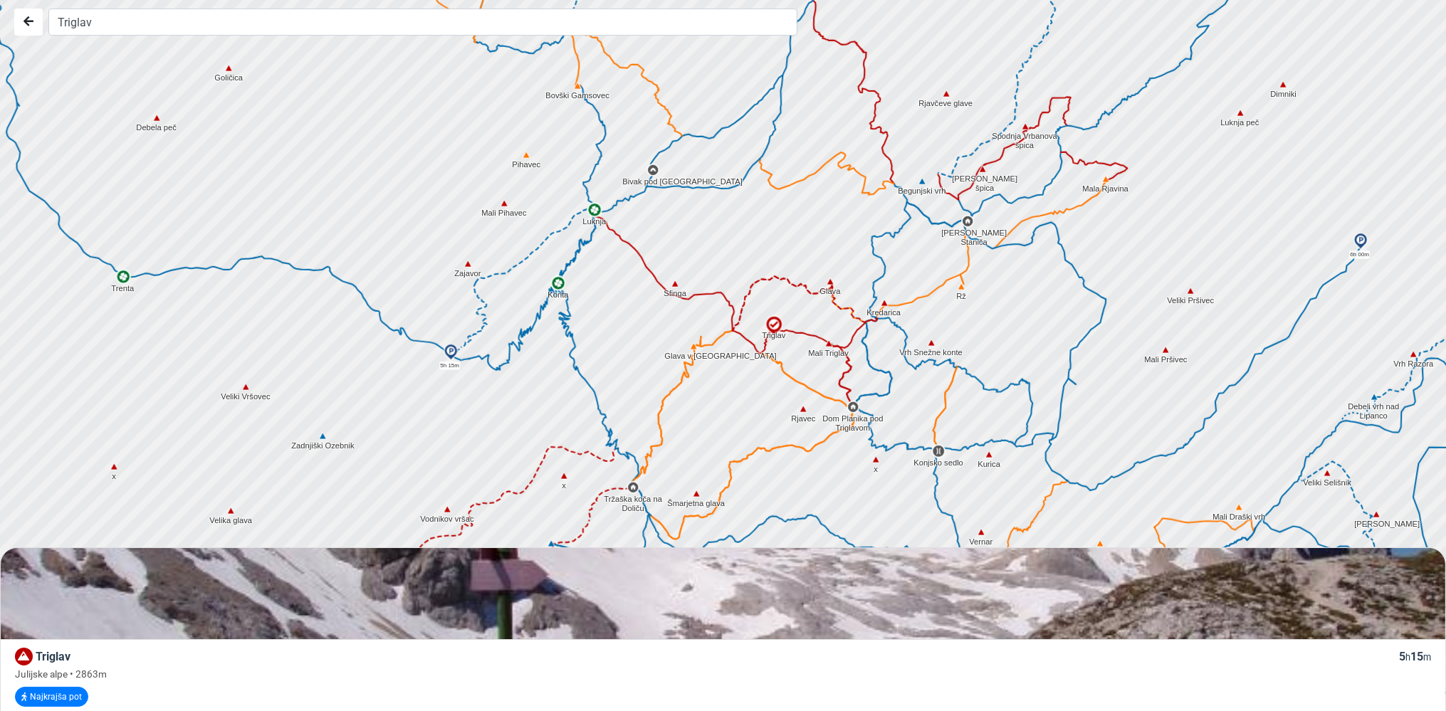
drag, startPoint x: 701, startPoint y: 343, endPoint x: 730, endPoint y: 404, distance: 67.5
click at [730, 404] on div at bounding box center [729, 356] width 1750 height 854
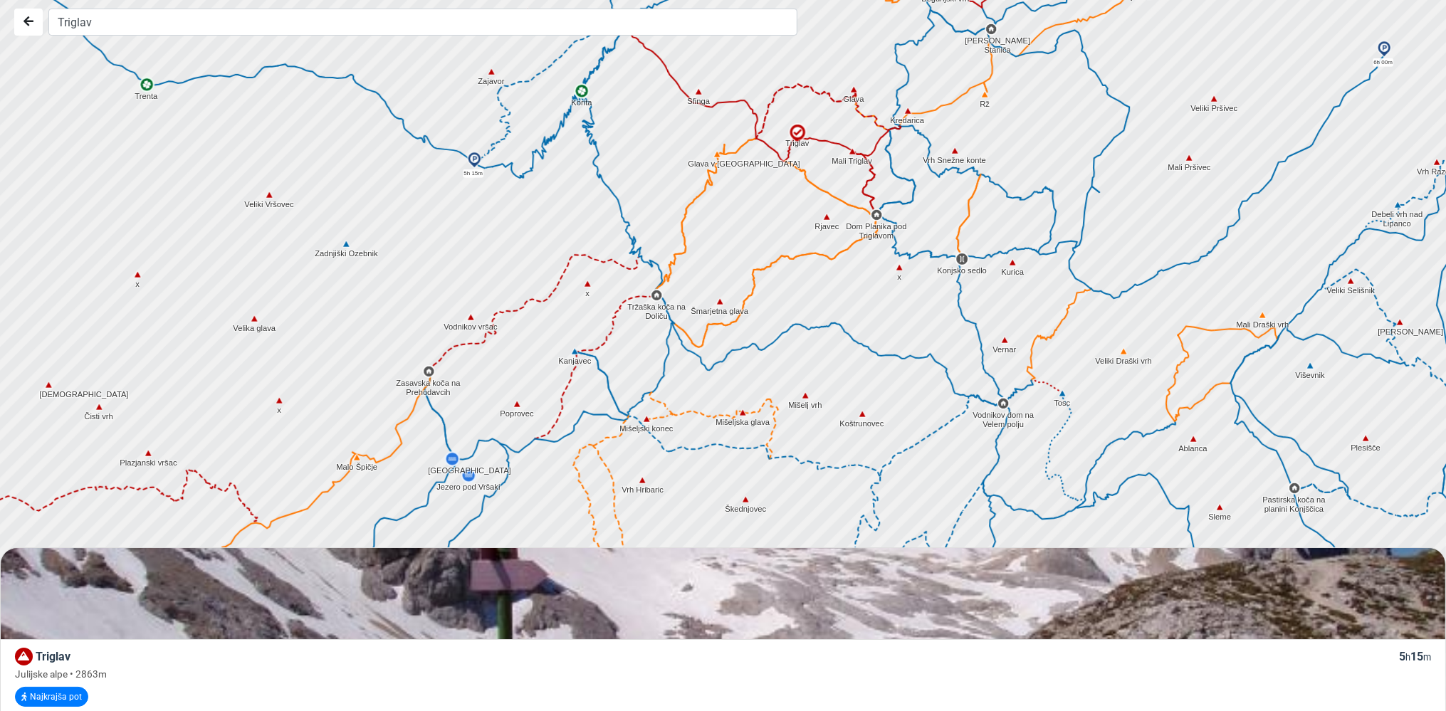
drag, startPoint x: 617, startPoint y: 508, endPoint x: 638, endPoint y: 315, distance: 194.8
click at [638, 315] on div at bounding box center [729, 356] width 1750 height 854
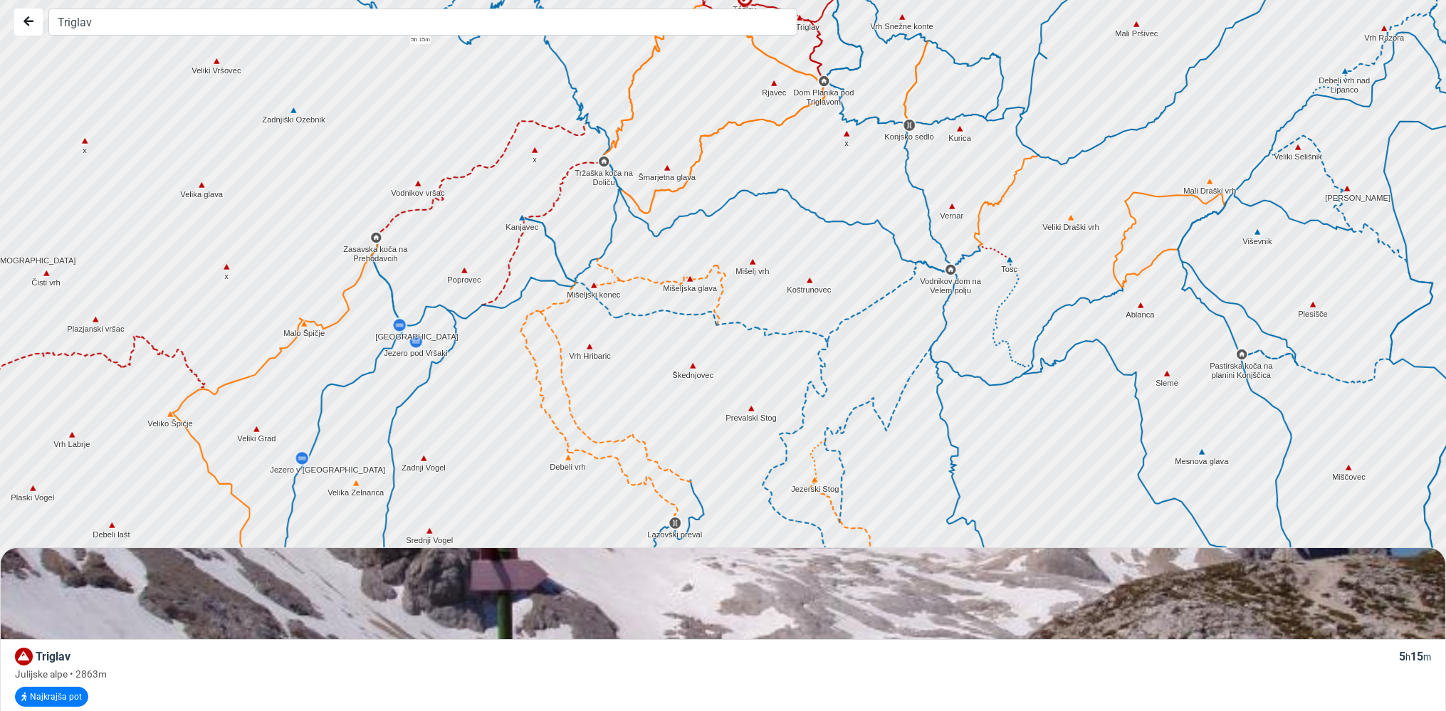
drag, startPoint x: 563, startPoint y: 461, endPoint x: 511, endPoint y: 323, distance: 147.2
click at [511, 323] on div at bounding box center [729, 356] width 1750 height 854
click at [948, 266] on img at bounding box center [950, 269] width 13 height 13
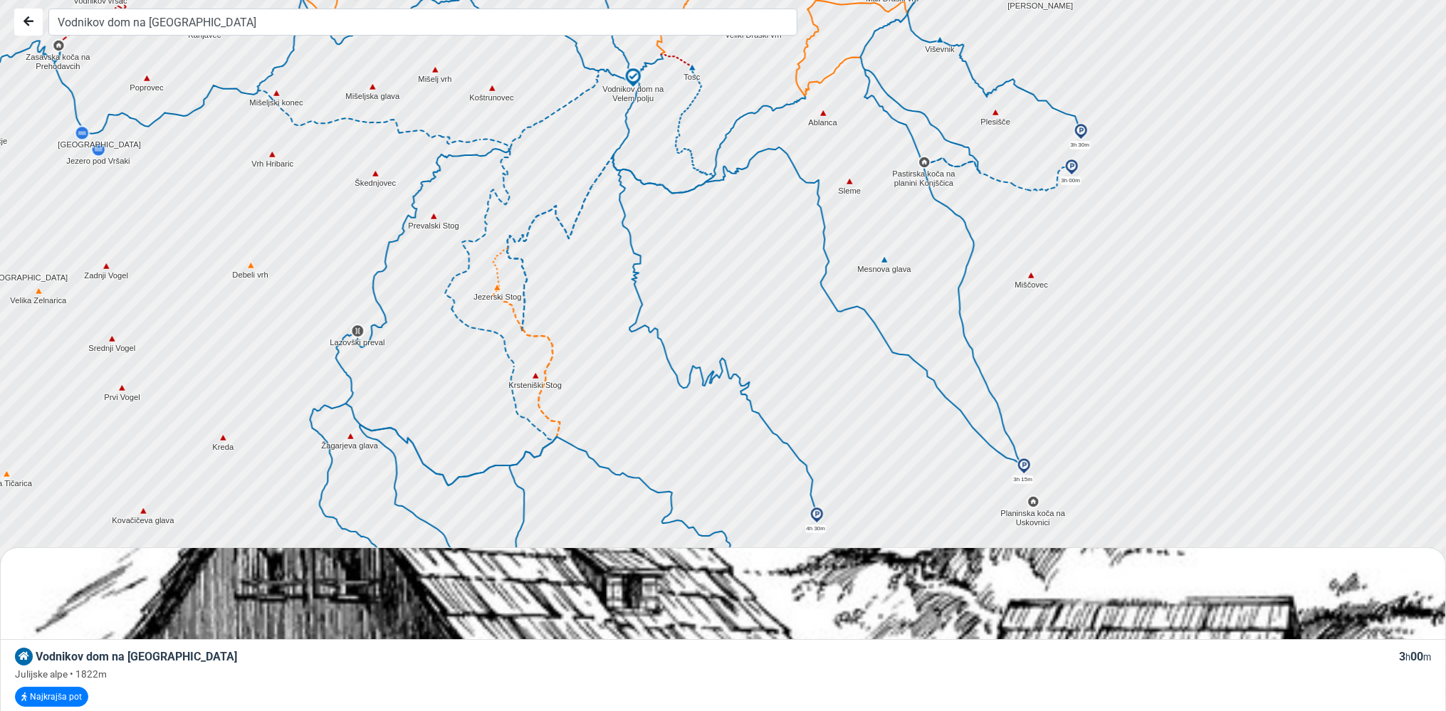
drag, startPoint x: 1009, startPoint y: 412, endPoint x: 689, endPoint y: 216, distance: 374.5
click at [689, 216] on div at bounding box center [729, 356] width 1750 height 854
click at [1022, 466] on img at bounding box center [1023, 466] width 17 height 17
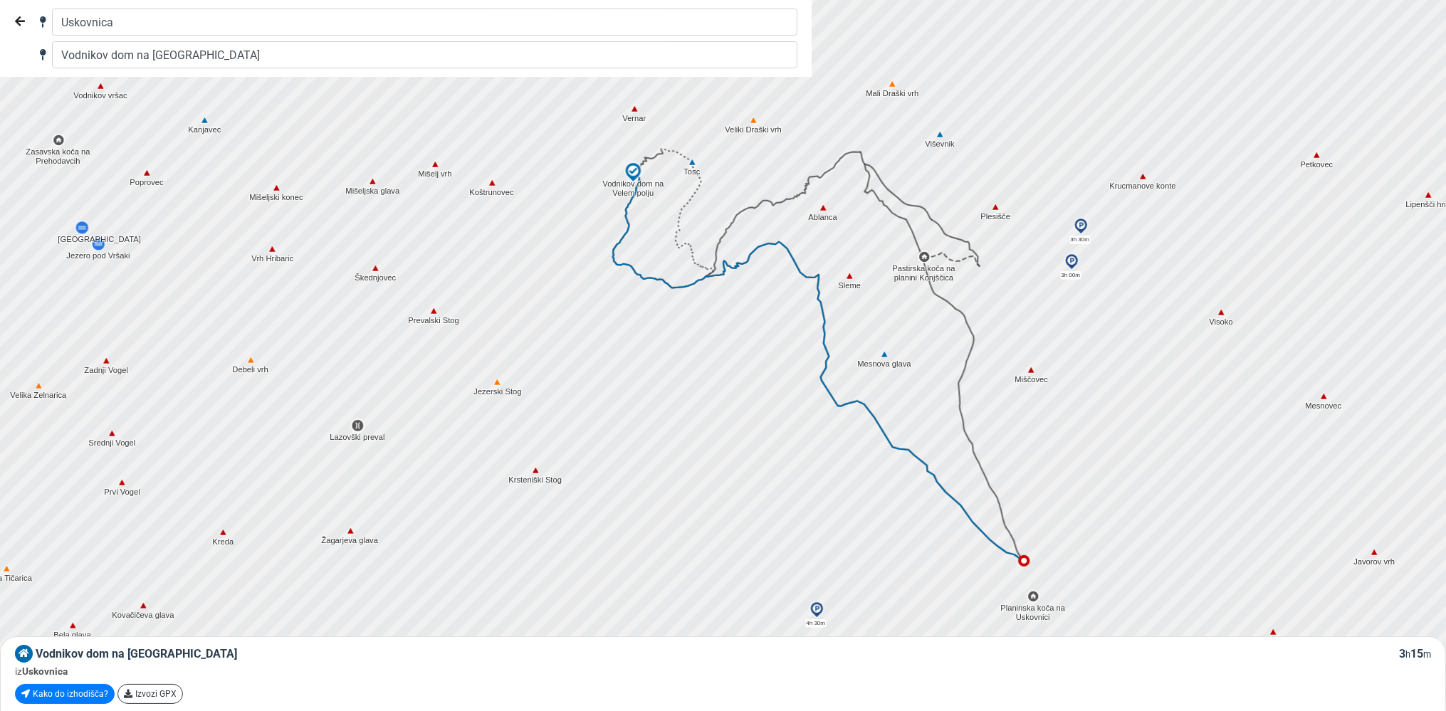
drag, startPoint x: 882, startPoint y: 424, endPoint x: 874, endPoint y: 514, distance: 90.1
click at [879, 523] on div at bounding box center [729, 356] width 1750 height 854
click at [1071, 261] on img at bounding box center [1070, 261] width 17 height 17
